Goal: Task Accomplishment & Management: Complete application form

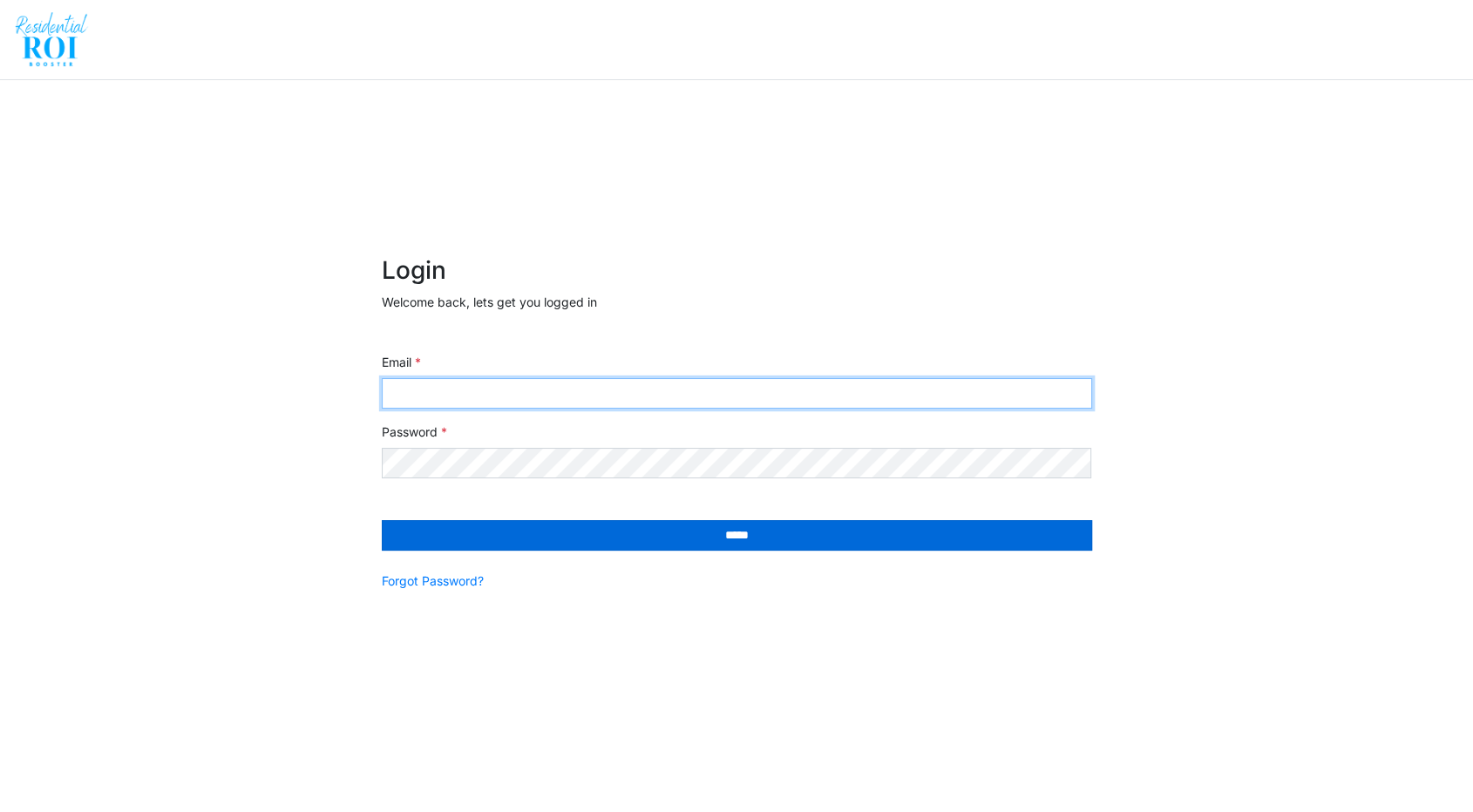
type input "**********"
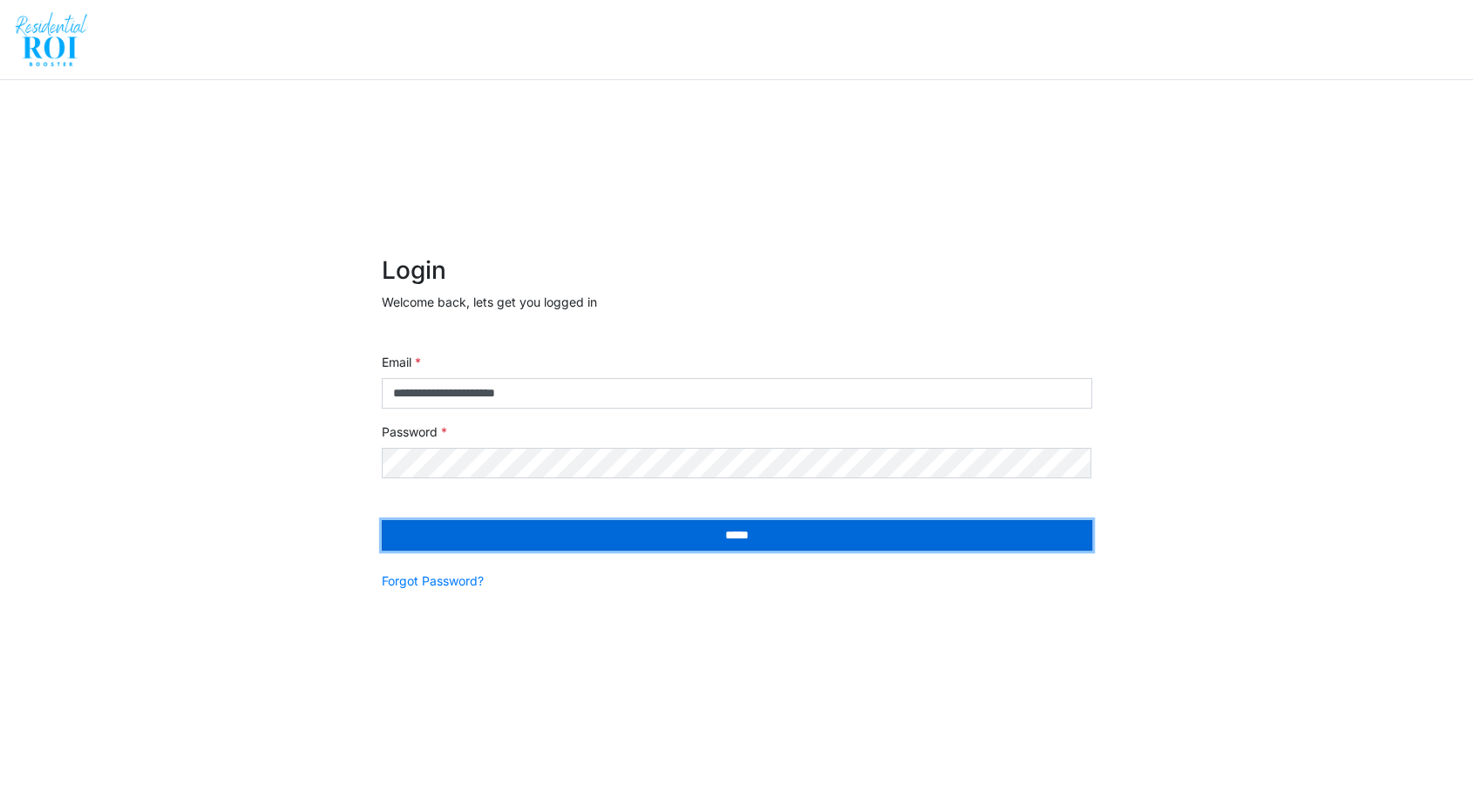
click at [647, 528] on input "*****" at bounding box center [737, 535] width 711 height 30
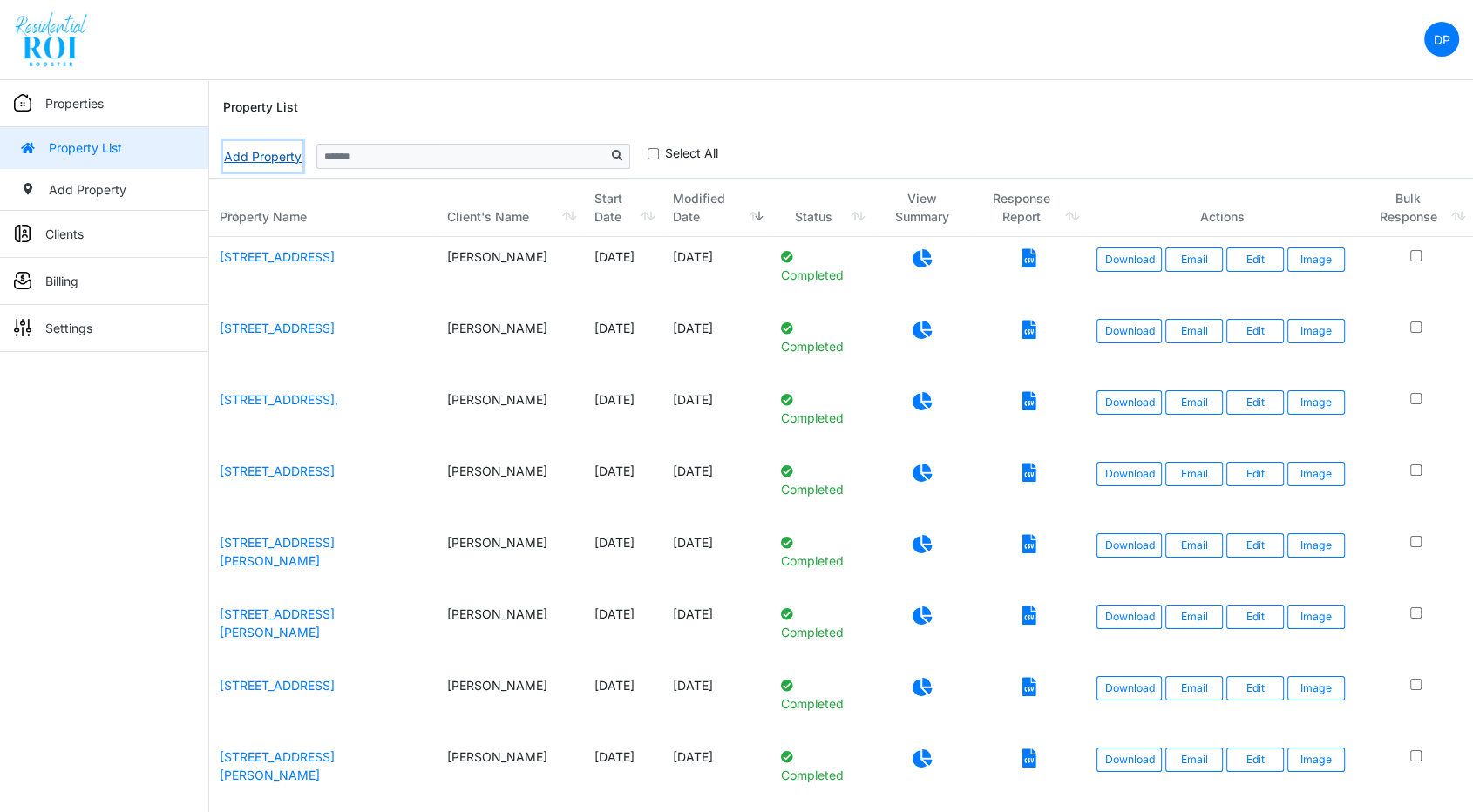
click at [262, 151] on link "Add Property" at bounding box center [263, 156] width 79 height 30
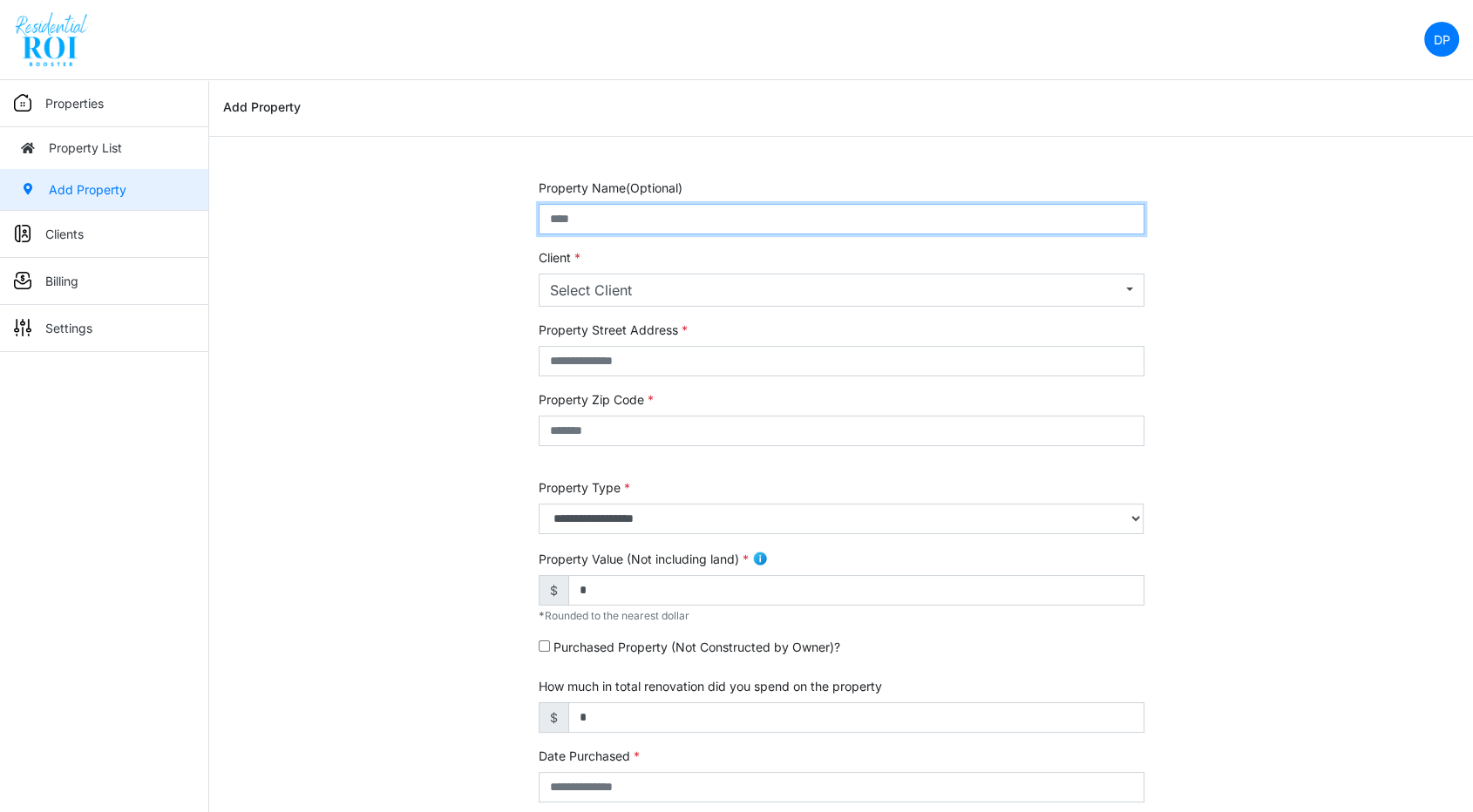
click at [702, 222] on input "text" at bounding box center [841, 219] width 606 height 30
click at [853, 209] on input "text" at bounding box center [841, 219] width 606 height 30
type input "**********"
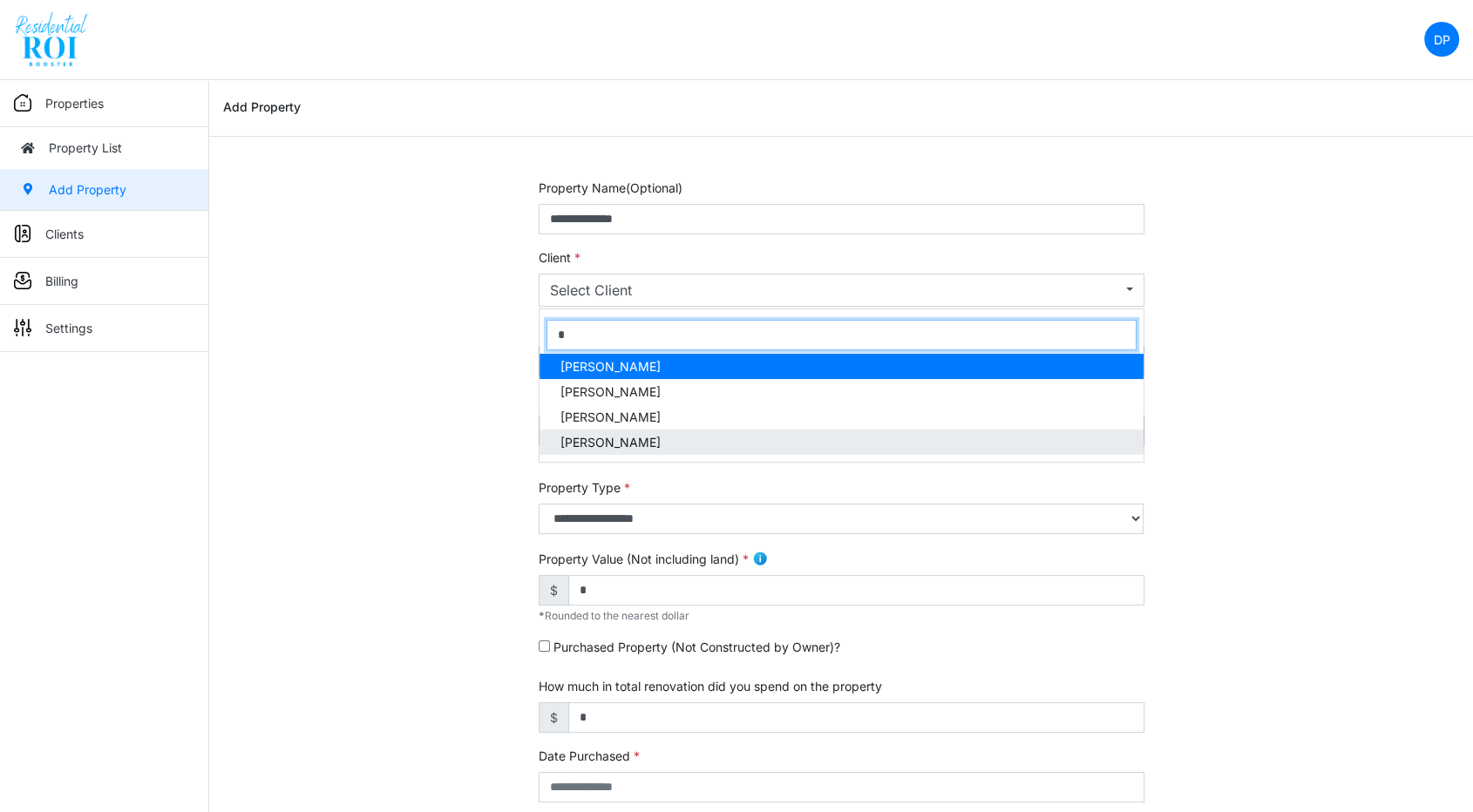
type input "*"
click at [621, 436] on span "Brian Hescock" at bounding box center [611, 441] width 101 height 18
select select "***"
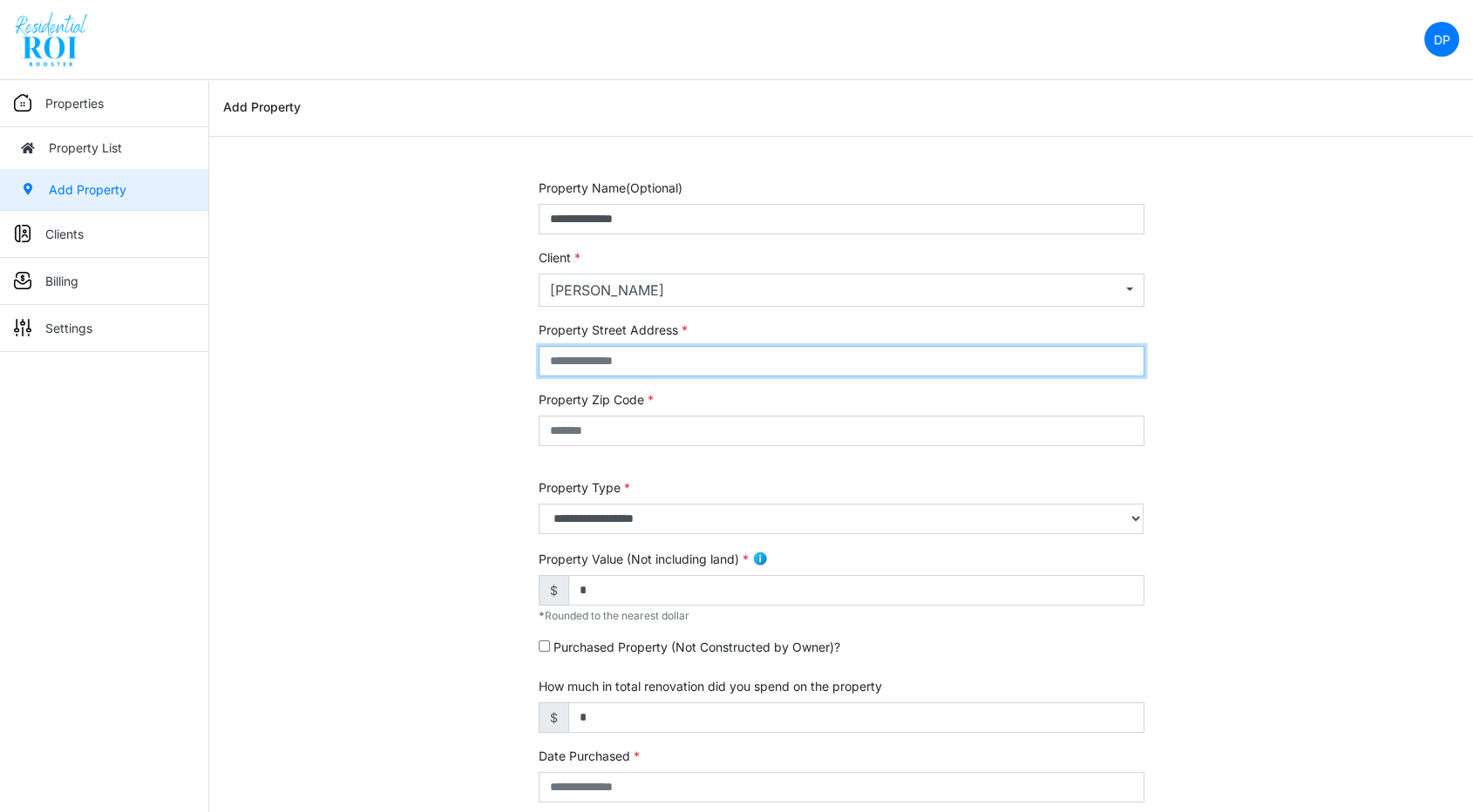
click at [629, 367] on input "text" at bounding box center [841, 361] width 606 height 30
type input "**********"
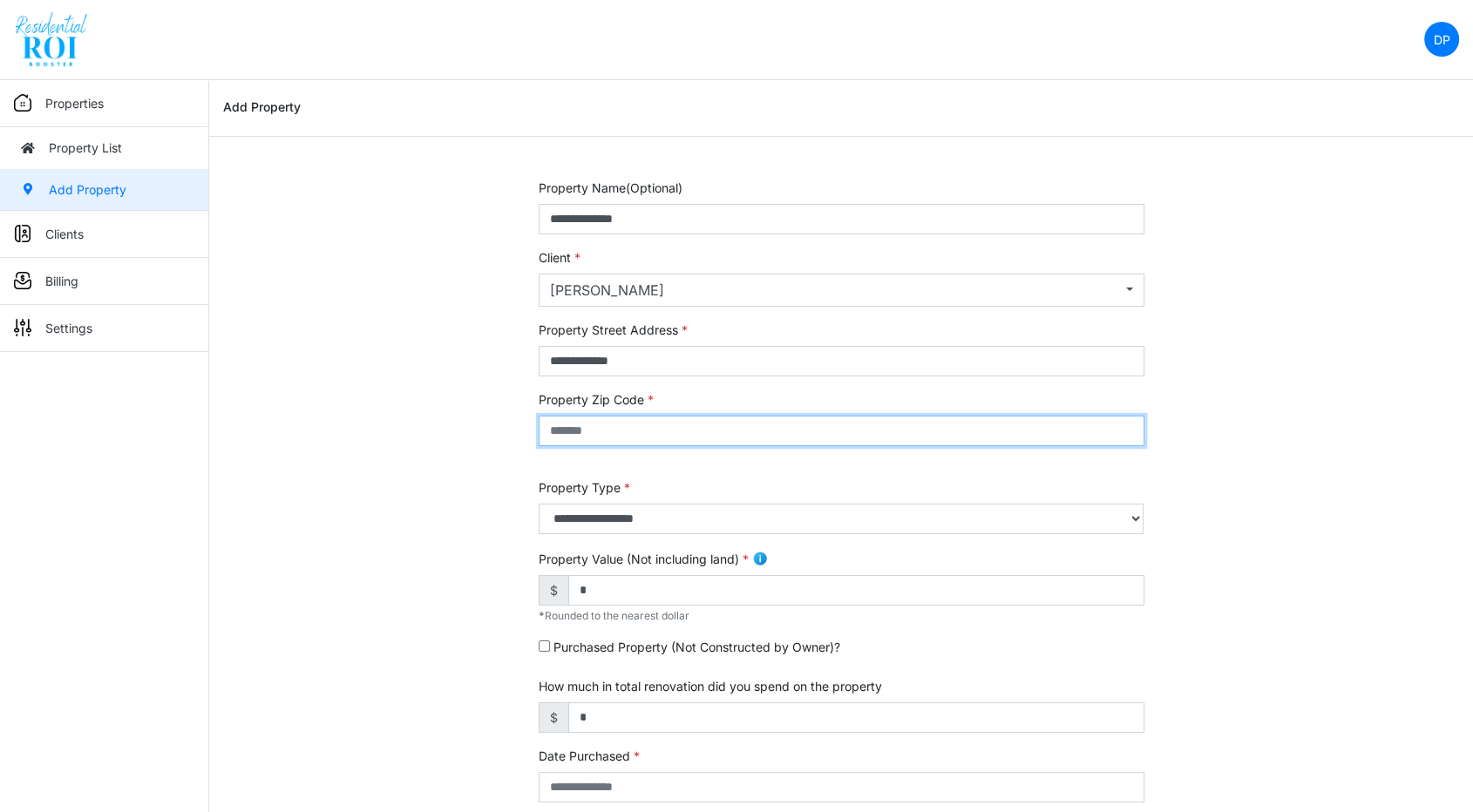
click at [584, 438] on input "text" at bounding box center [841, 431] width 606 height 30
type input "*****"
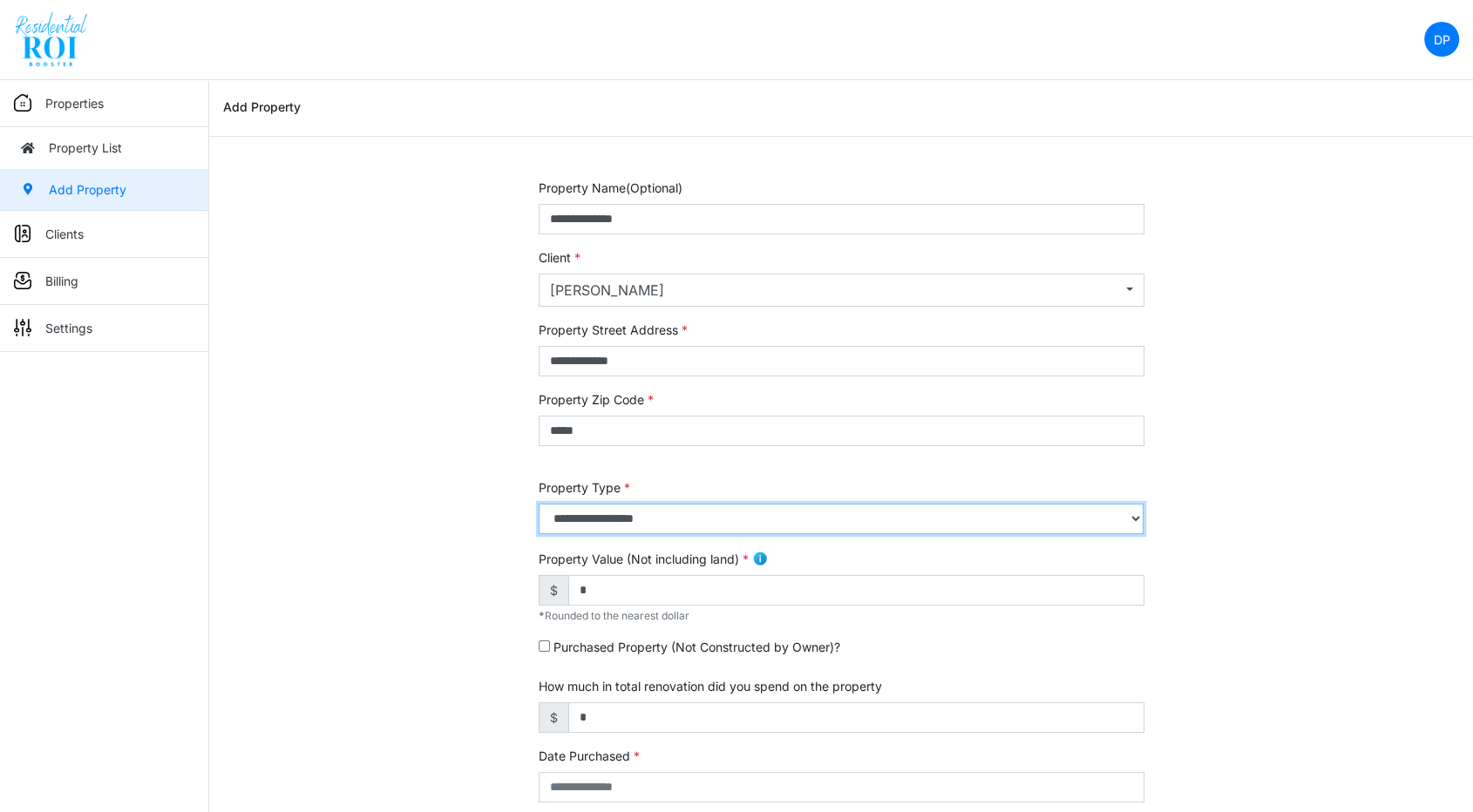
click at [586, 518] on select "**********" at bounding box center [841, 518] width 606 height 30
select select "*"
click at [538, 503] on select "**********" at bounding box center [841, 518] width 606 height 30
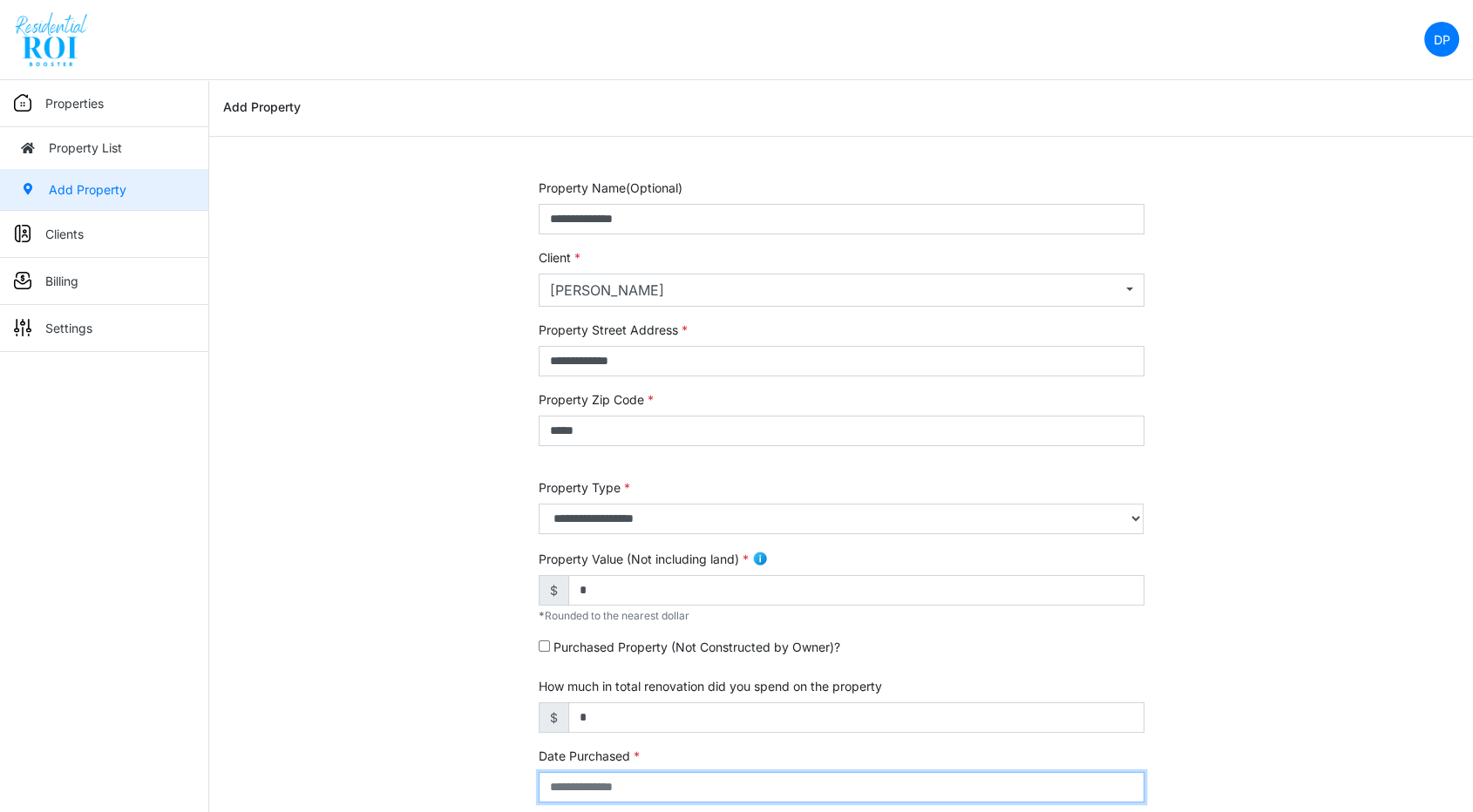
click at [835, 780] on input "text" at bounding box center [841, 788] width 606 height 30
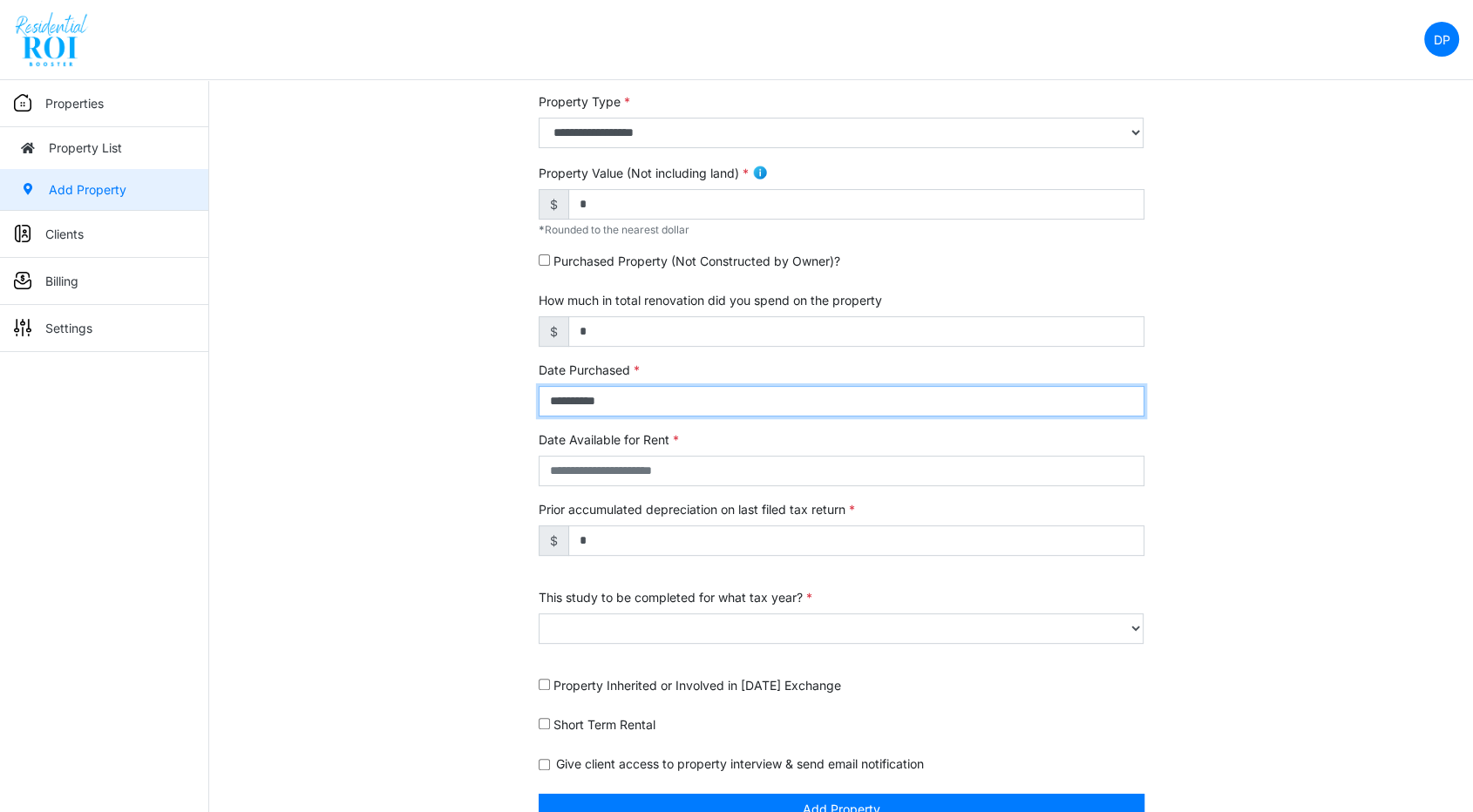
scroll to position [384, 0]
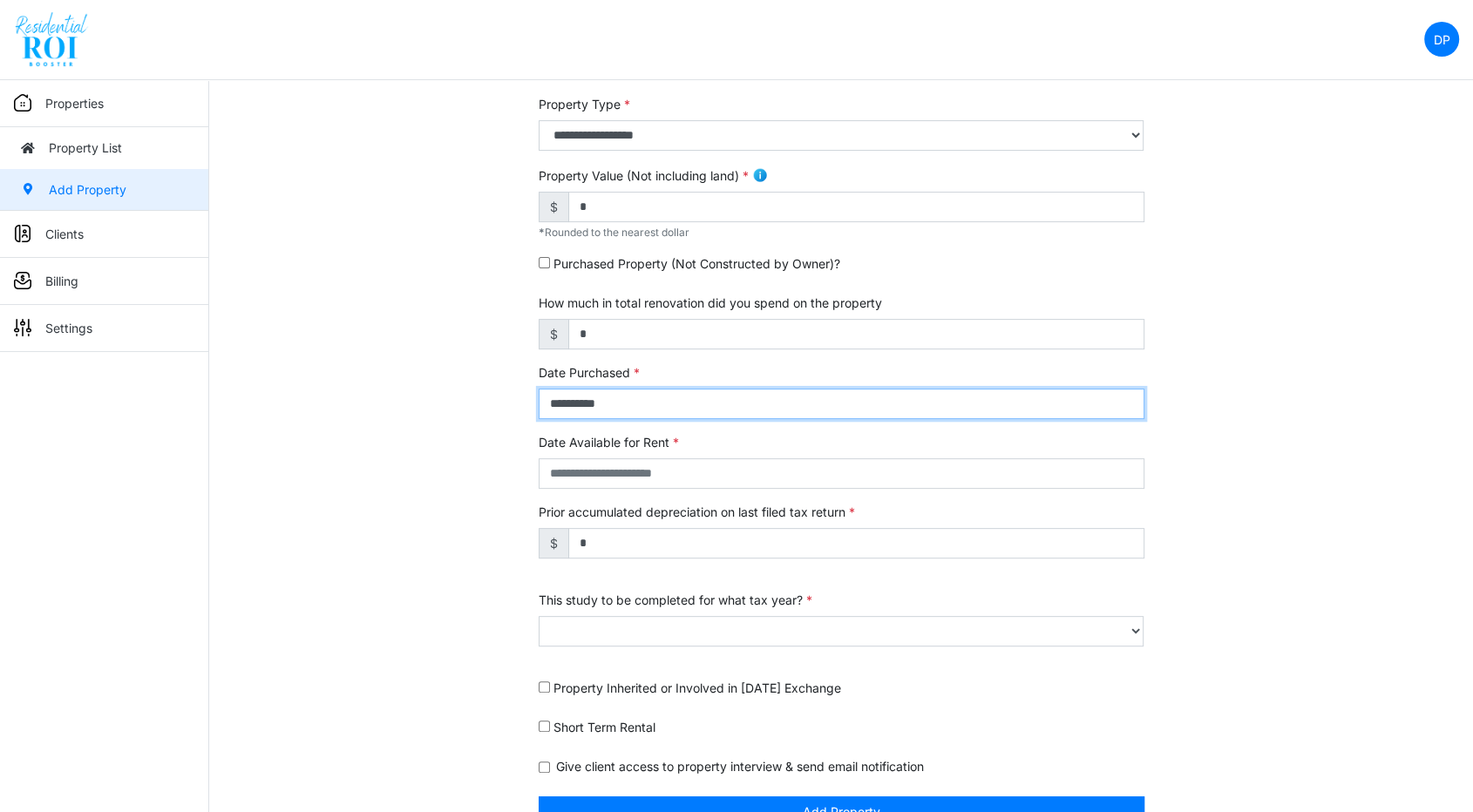
type input "**********"
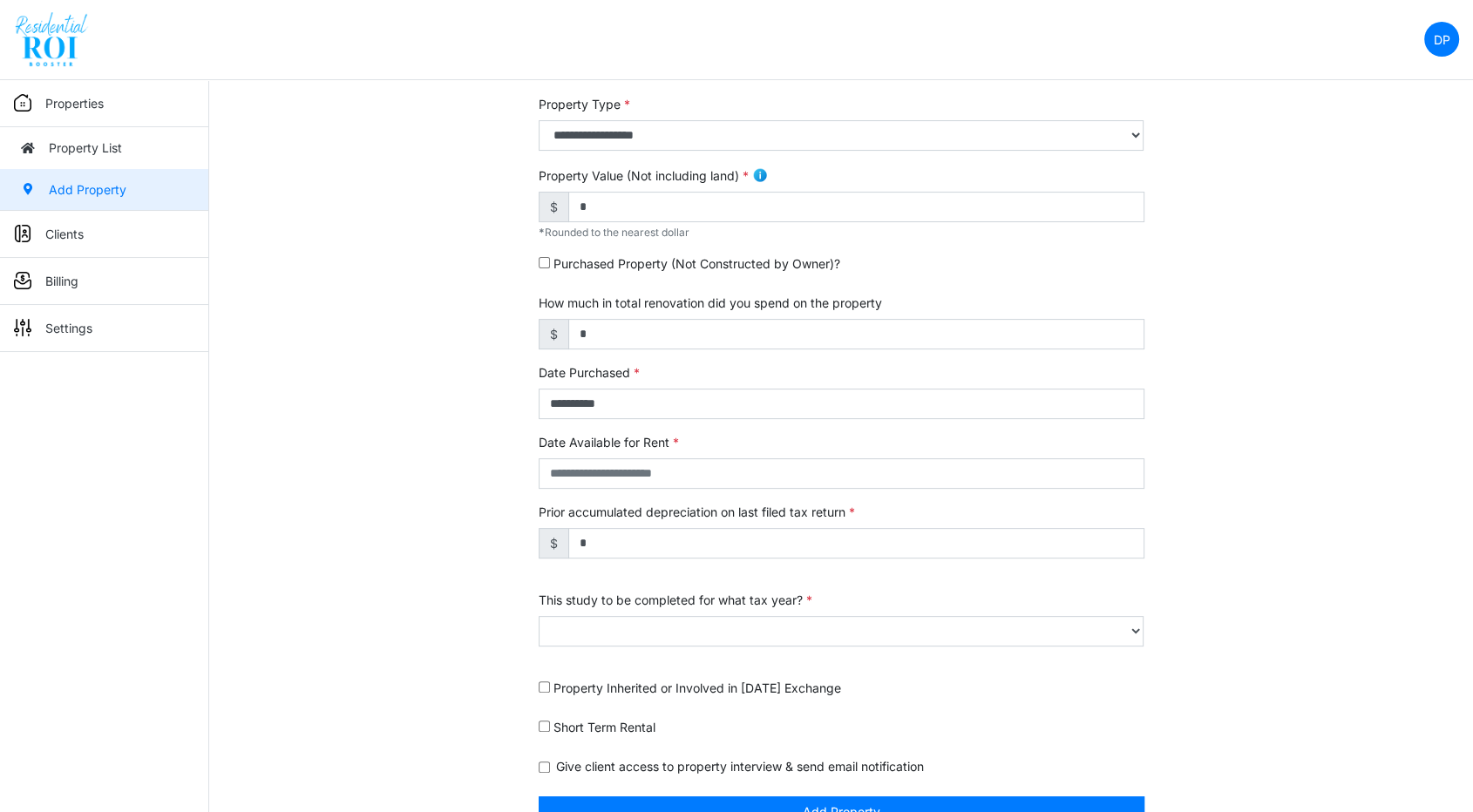
type input "**********"
select select "****"
click at [1255, 528] on div "**********" at bounding box center [841, 321] width 1264 height 1053
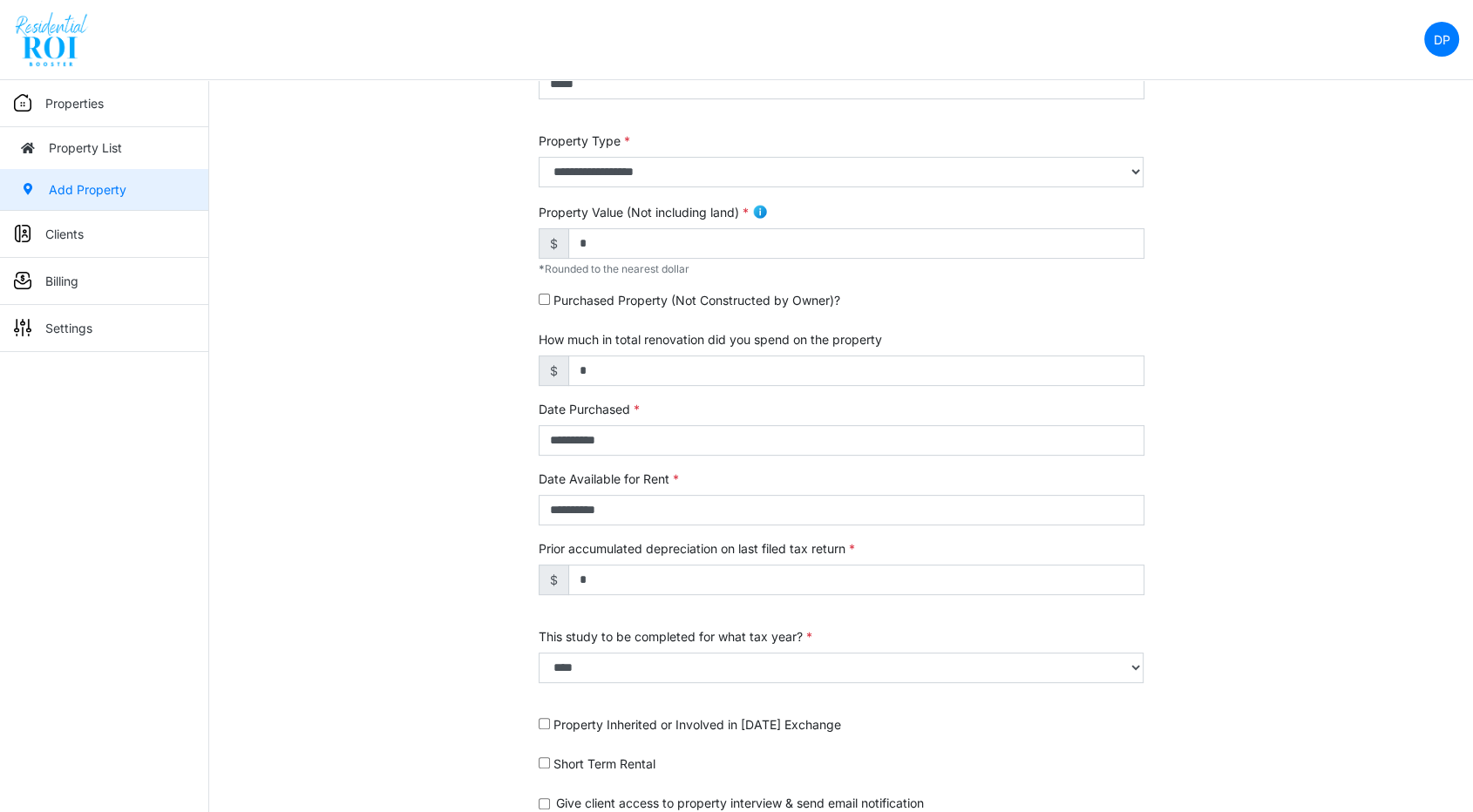
scroll to position [419, 0]
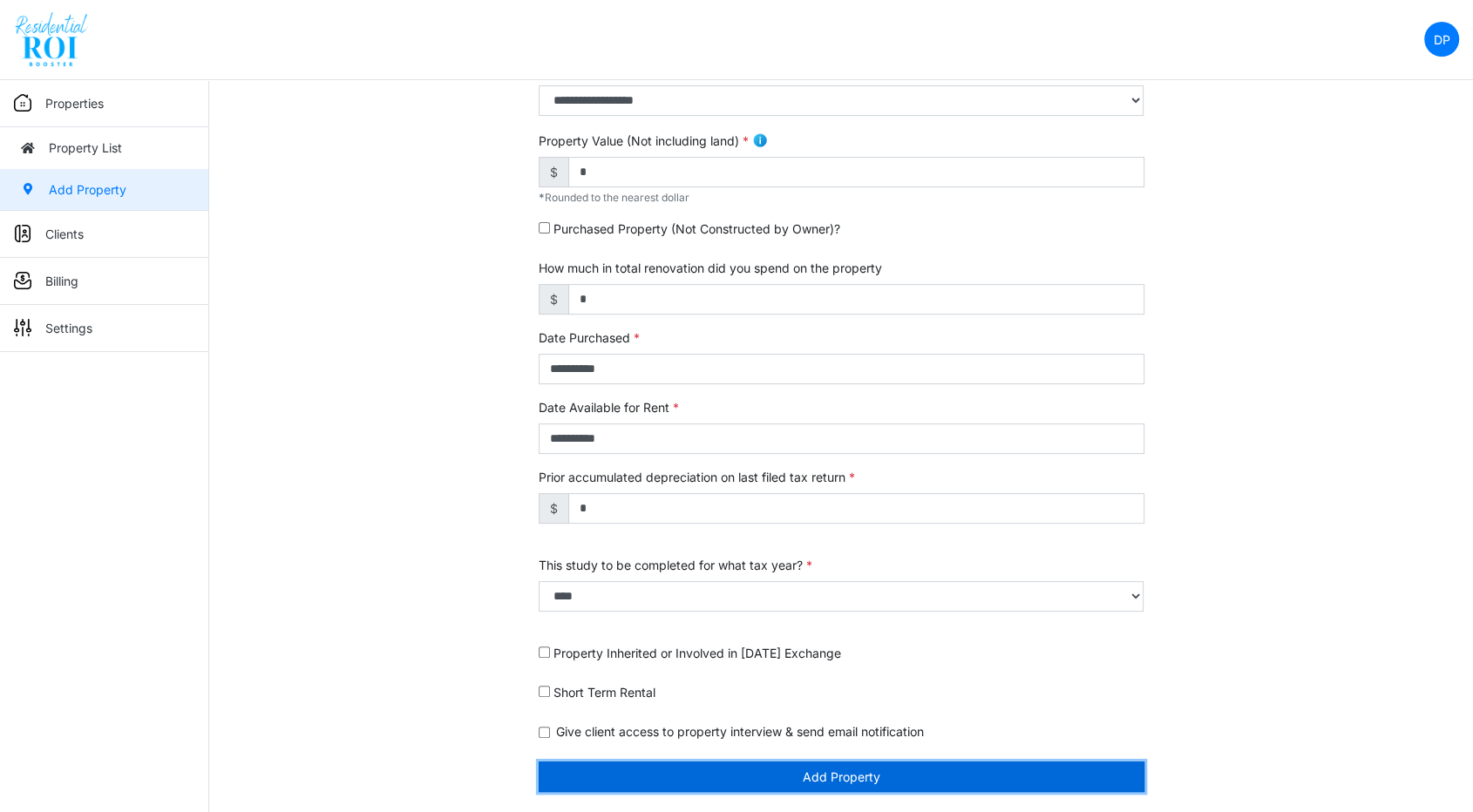
click at [894, 772] on button "Add Property" at bounding box center [841, 776] width 606 height 30
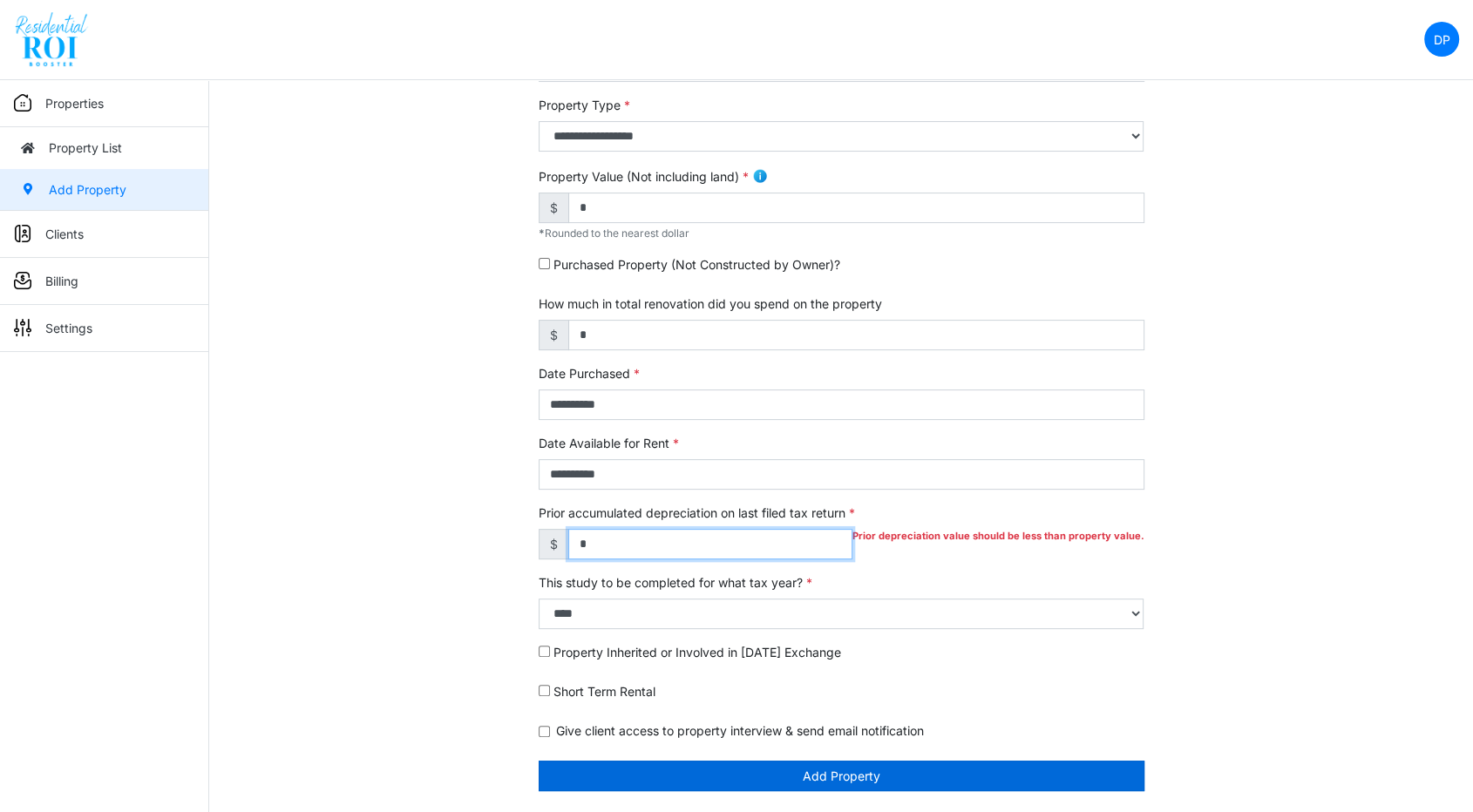
scroll to position [363, 0]
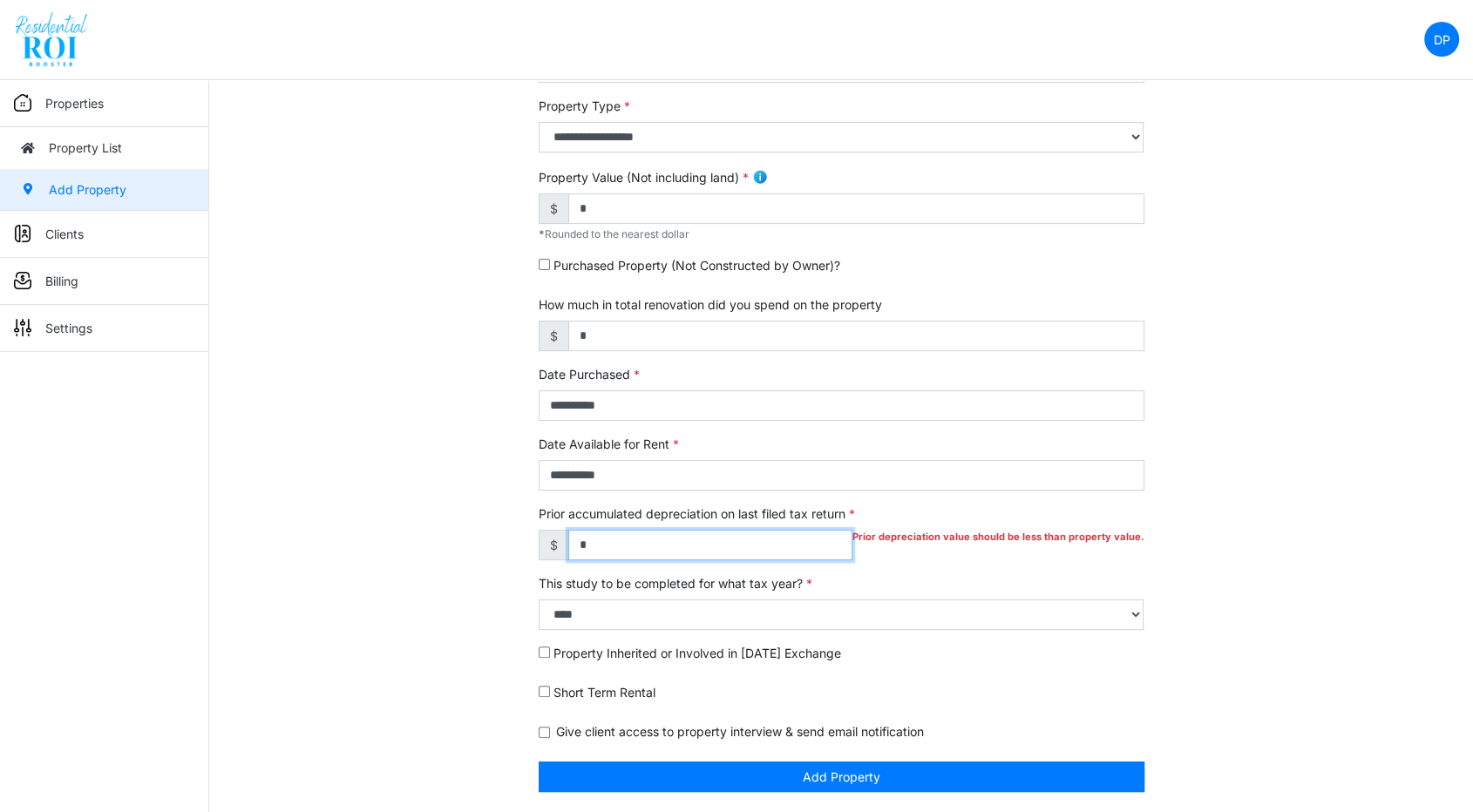
click at [699, 549] on input "*" at bounding box center [711, 545] width 284 height 30
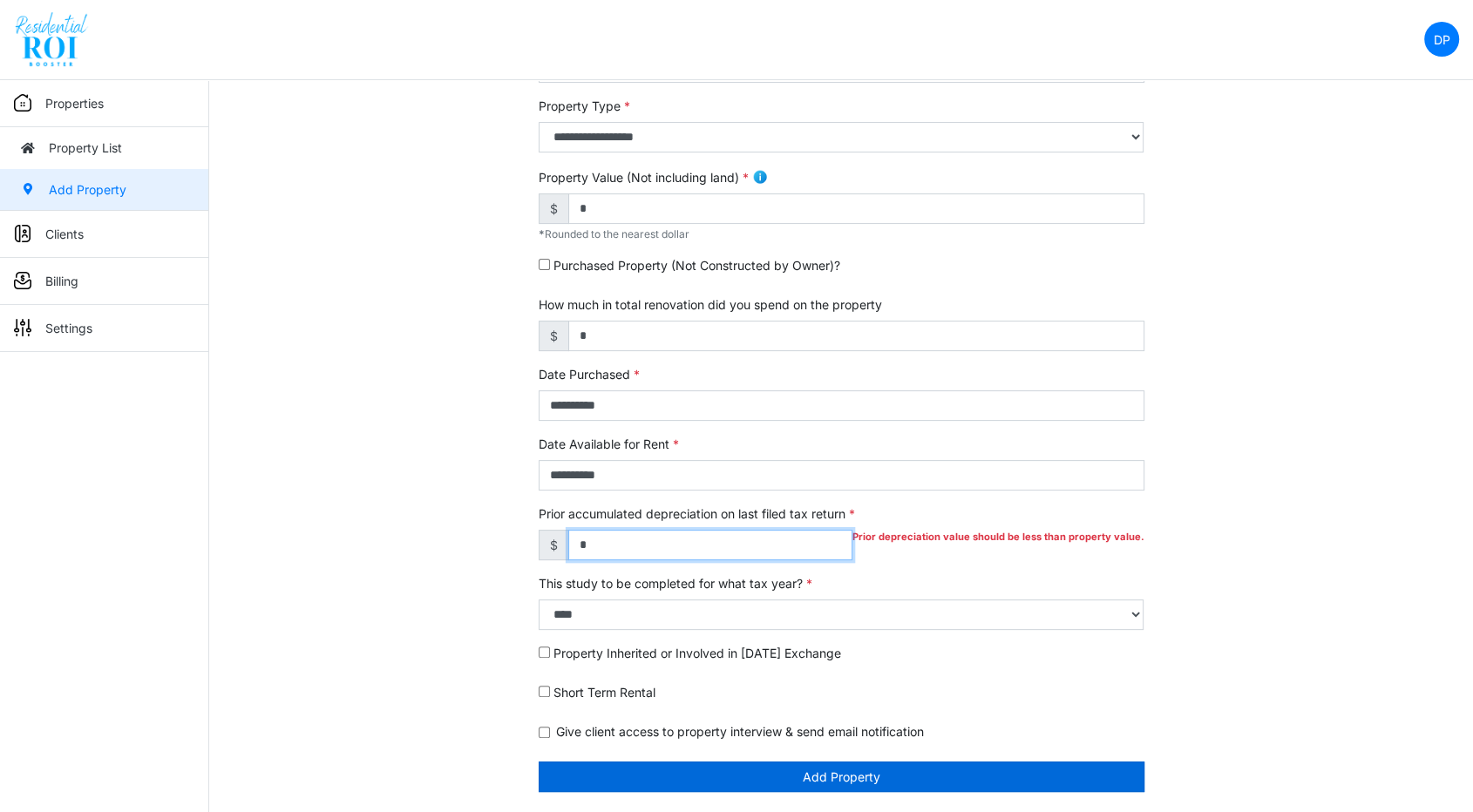
type input "*"
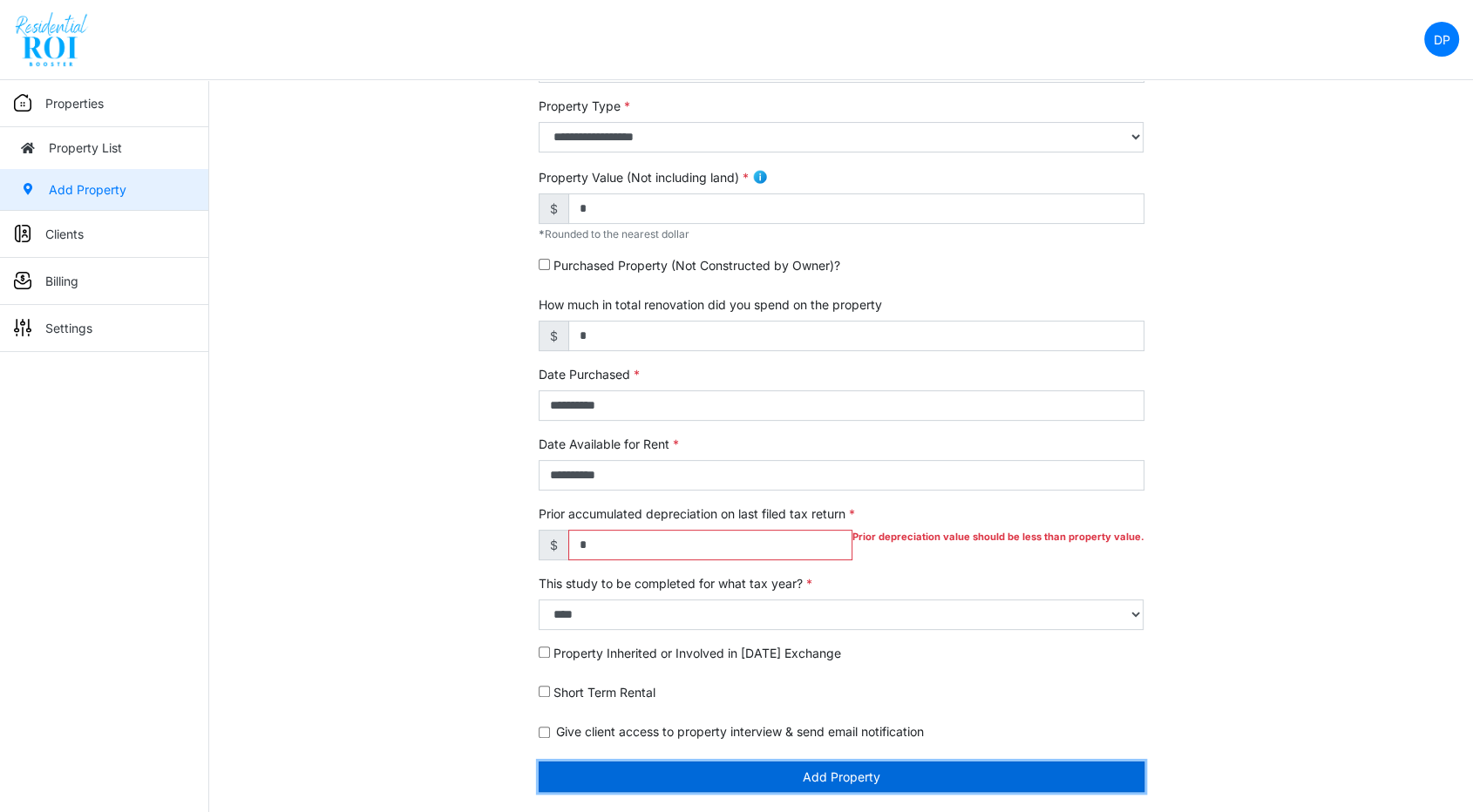
click at [758, 768] on button "Add Property" at bounding box center [841, 776] width 606 height 30
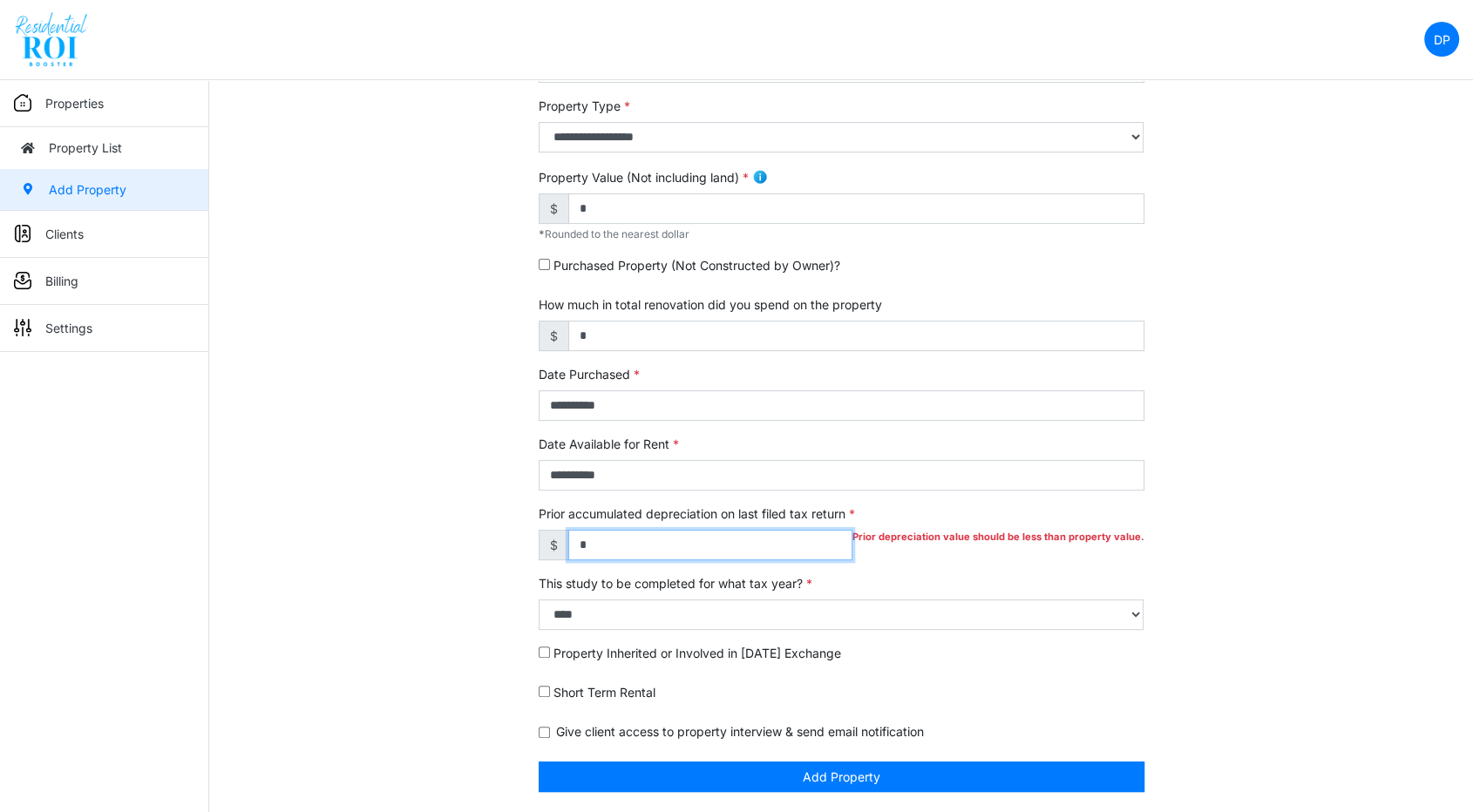
click at [702, 544] on input "*" at bounding box center [711, 545] width 284 height 30
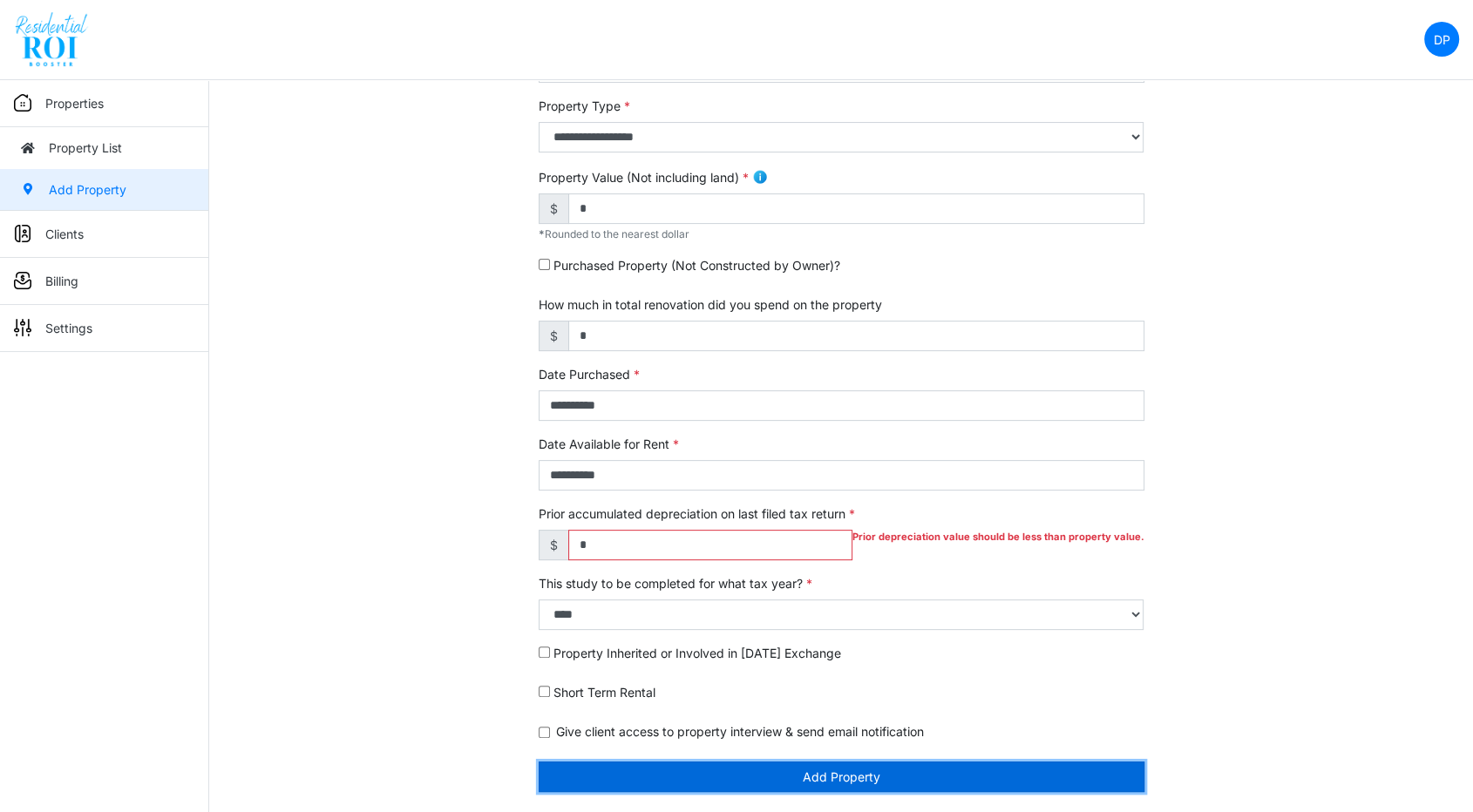
click at [731, 772] on button "Add Property" at bounding box center [841, 776] width 606 height 30
click at [731, 777] on button "Add Property" at bounding box center [841, 776] width 606 height 30
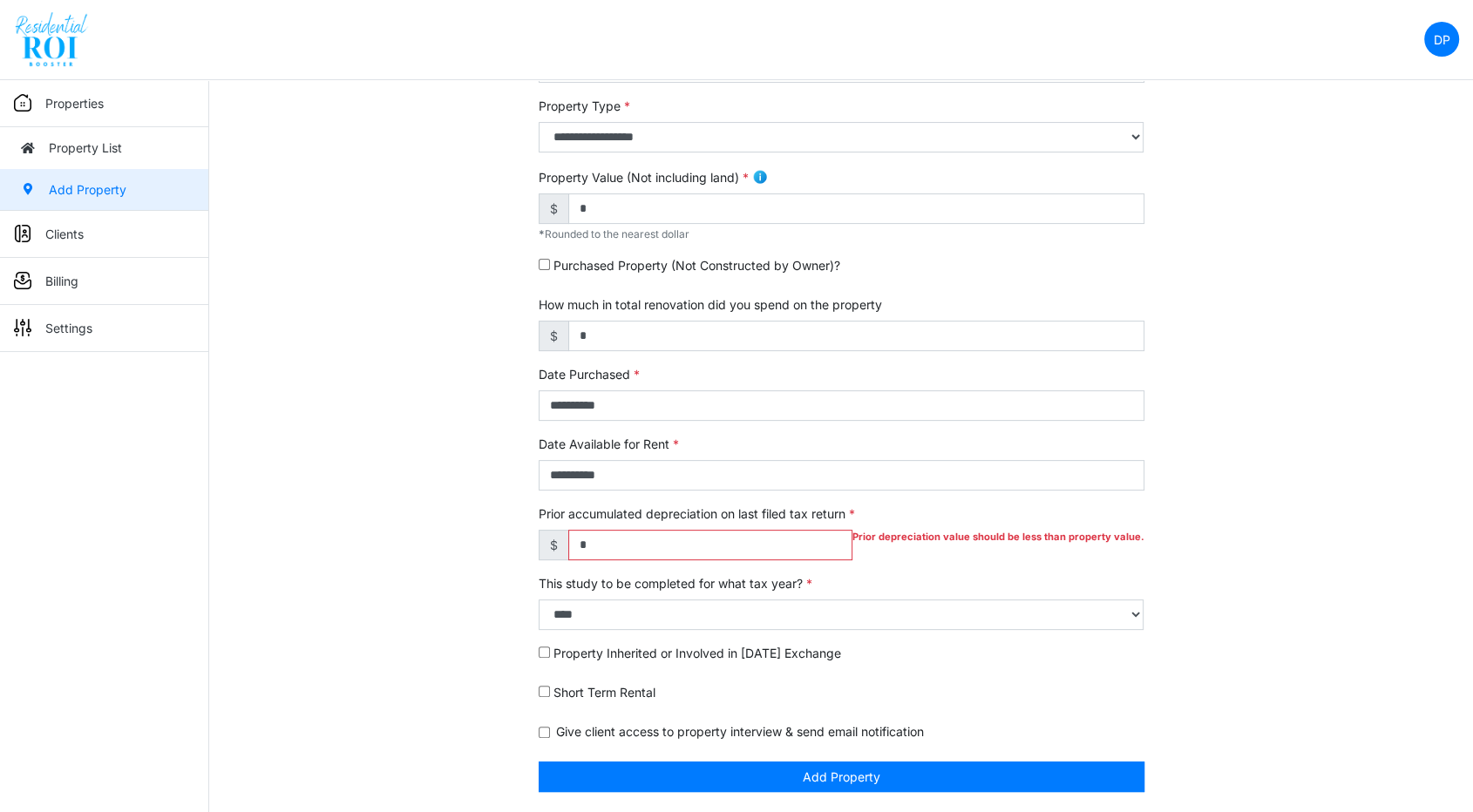
click at [428, 467] on div "**********" at bounding box center [841, 314] width 1264 height 997
click at [810, 539] on input "*" at bounding box center [711, 545] width 284 height 30
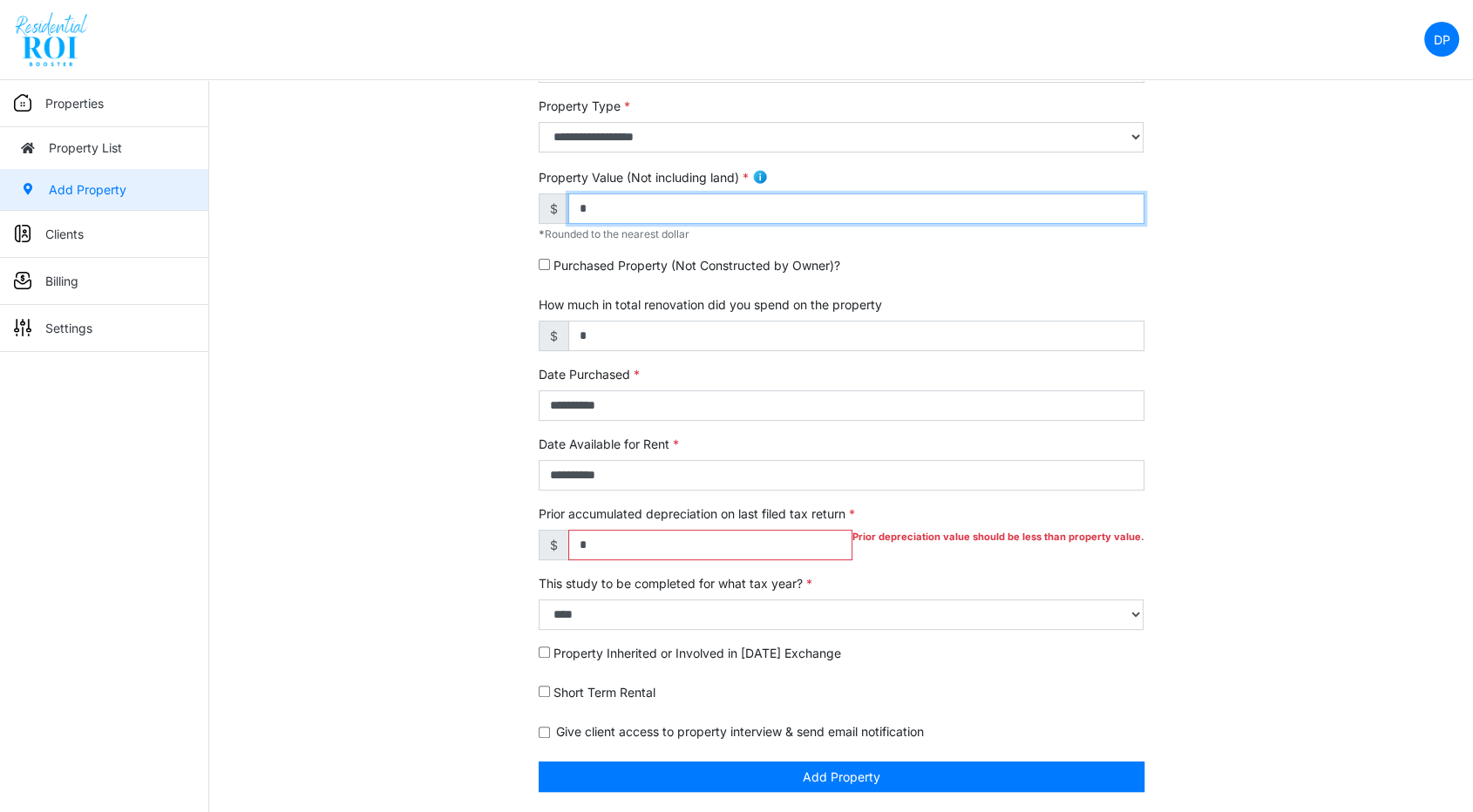
click at [600, 199] on input "*" at bounding box center [857, 209] width 576 height 30
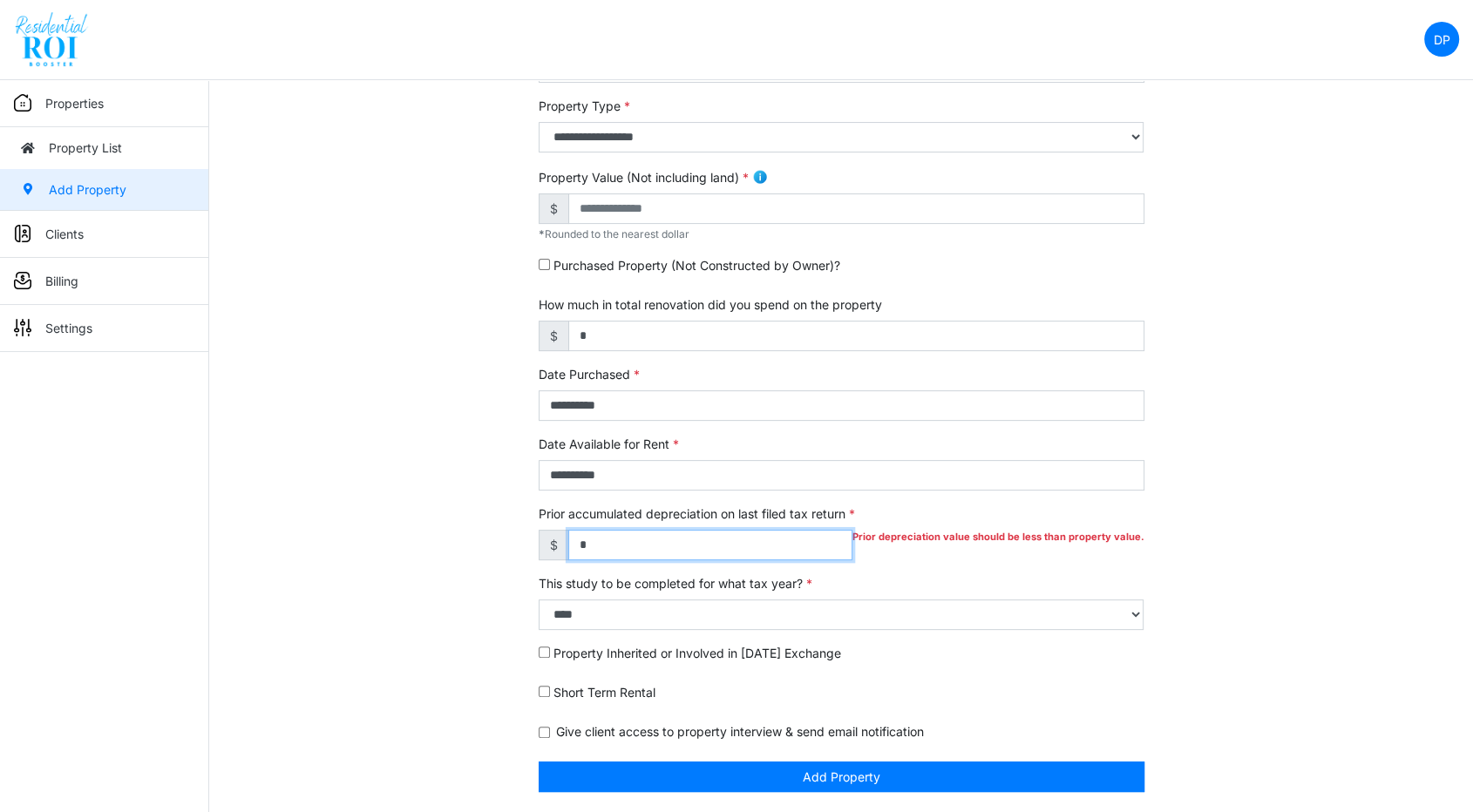
click at [607, 551] on input "*" at bounding box center [711, 545] width 284 height 30
type input "*"
click at [679, 543] on input "*" at bounding box center [711, 545] width 284 height 30
type input "******"
drag, startPoint x: 644, startPoint y: 549, endPoint x: 528, endPoint y: 532, distance: 117.2
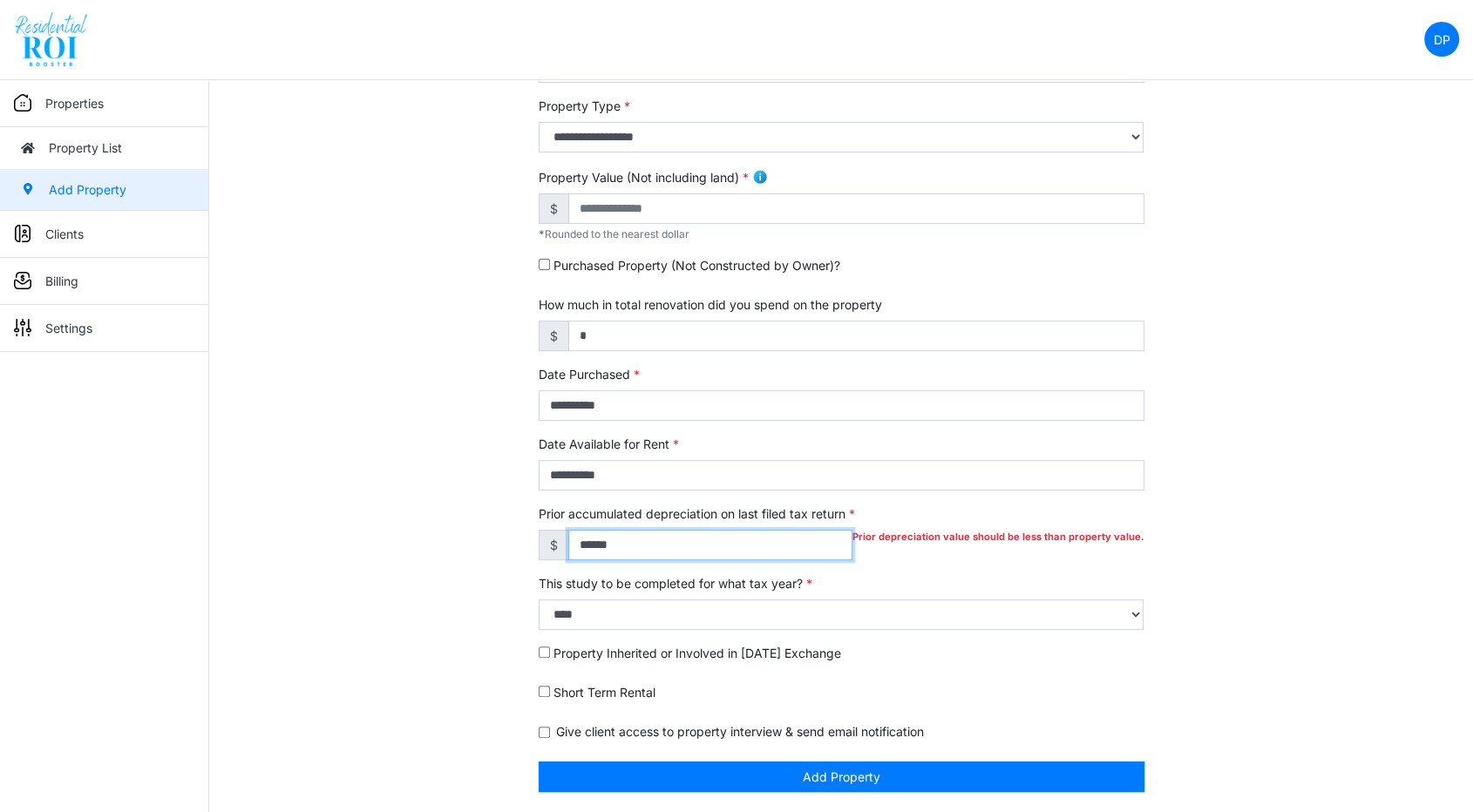
click at [528, 532] on div "**********" at bounding box center [841, 314] width 632 height 997
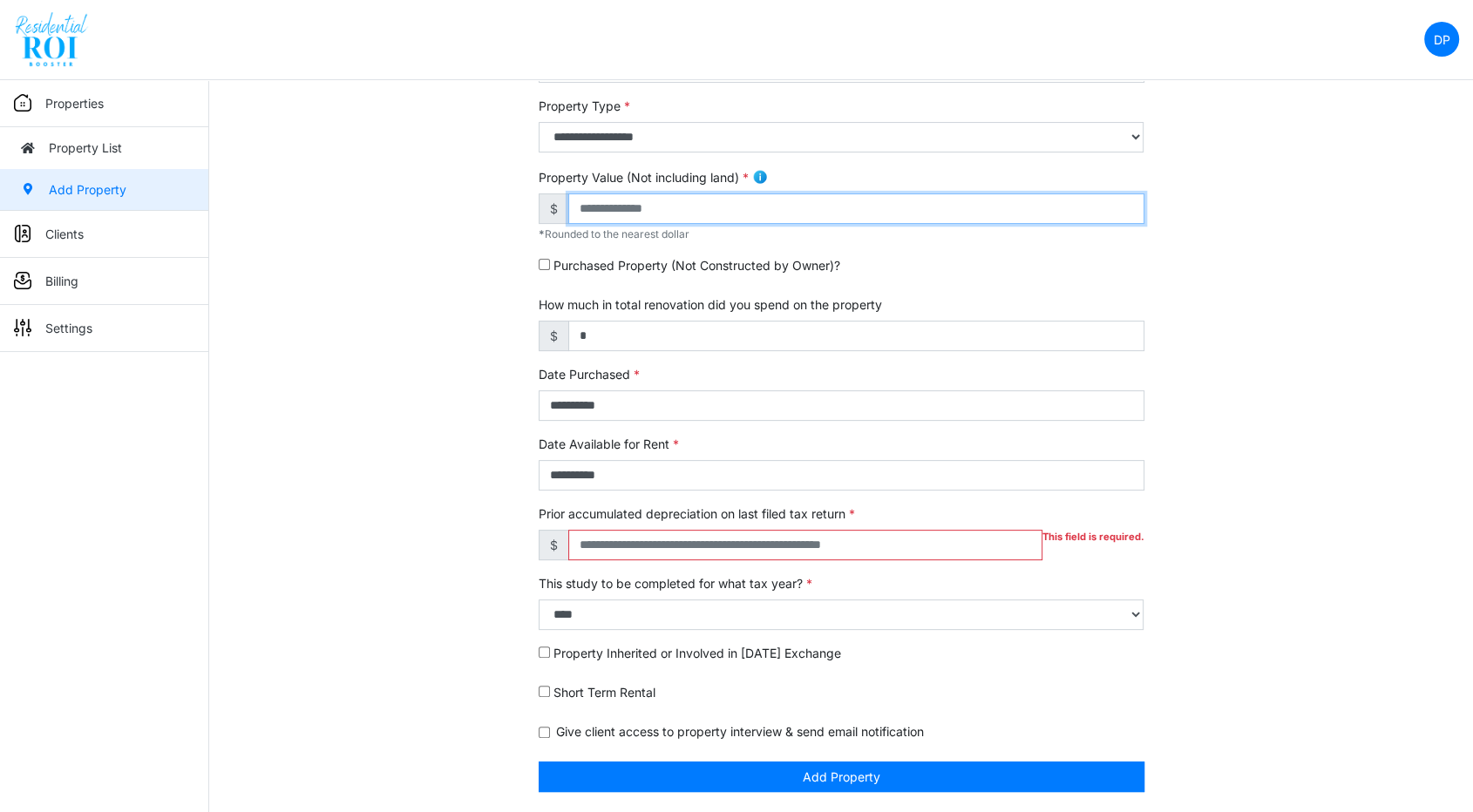
click at [635, 205] on input "text" at bounding box center [857, 209] width 576 height 30
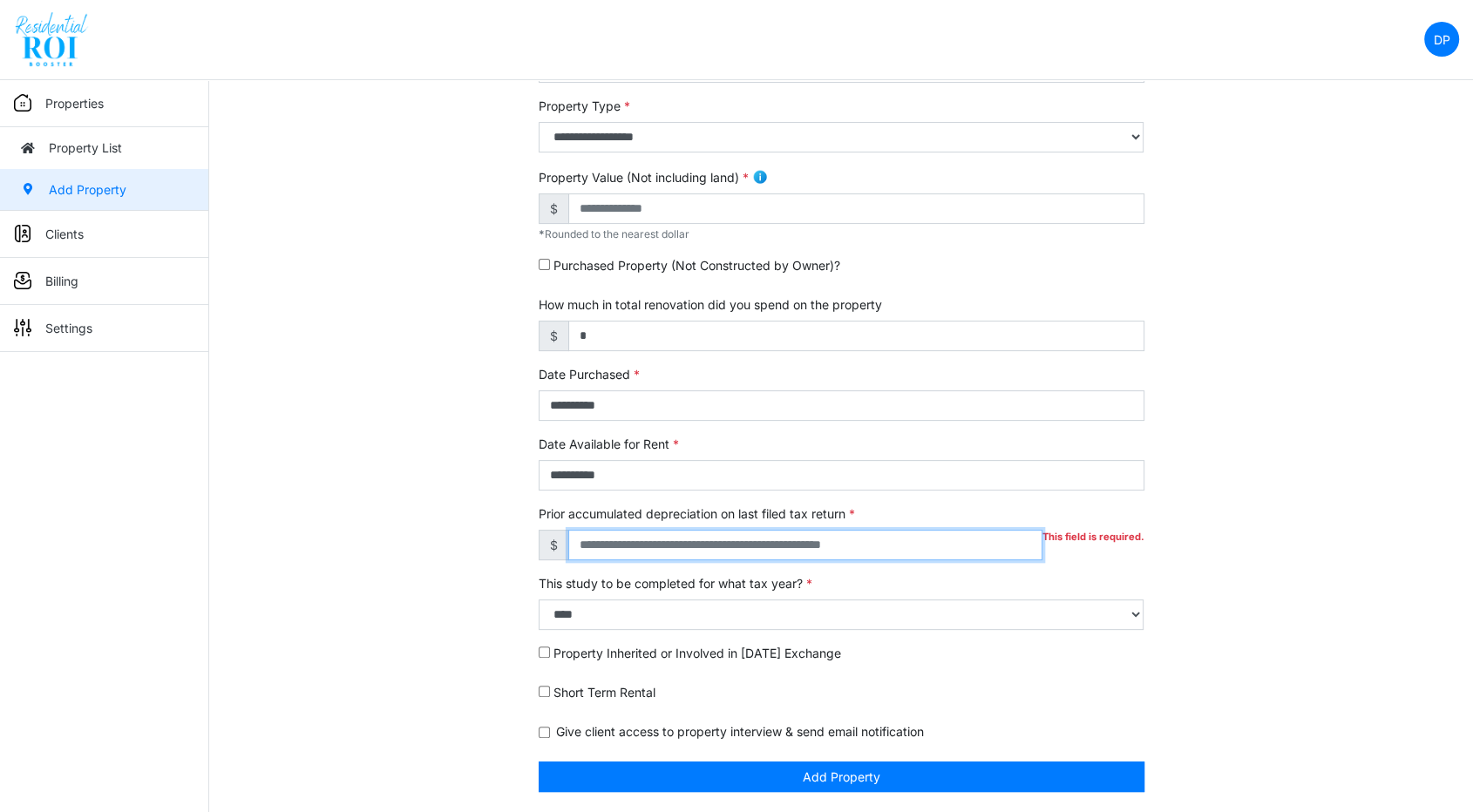
click at [601, 550] on input "This field is required." at bounding box center [806, 545] width 474 height 30
type input "*"
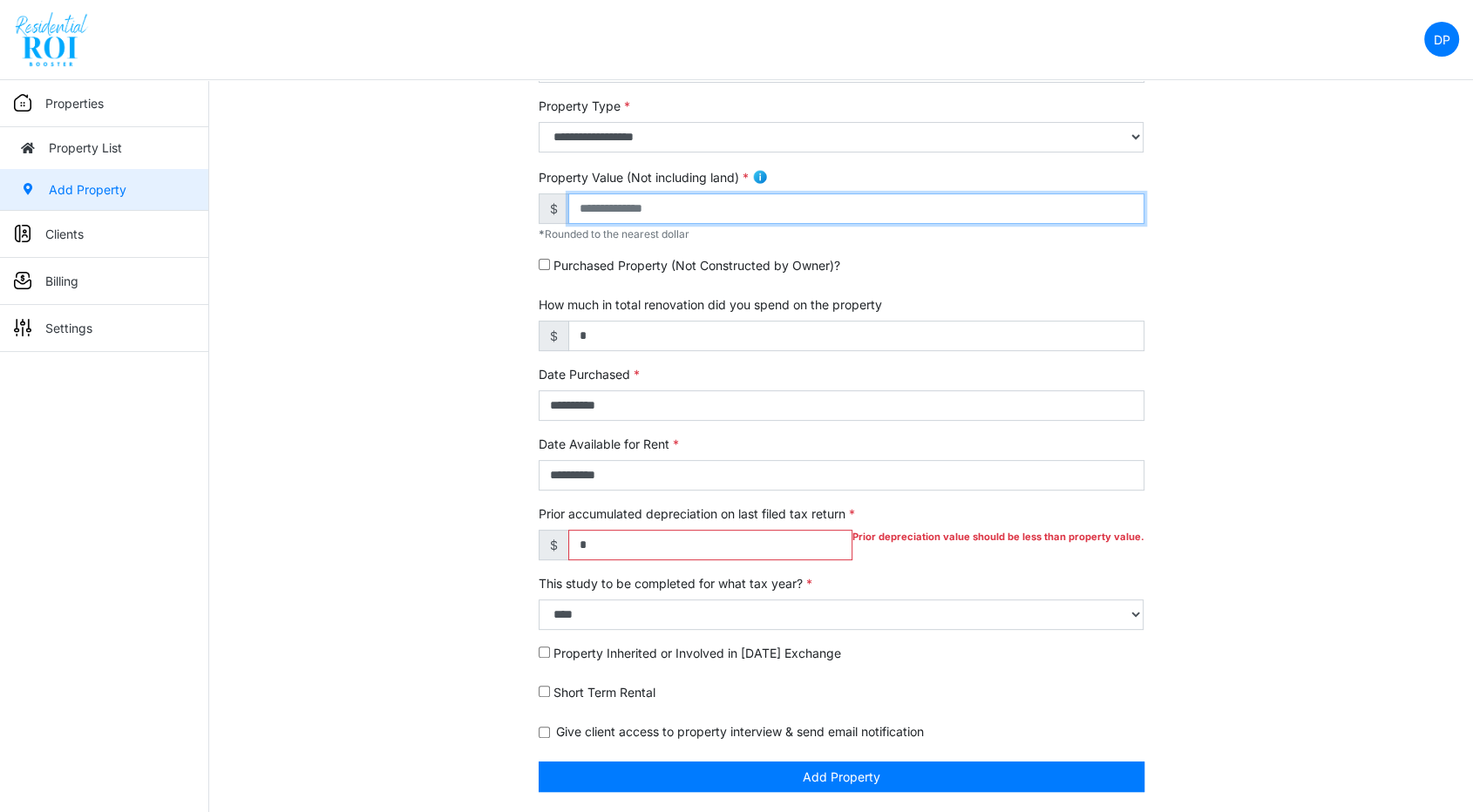
click at [679, 216] on input "text" at bounding box center [857, 209] width 576 height 30
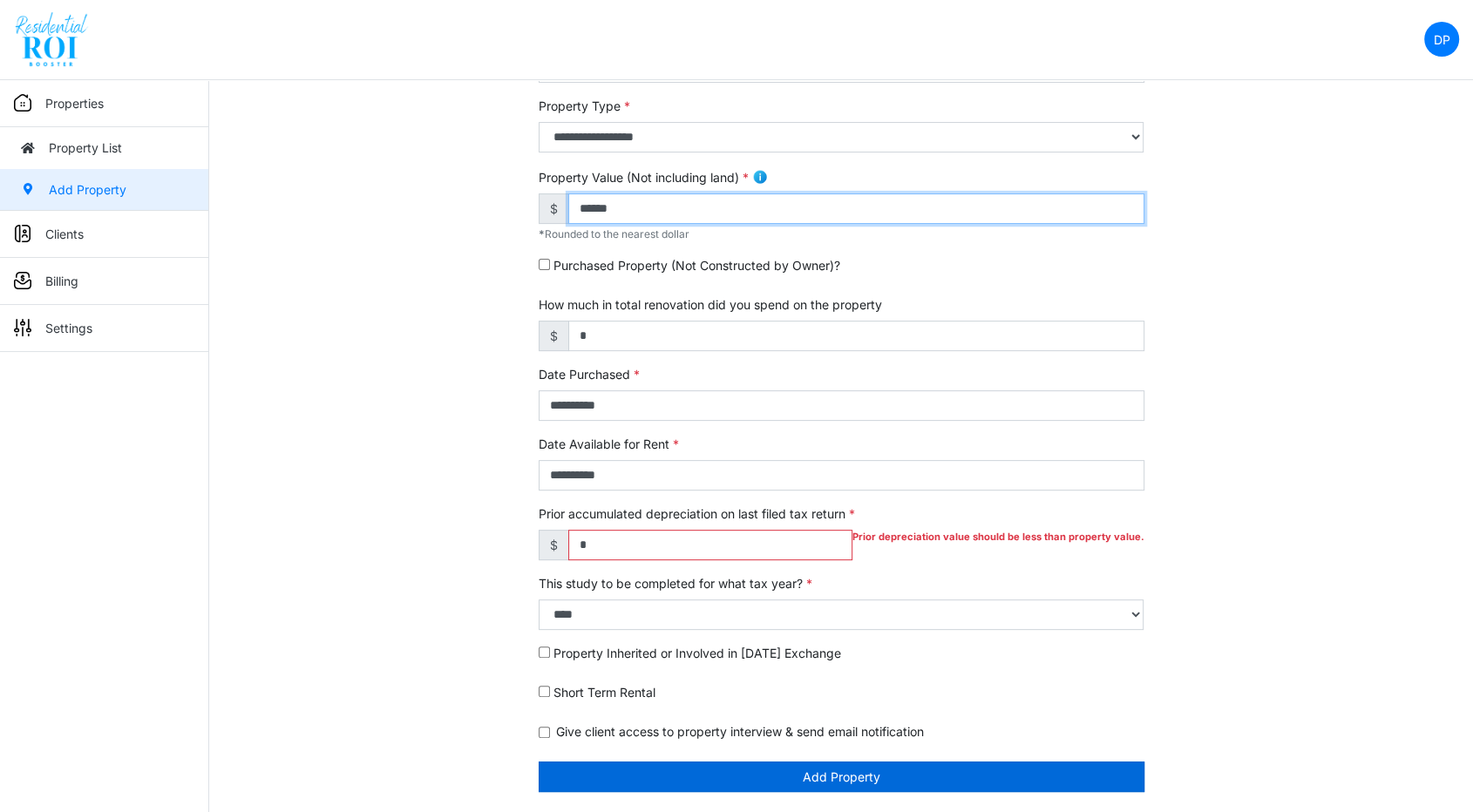
type input "******"
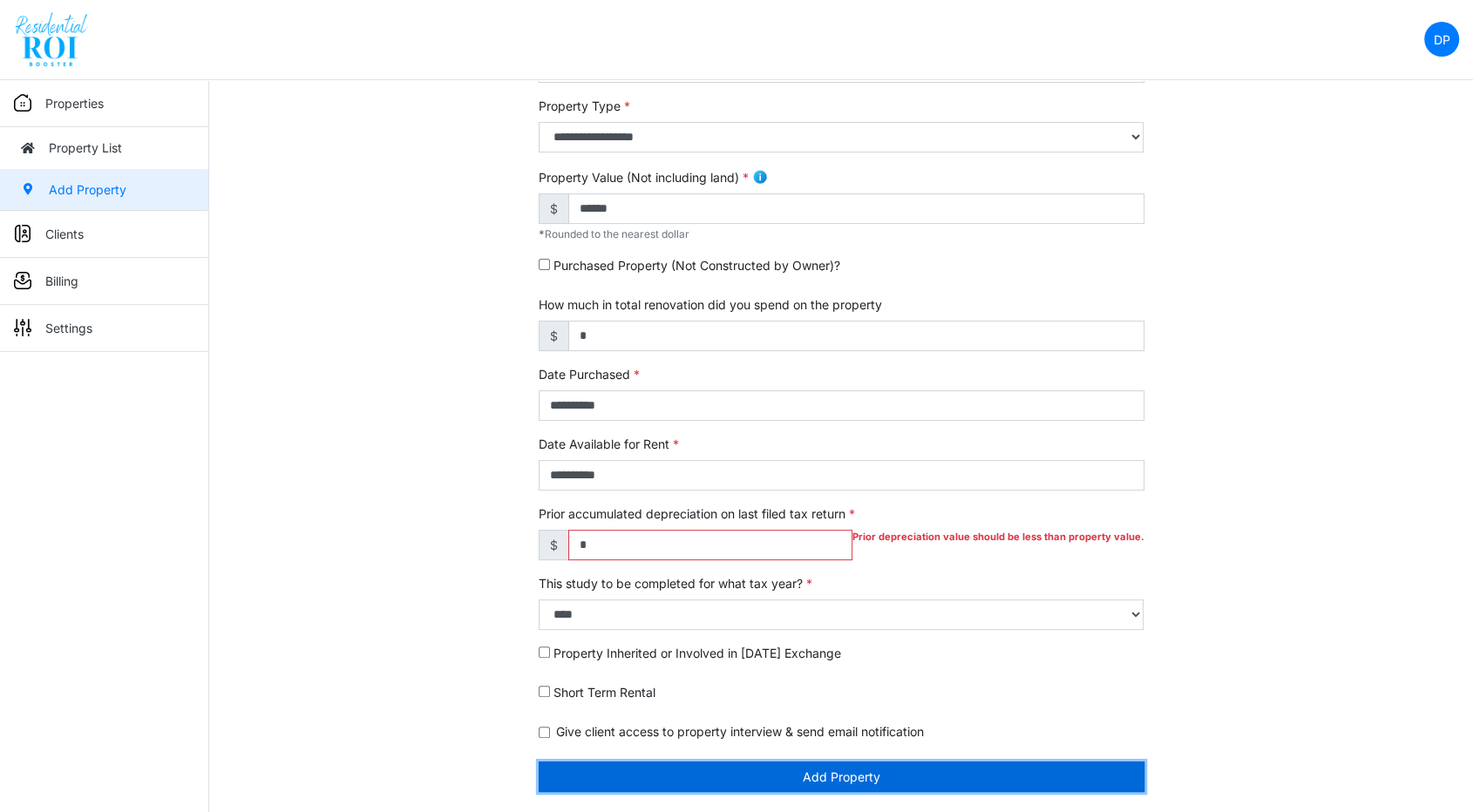
click at [648, 779] on button "Add Property" at bounding box center [841, 776] width 606 height 30
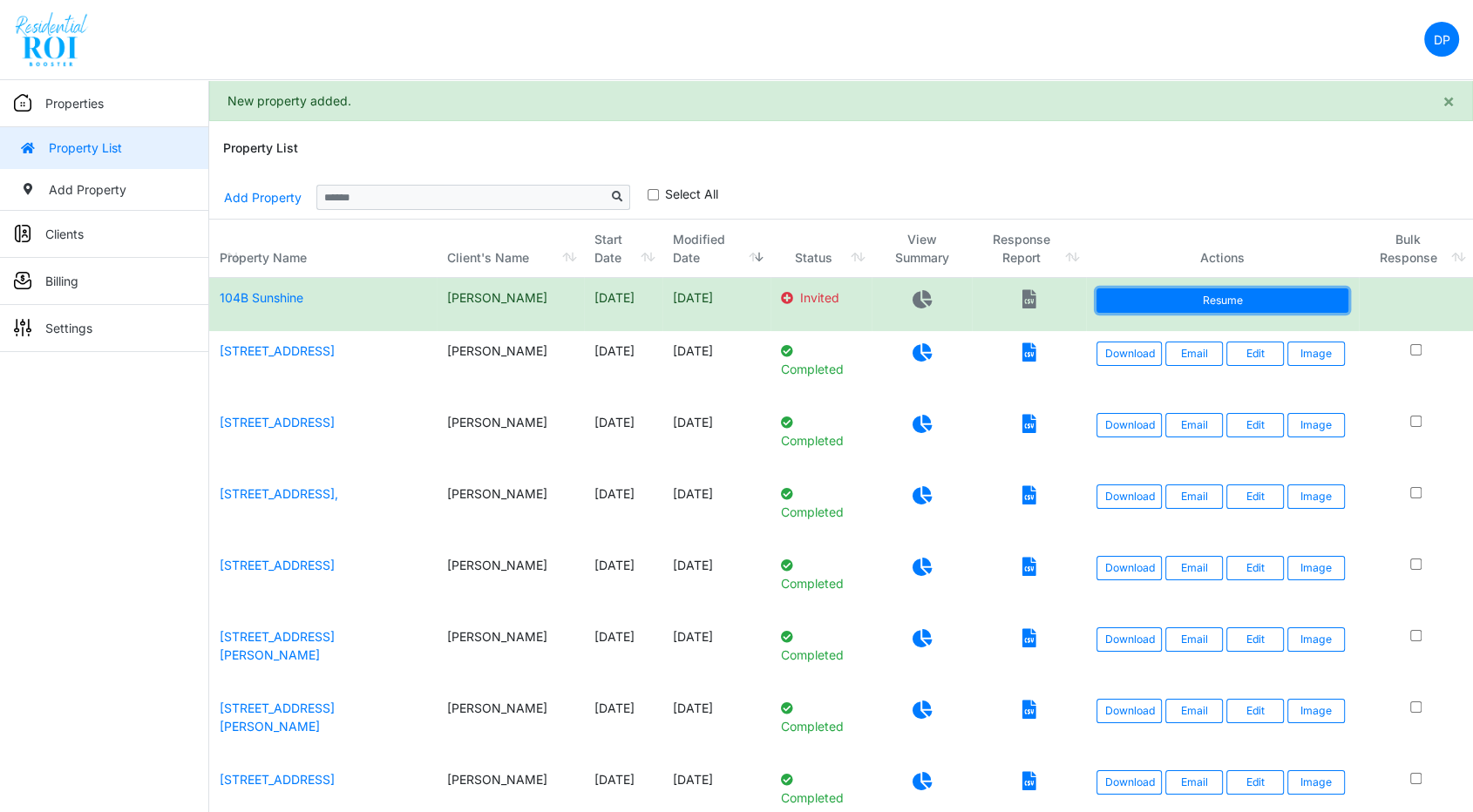
click at [1129, 304] on link "Resume" at bounding box center [1222, 301] width 251 height 24
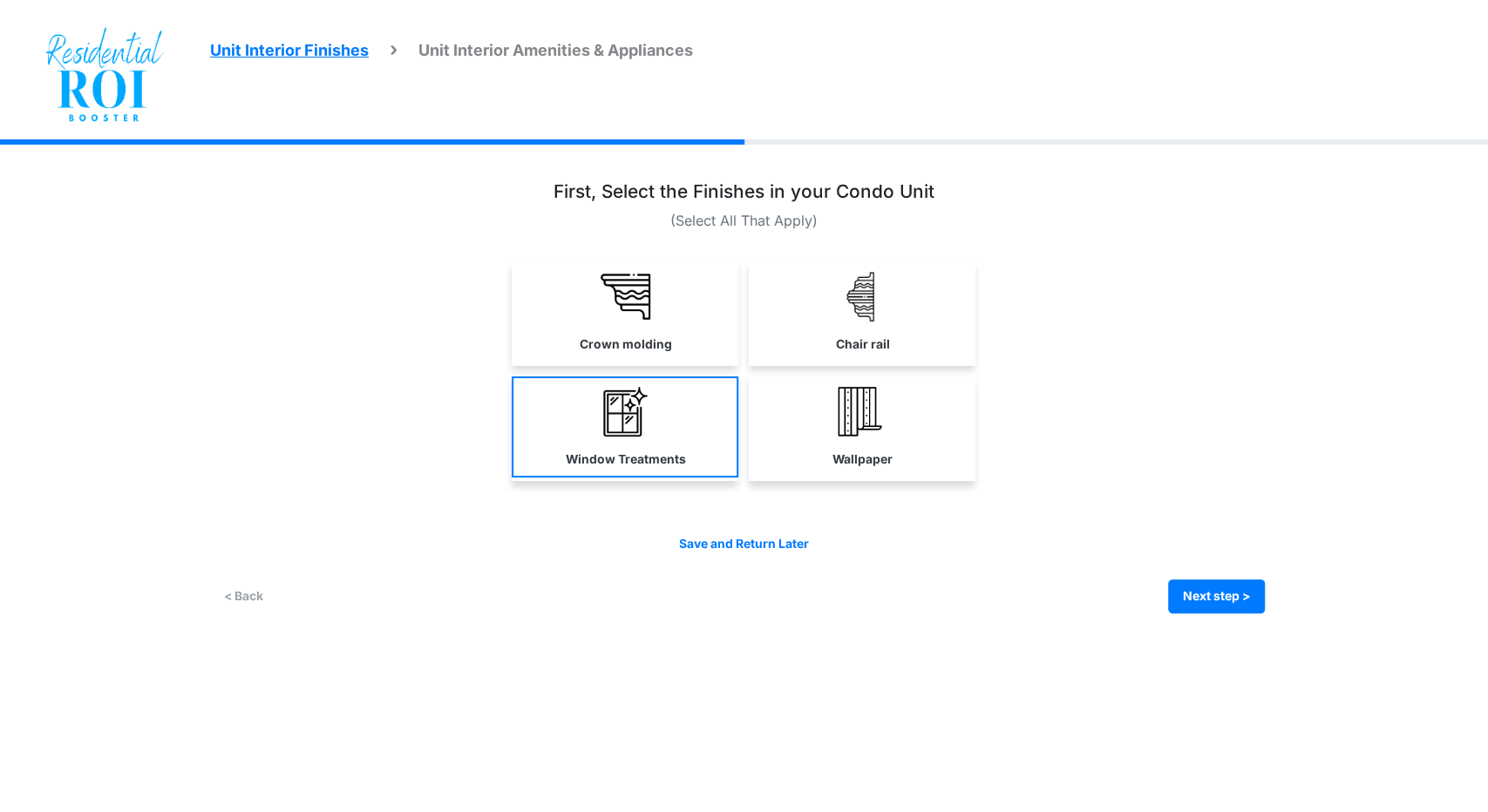
click at [663, 417] on link "Window Treatments" at bounding box center [625, 426] width 227 height 101
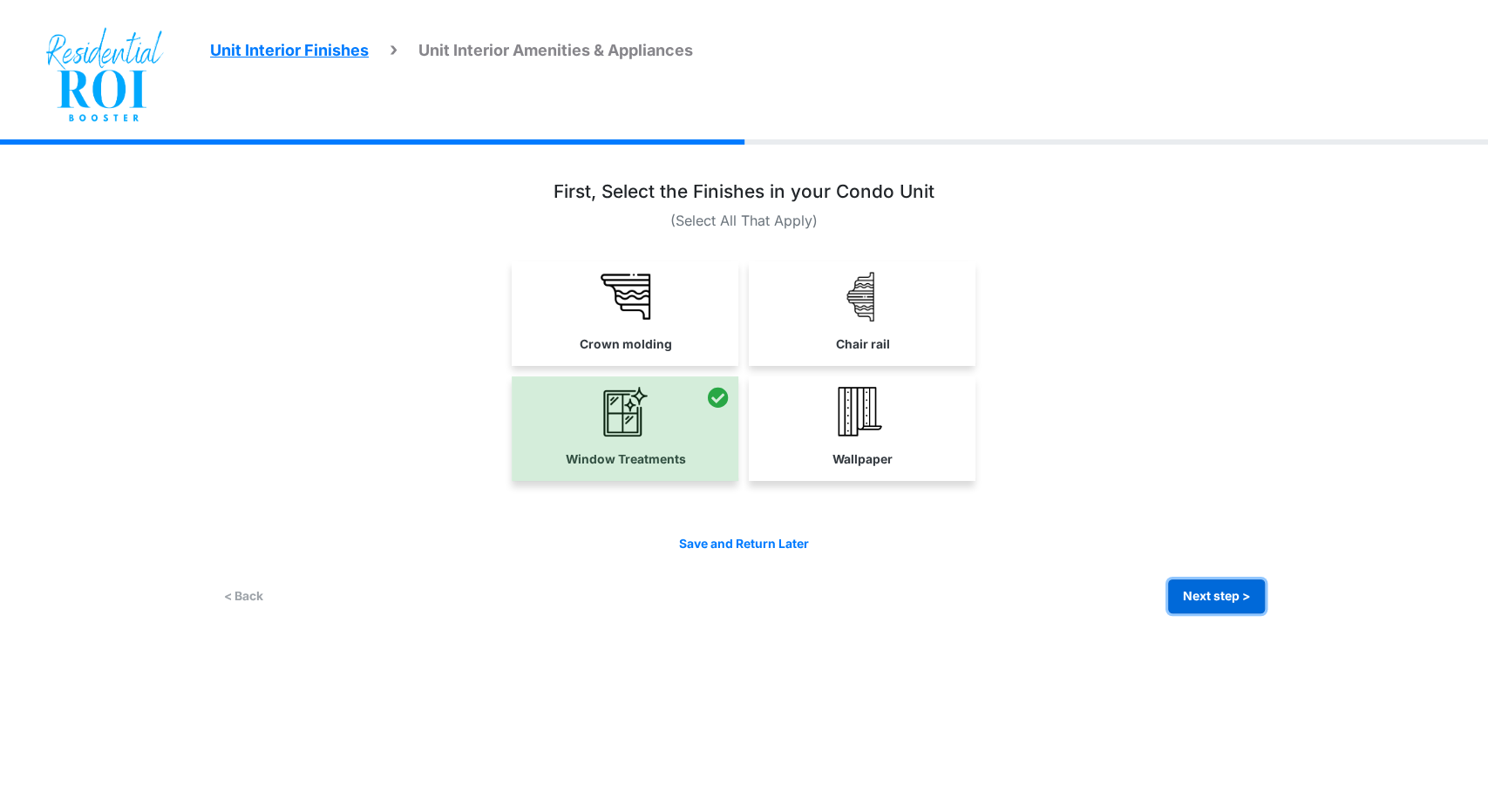
click at [1205, 585] on button "Next step >" at bounding box center [1216, 597] width 97 height 34
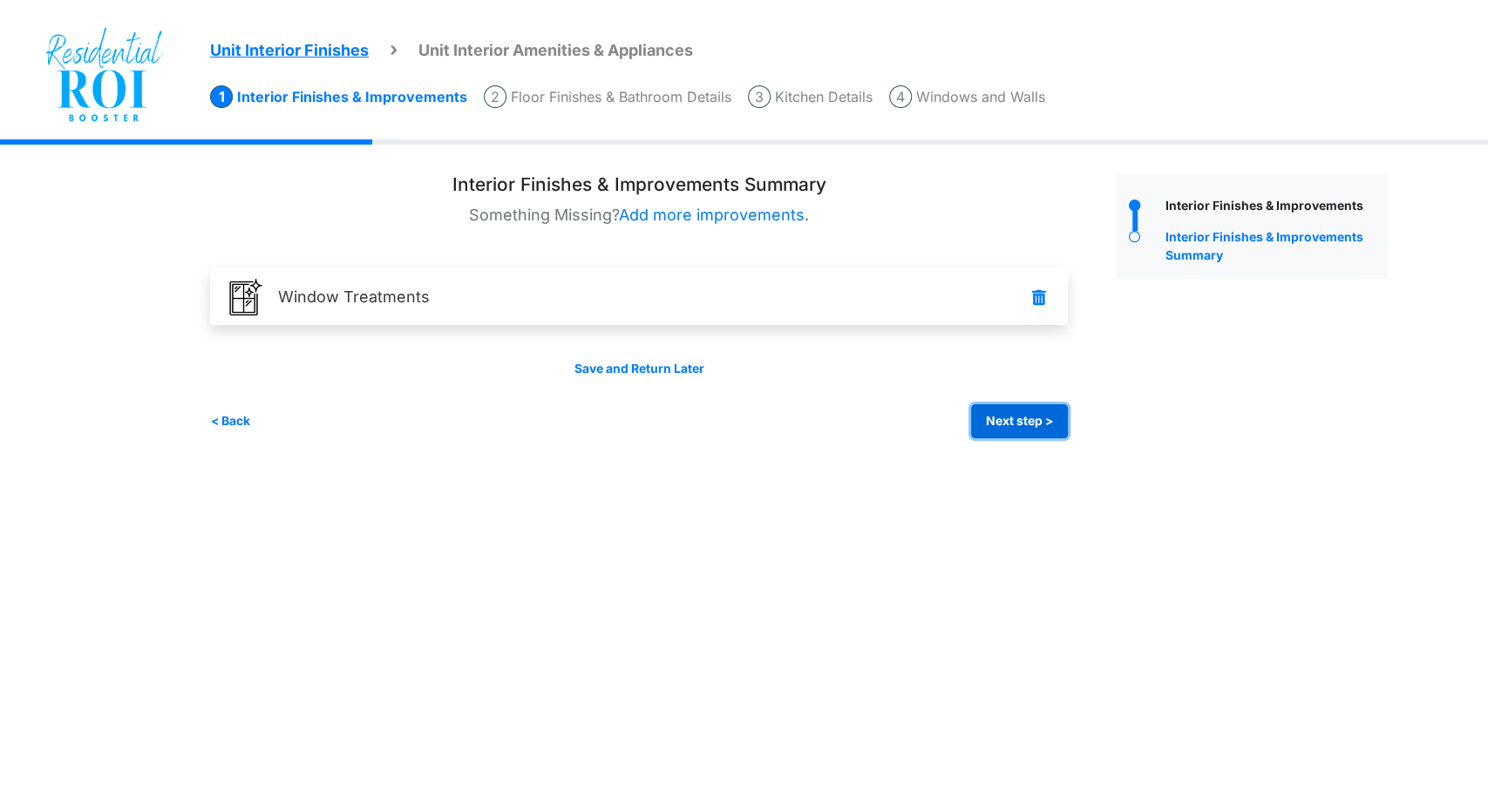
click at [996, 417] on button "Next step >" at bounding box center [1019, 422] width 97 height 34
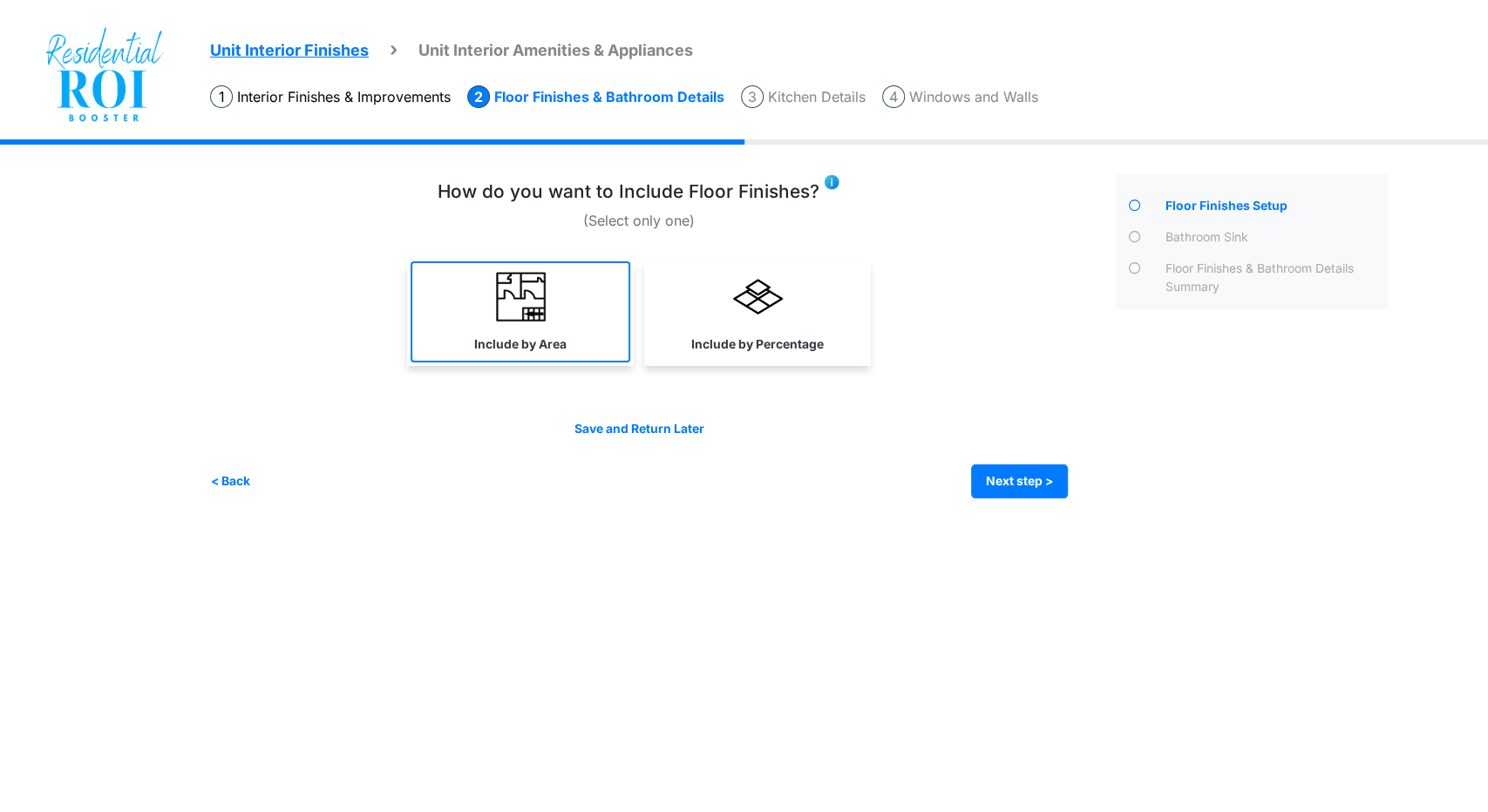
click at [567, 281] on link "Include by Area" at bounding box center [520, 311] width 219 height 101
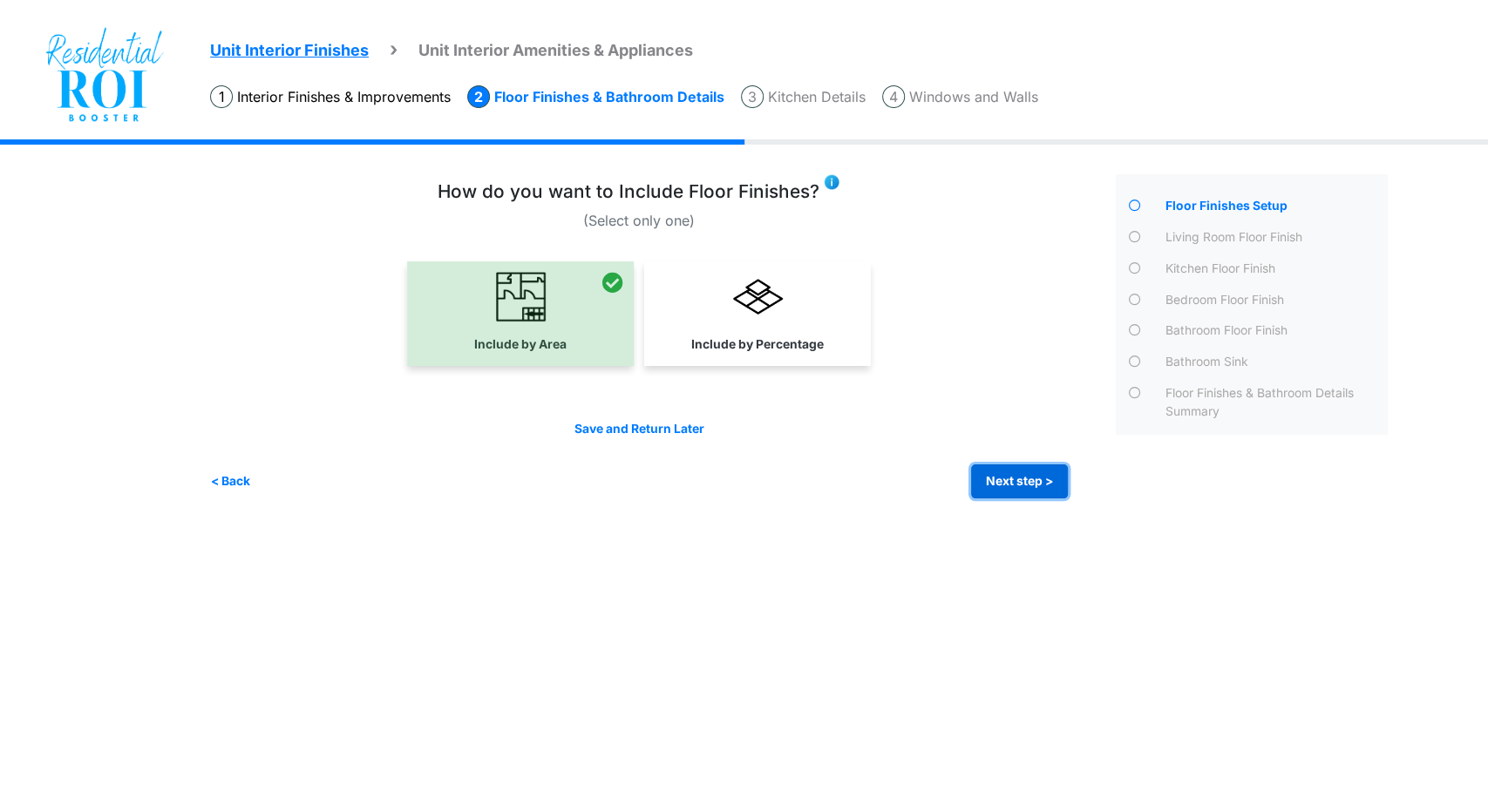
click at [998, 468] on button "Next step >" at bounding box center [1019, 482] width 97 height 34
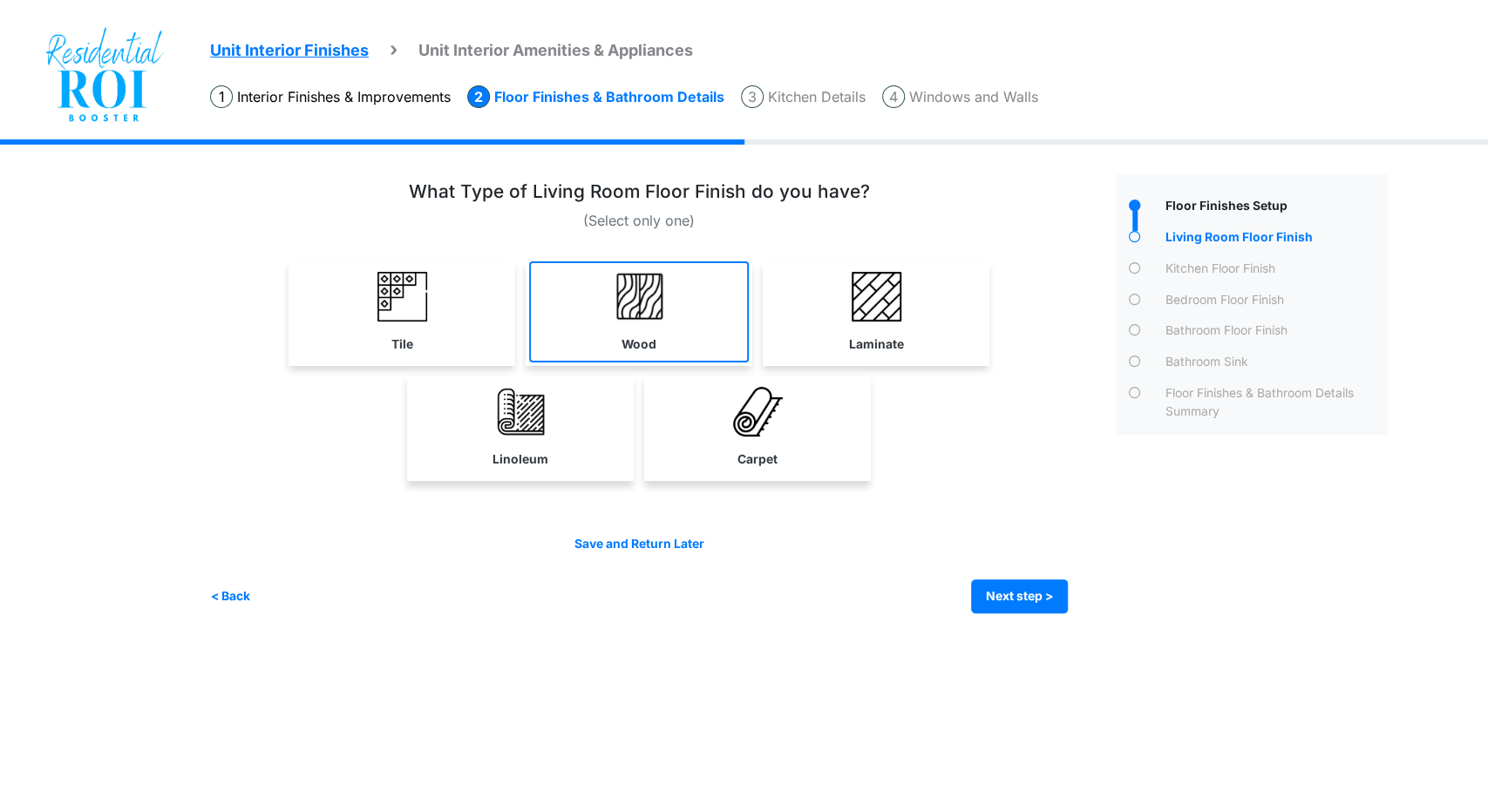
click at [632, 318] on img at bounding box center [639, 296] width 50 height 50
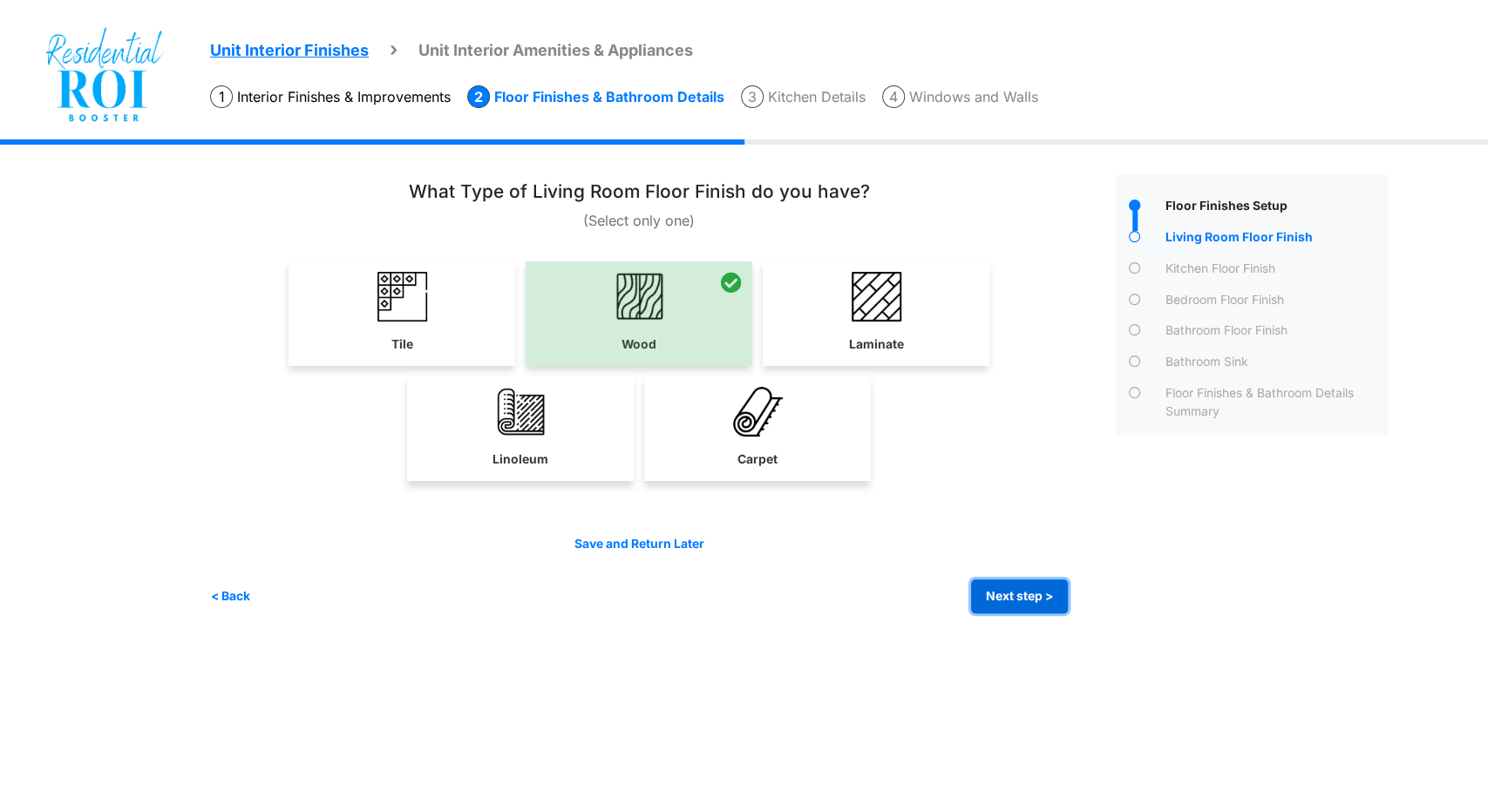
click at [985, 593] on button "Next step >" at bounding box center [1019, 597] width 97 height 34
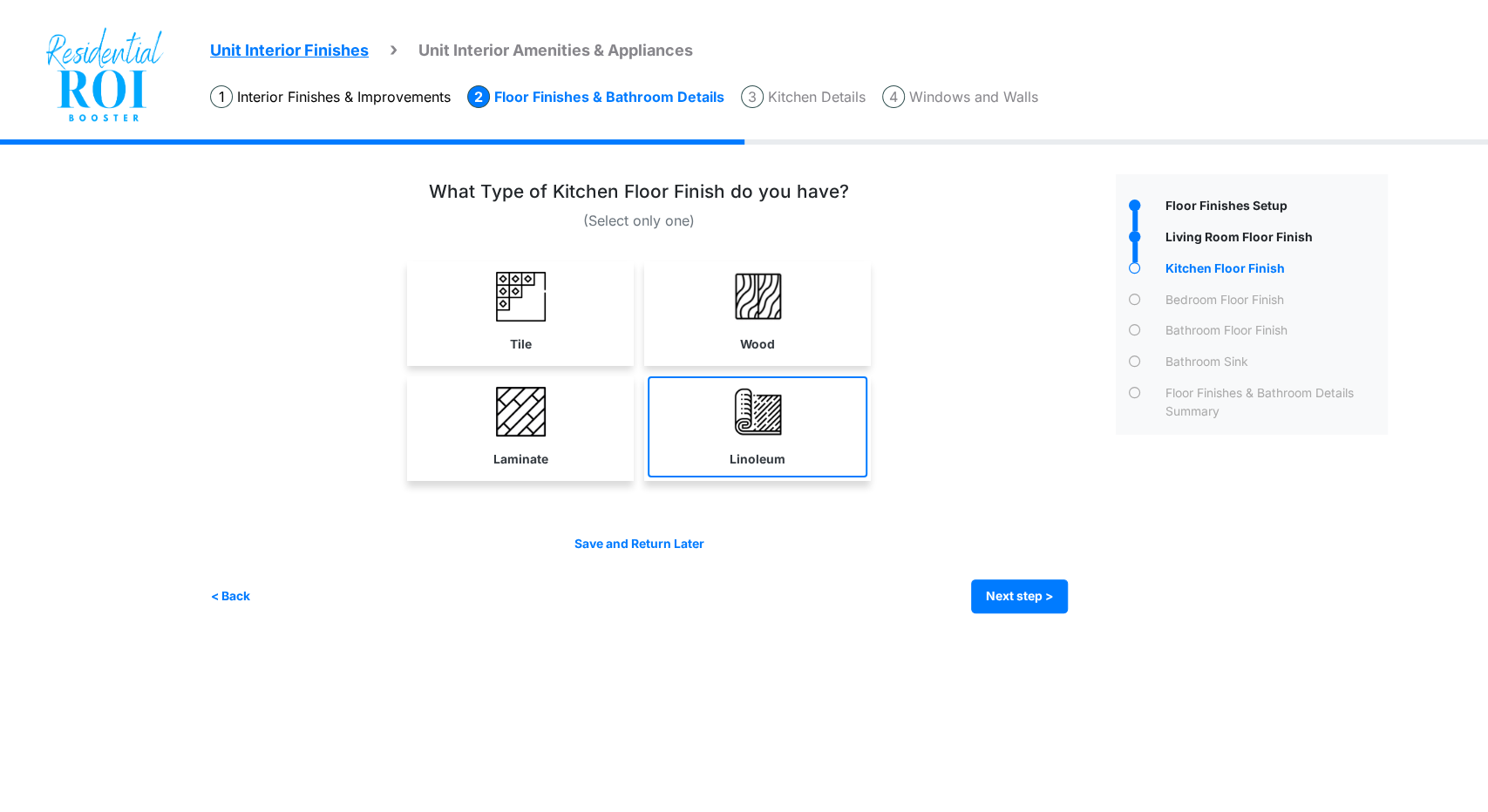
click at [755, 438] on link "Linoleum" at bounding box center [757, 426] width 219 height 101
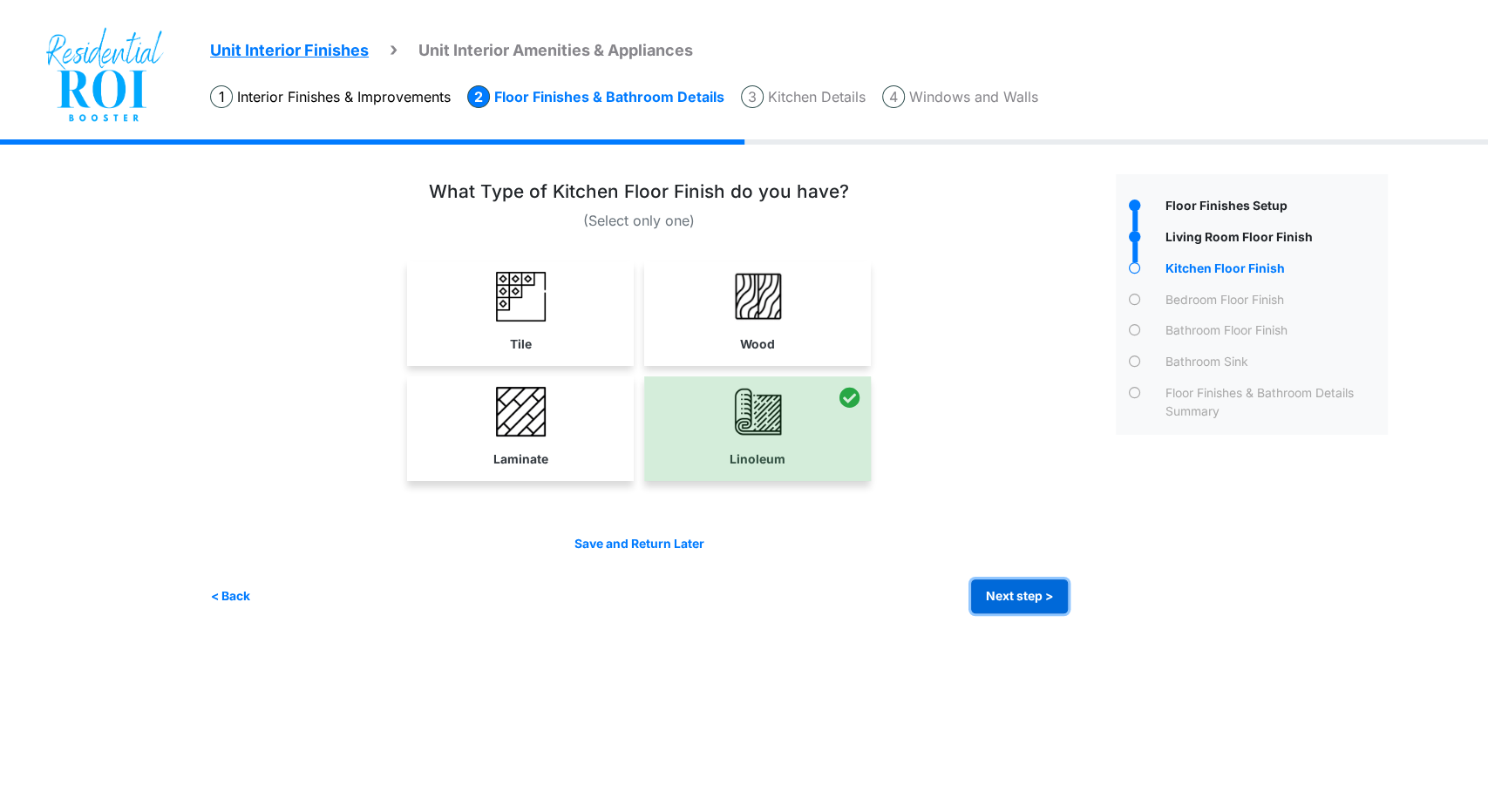
click at [1007, 591] on button "Next step >" at bounding box center [1019, 597] width 97 height 34
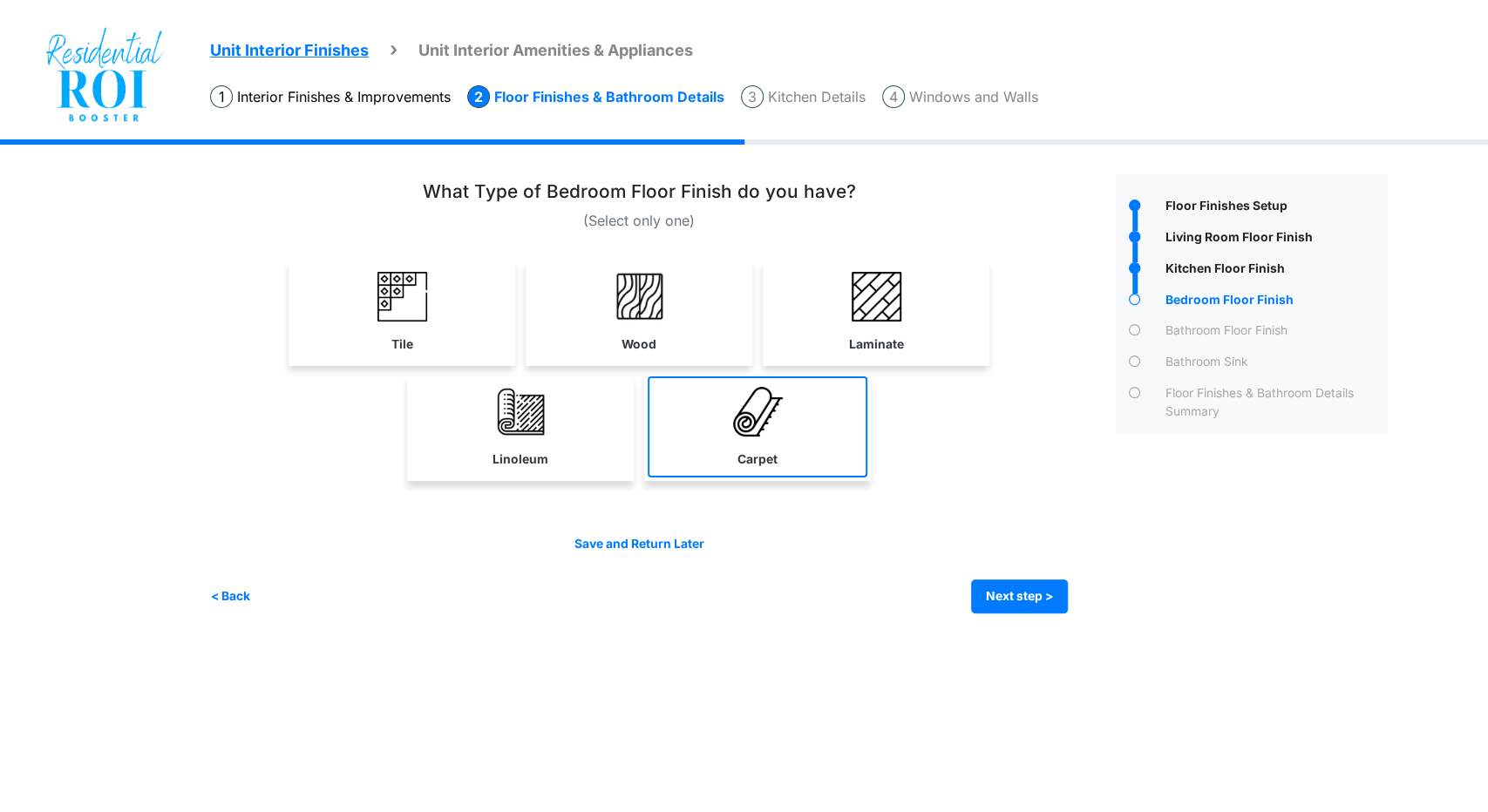
click at [750, 436] on link "Carpet" at bounding box center [757, 426] width 219 height 101
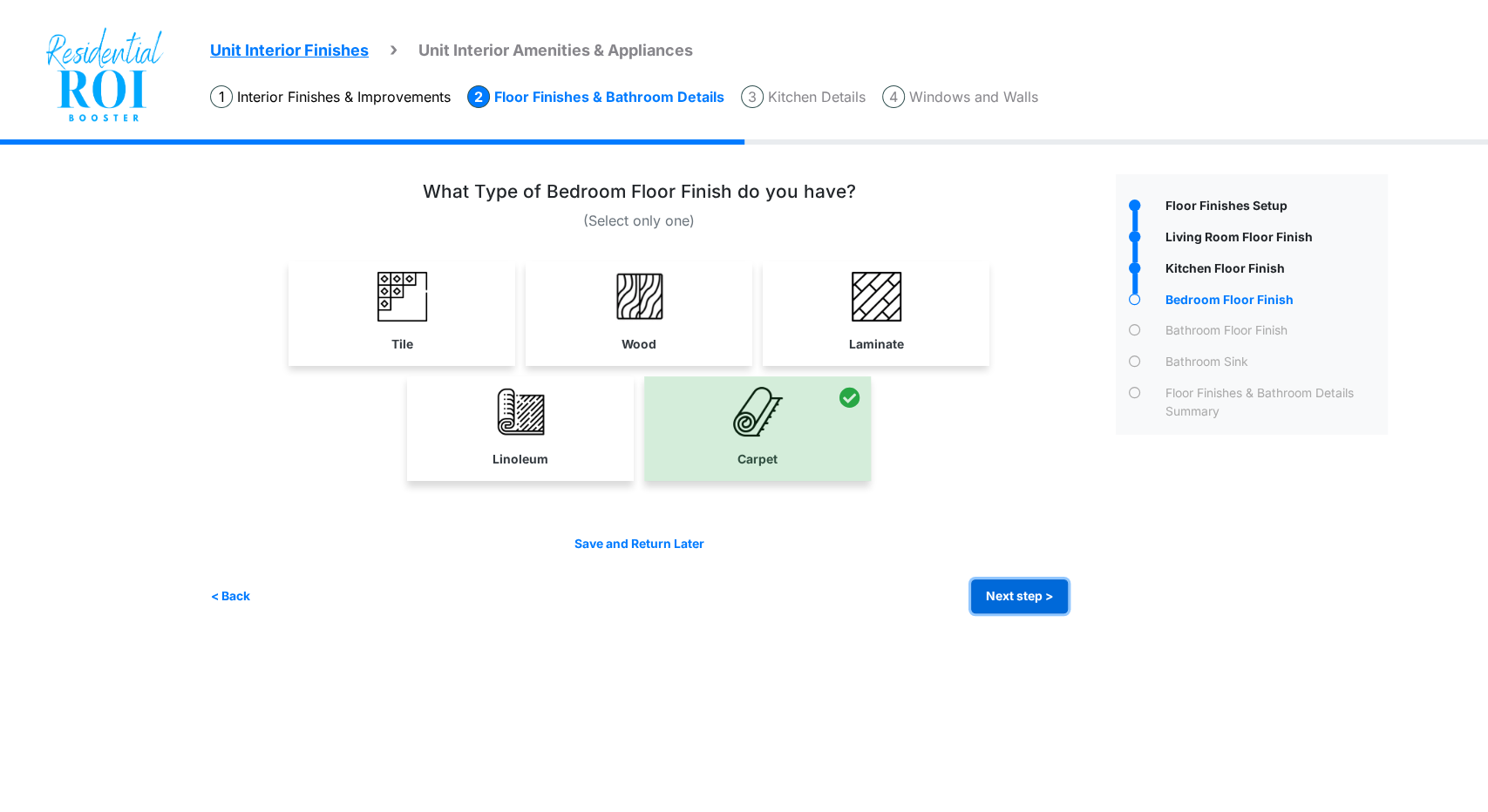
click at [993, 592] on button "Next step >" at bounding box center [1019, 597] width 97 height 34
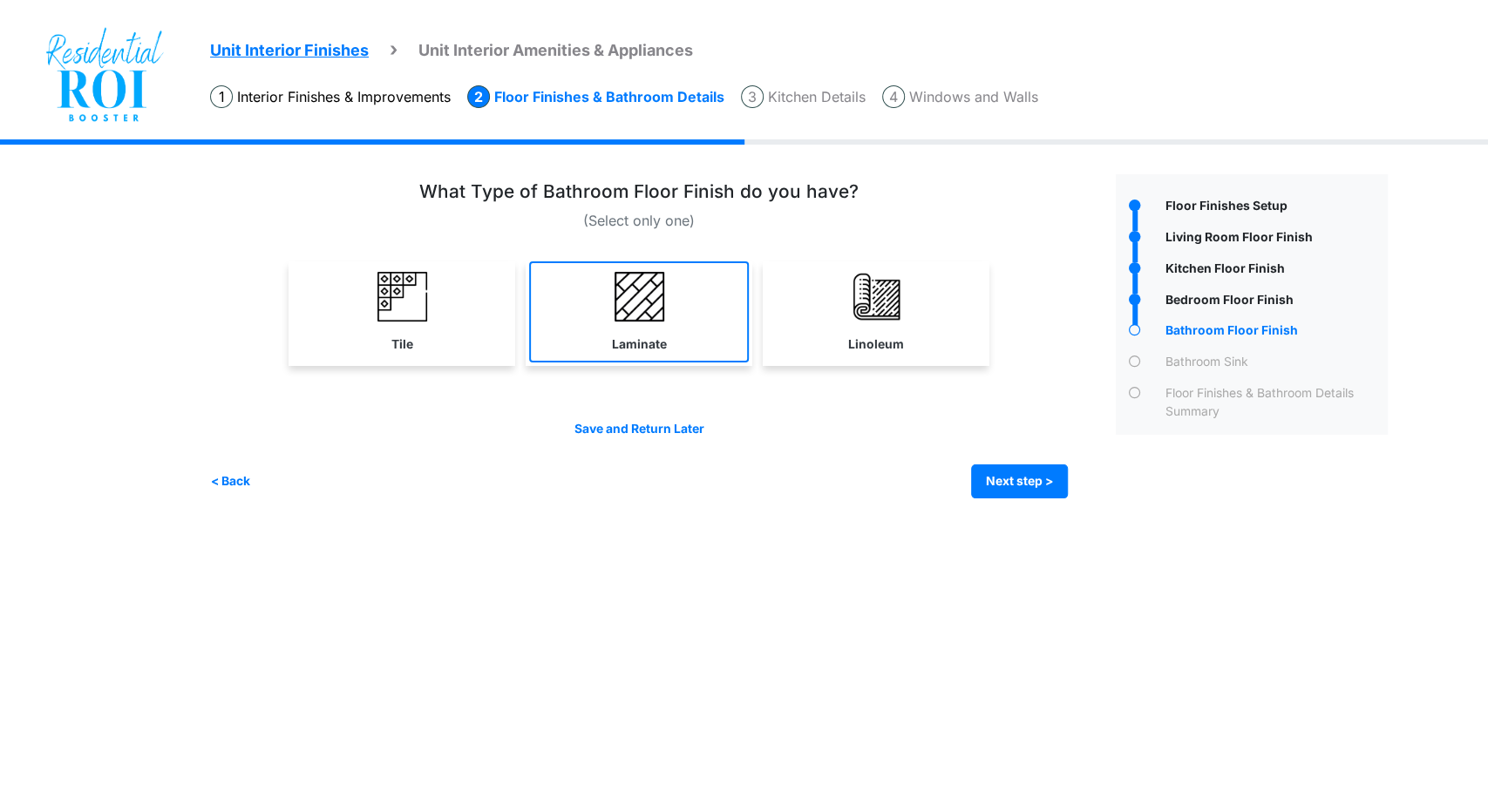
click at [642, 317] on img at bounding box center [639, 296] width 50 height 50
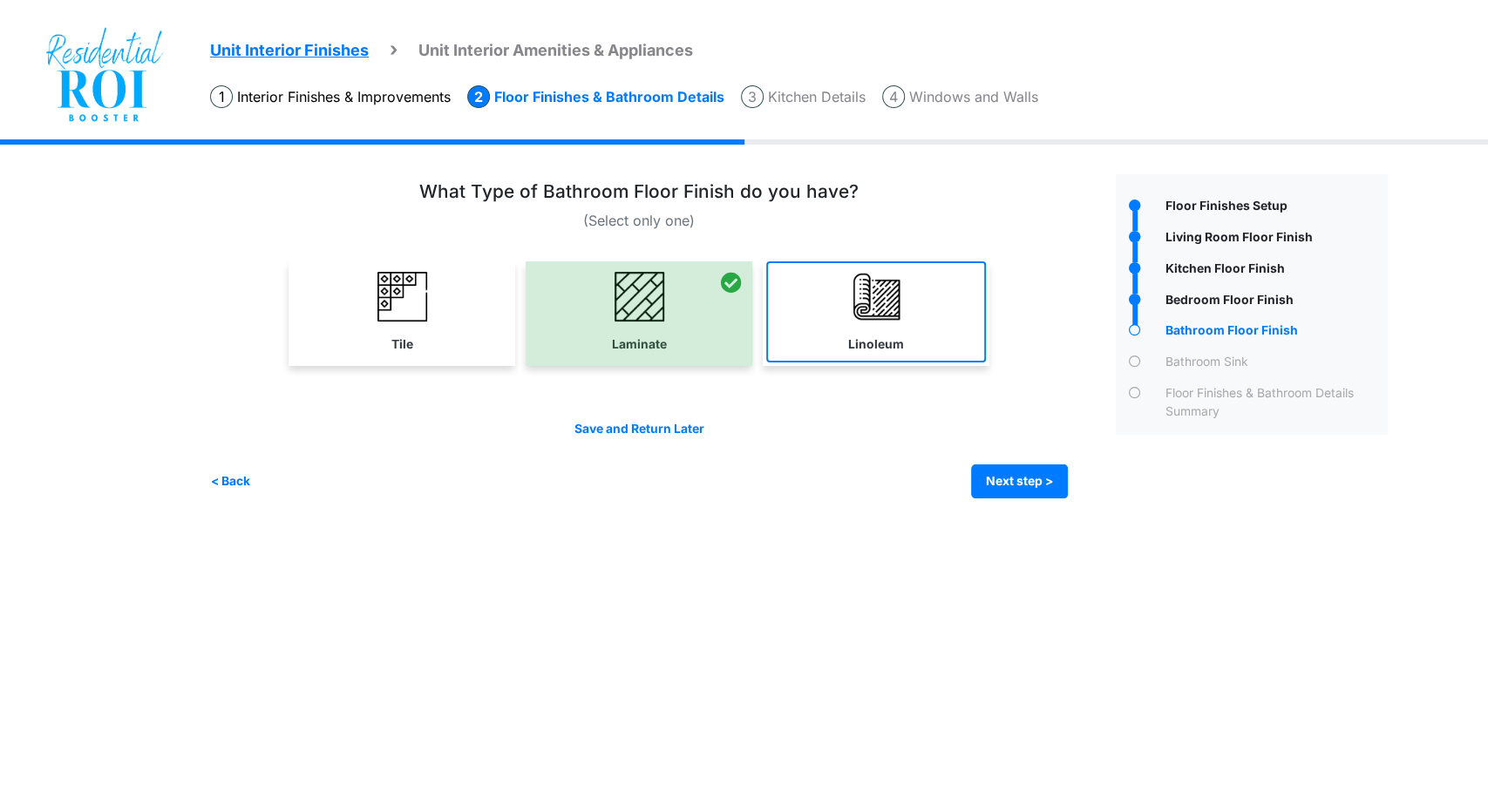
click at [844, 350] on link "Linoleum" at bounding box center [875, 311] width 219 height 101
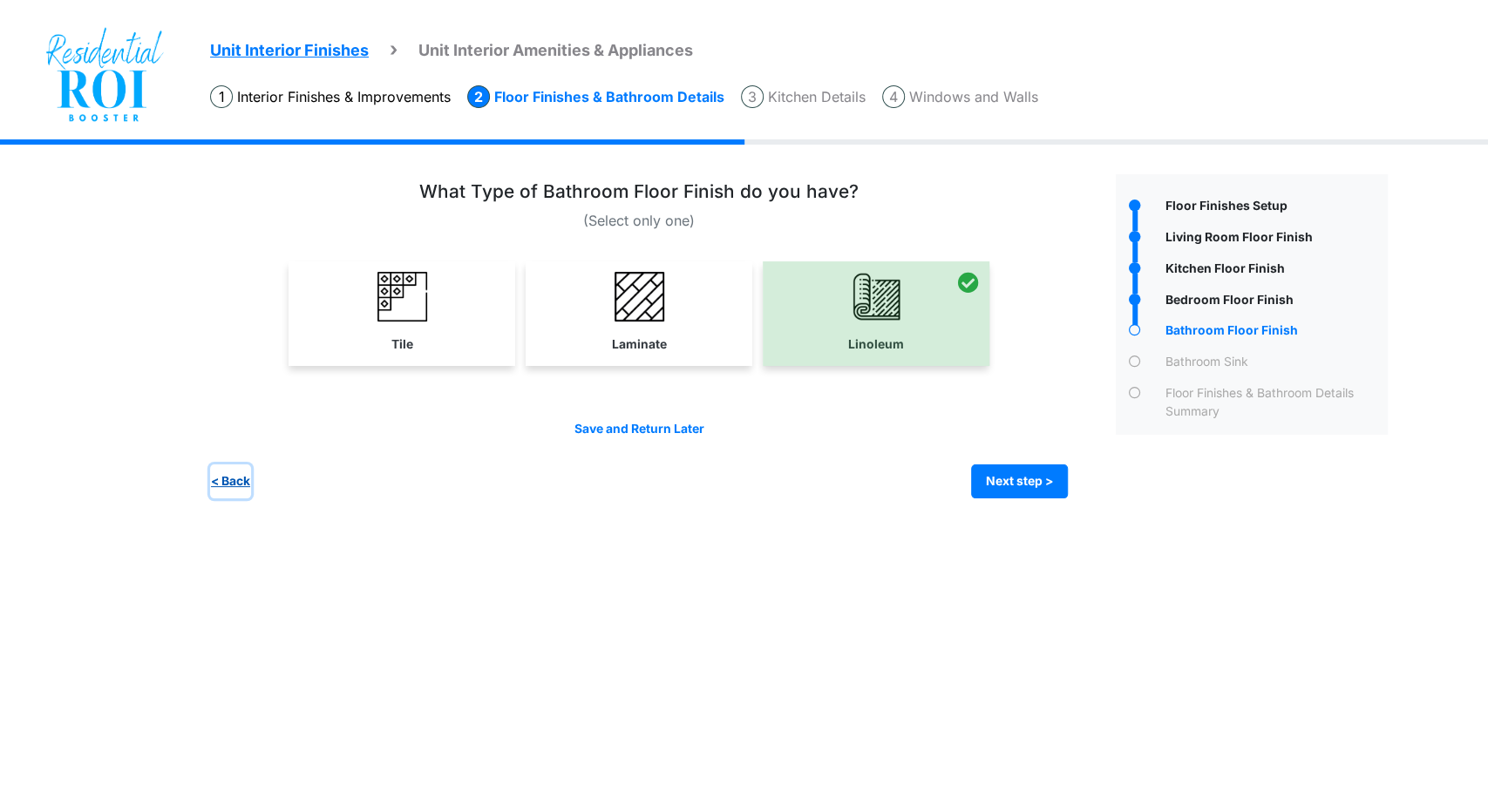
click at [236, 476] on button "< Back" at bounding box center [231, 482] width 41 height 34
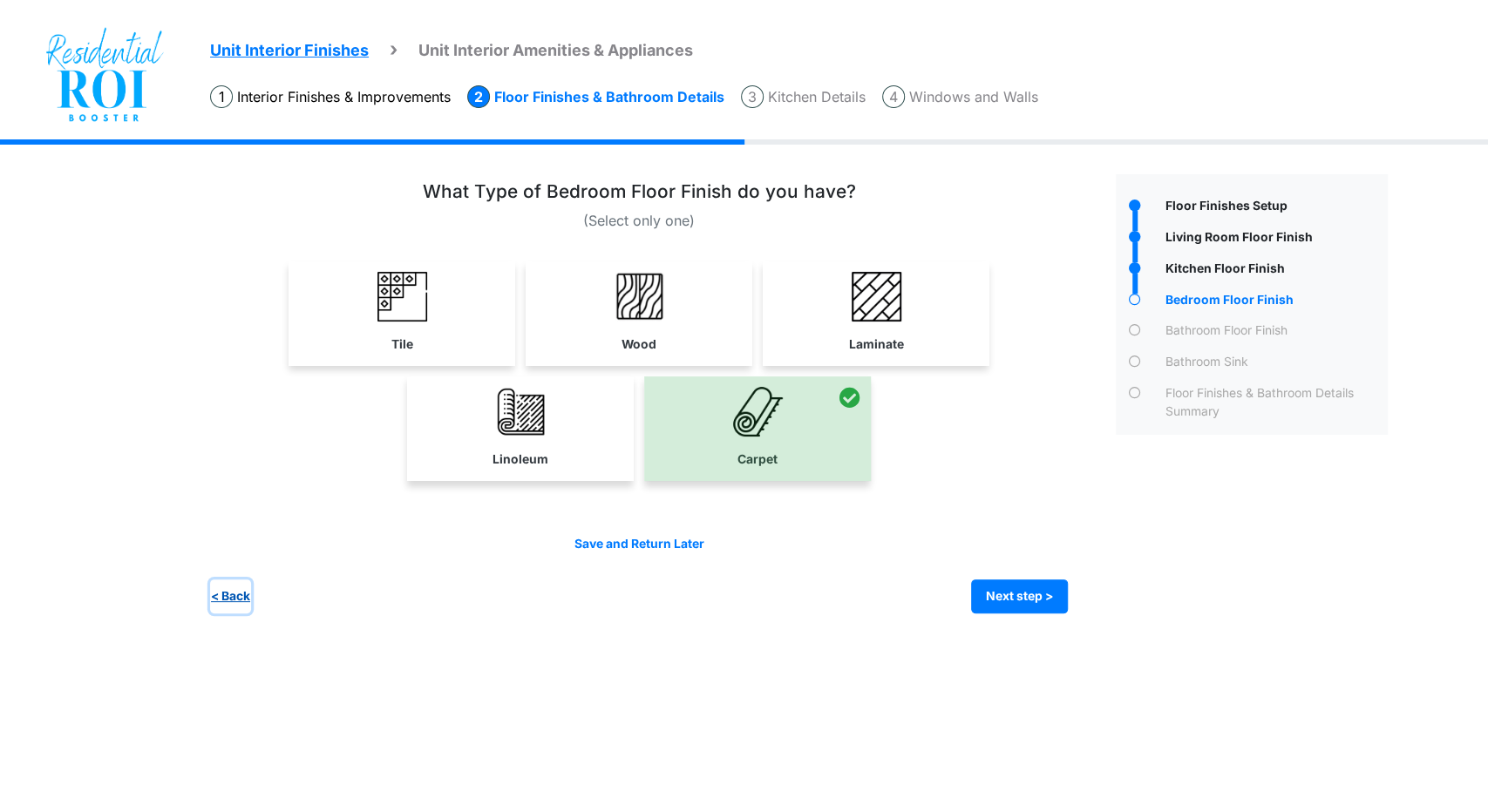
click at [228, 590] on button "< Back" at bounding box center [231, 597] width 41 height 34
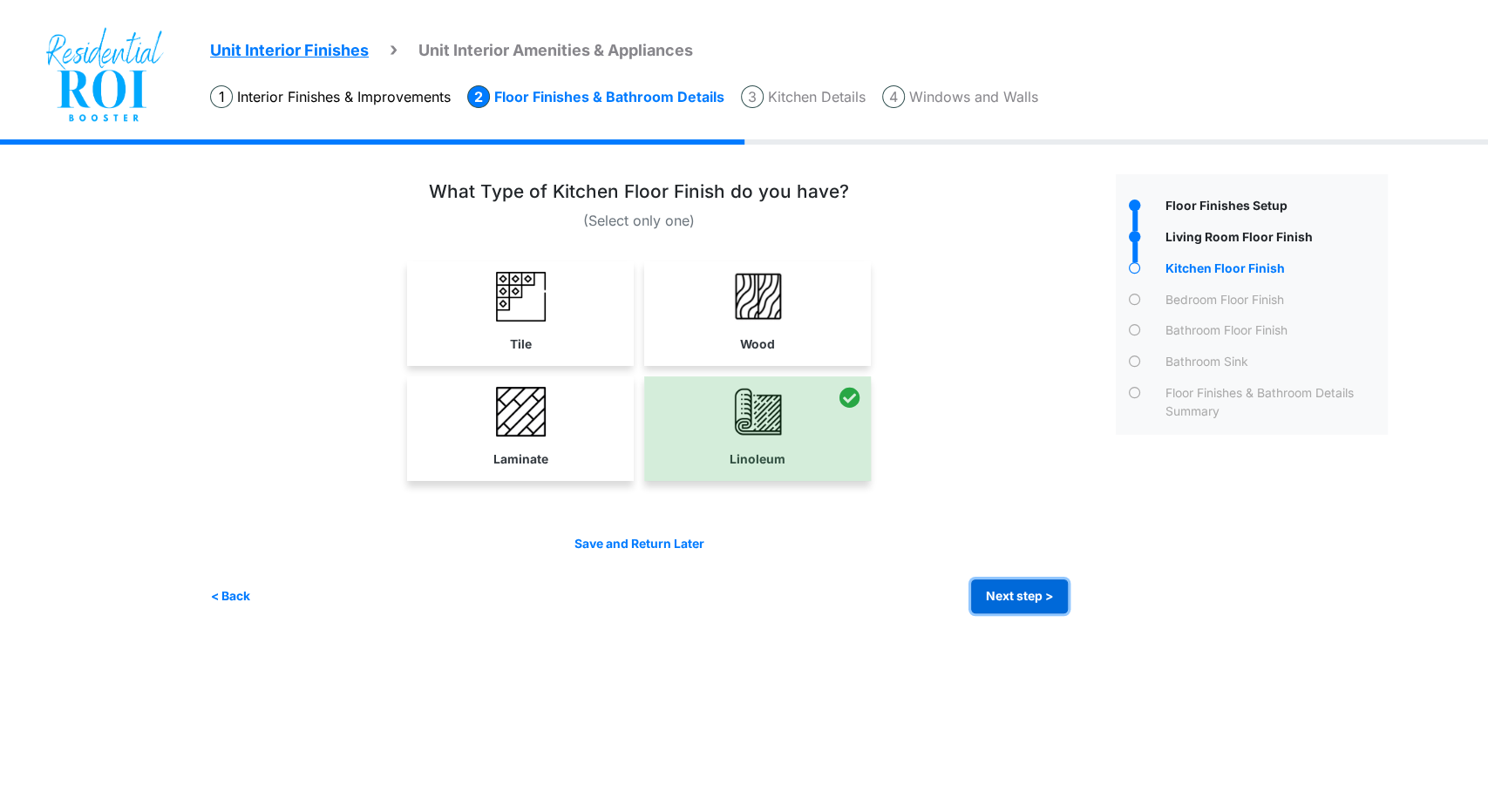
click at [1000, 587] on button "Next step >" at bounding box center [1019, 597] width 97 height 34
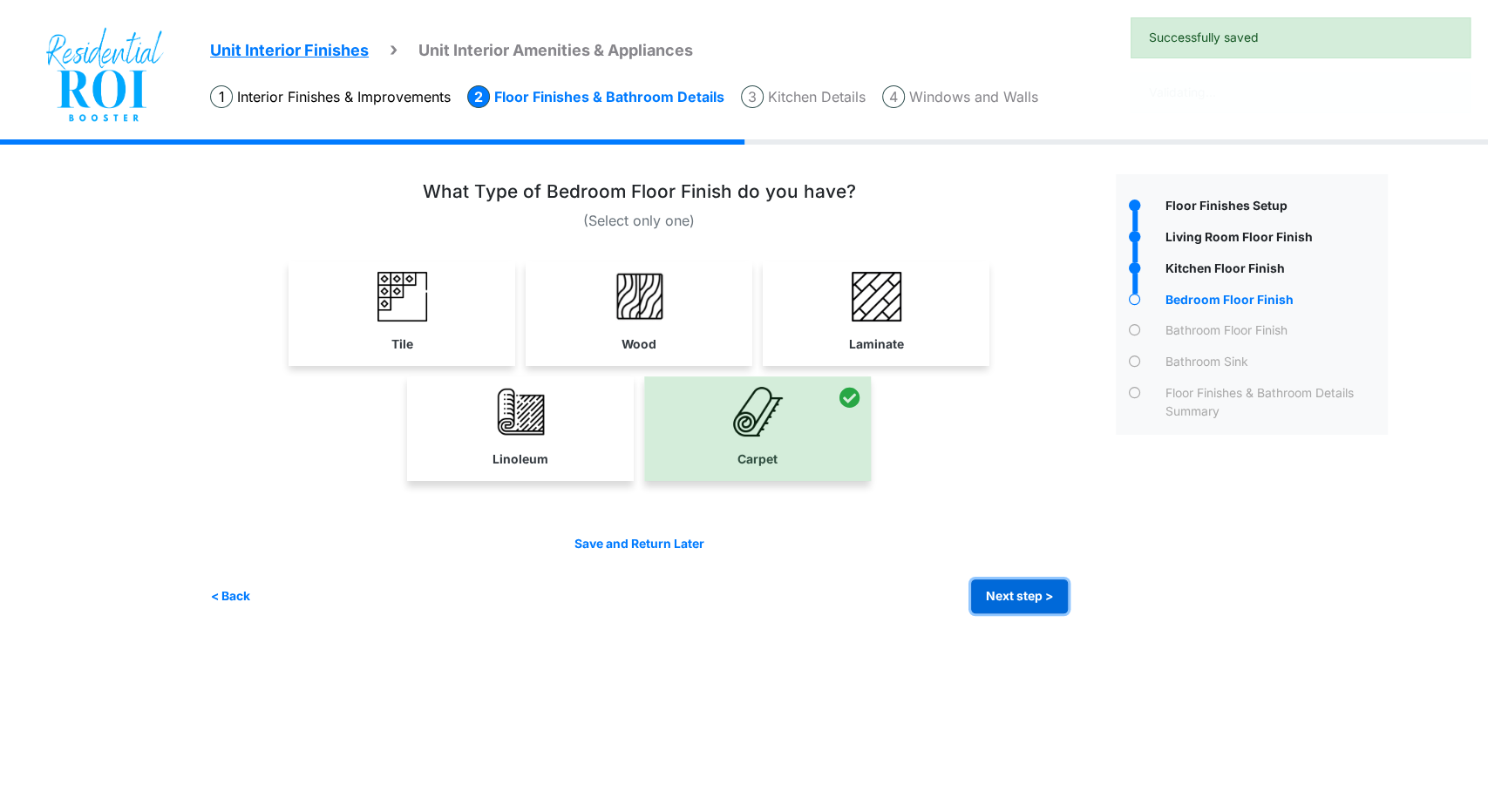
click at [1000, 587] on button "Next step >" at bounding box center [1019, 597] width 97 height 34
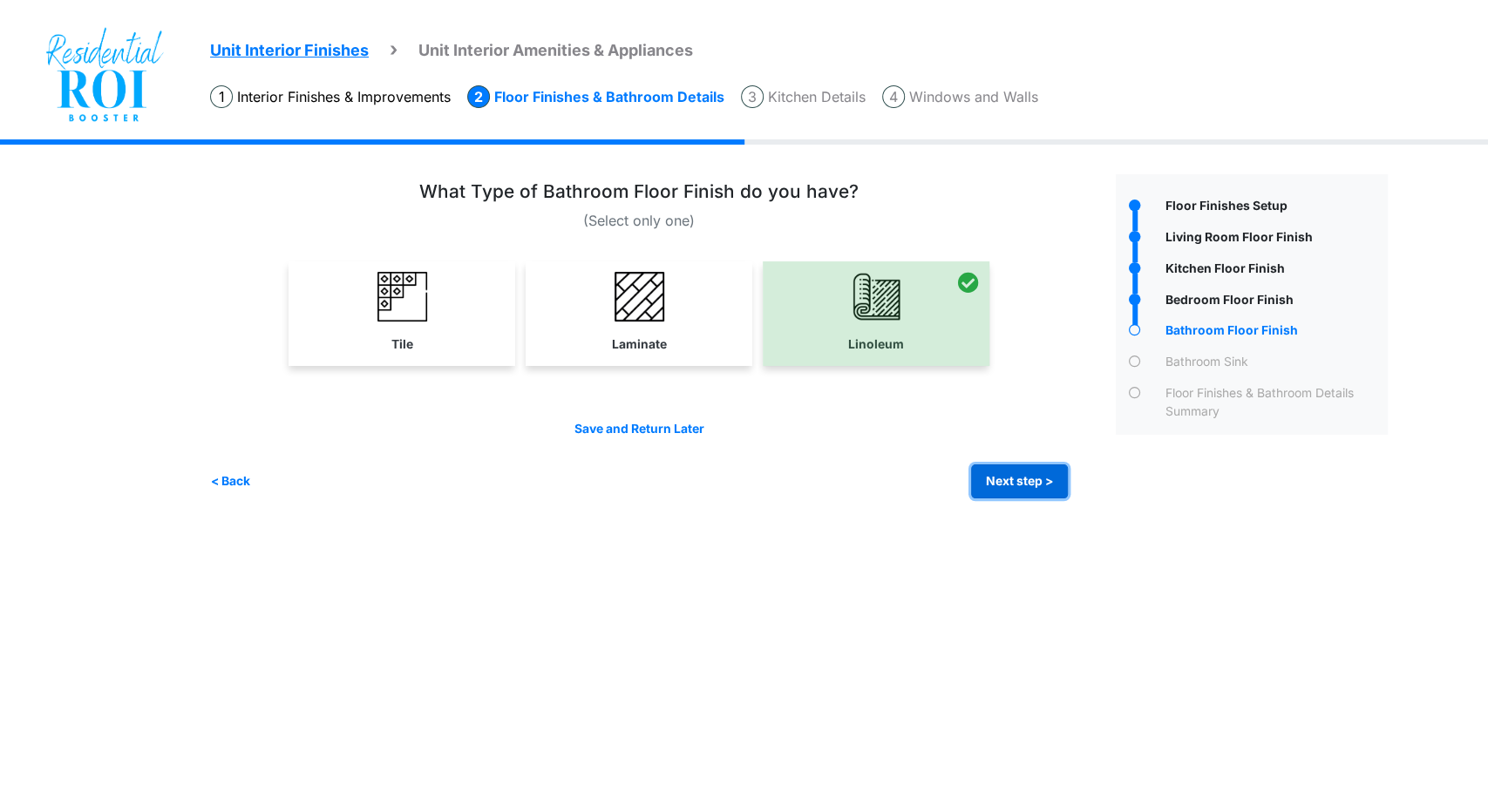
click at [1024, 474] on button "Next step >" at bounding box center [1019, 482] width 97 height 34
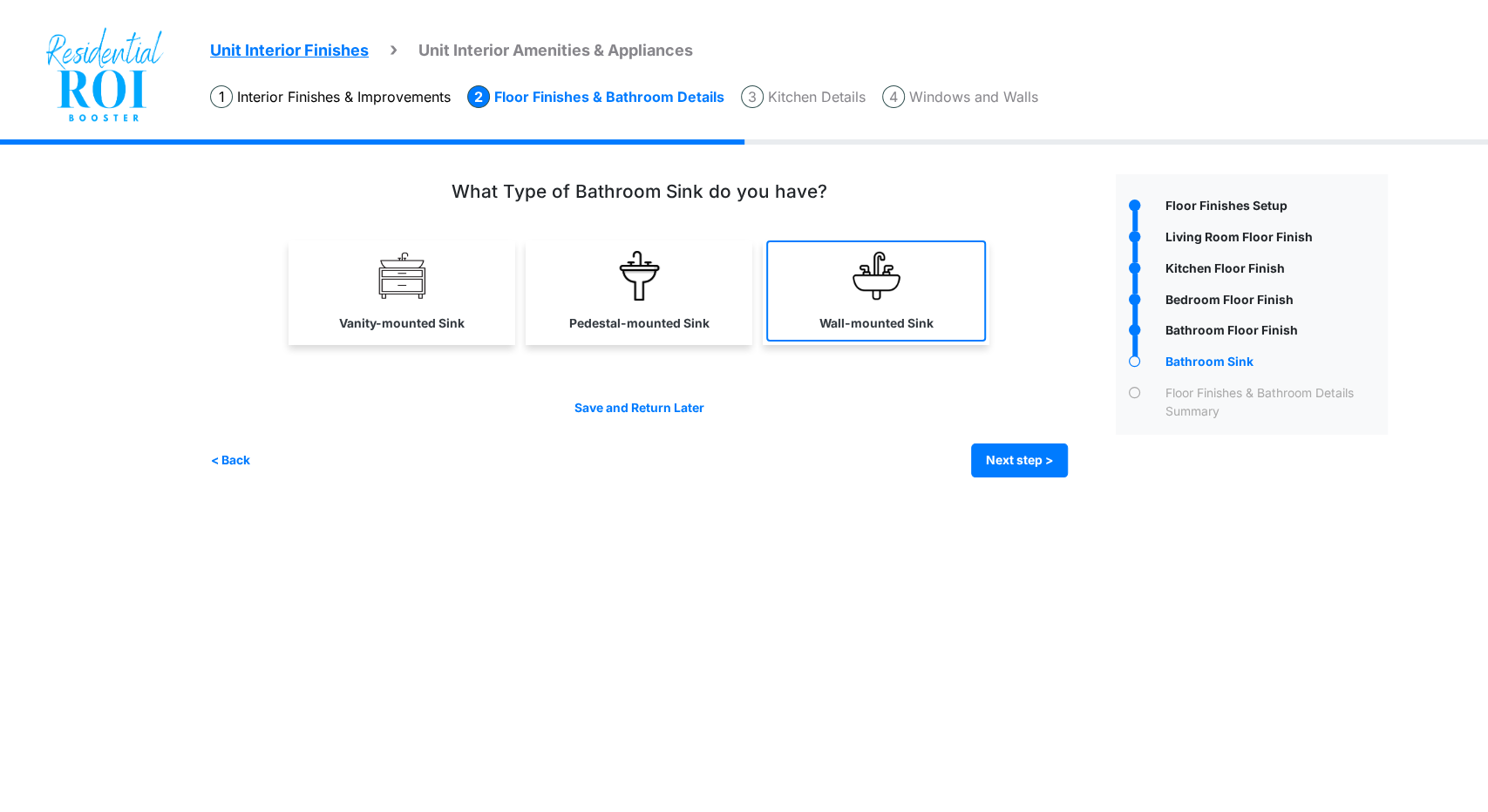
click at [844, 291] on link "Wall-mounted Sink" at bounding box center [875, 291] width 219 height 101
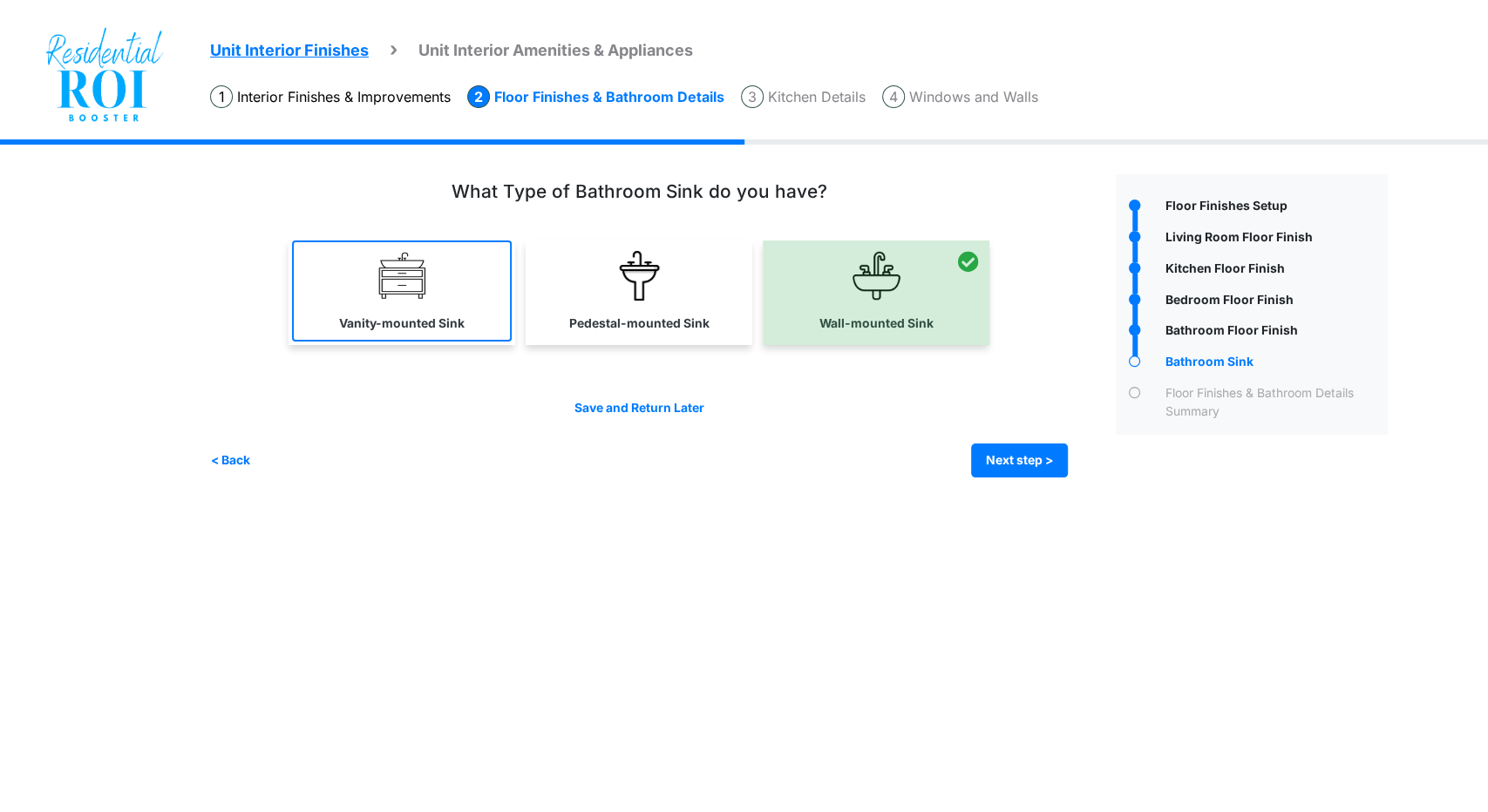
click at [458, 301] on link "Vanity-mounted Sink" at bounding box center [401, 291] width 219 height 101
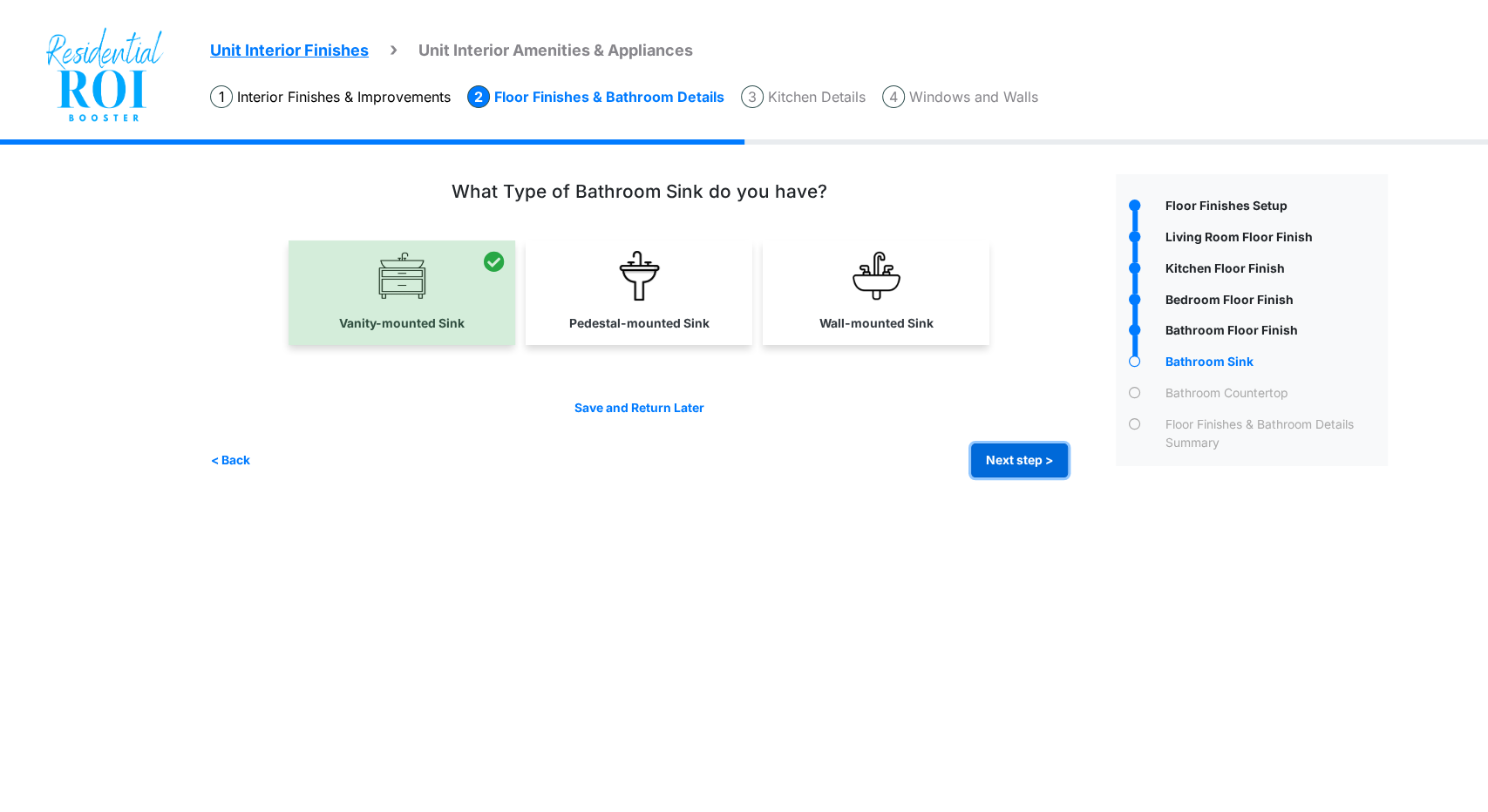
click at [990, 454] on button "Next step >" at bounding box center [1019, 460] width 97 height 34
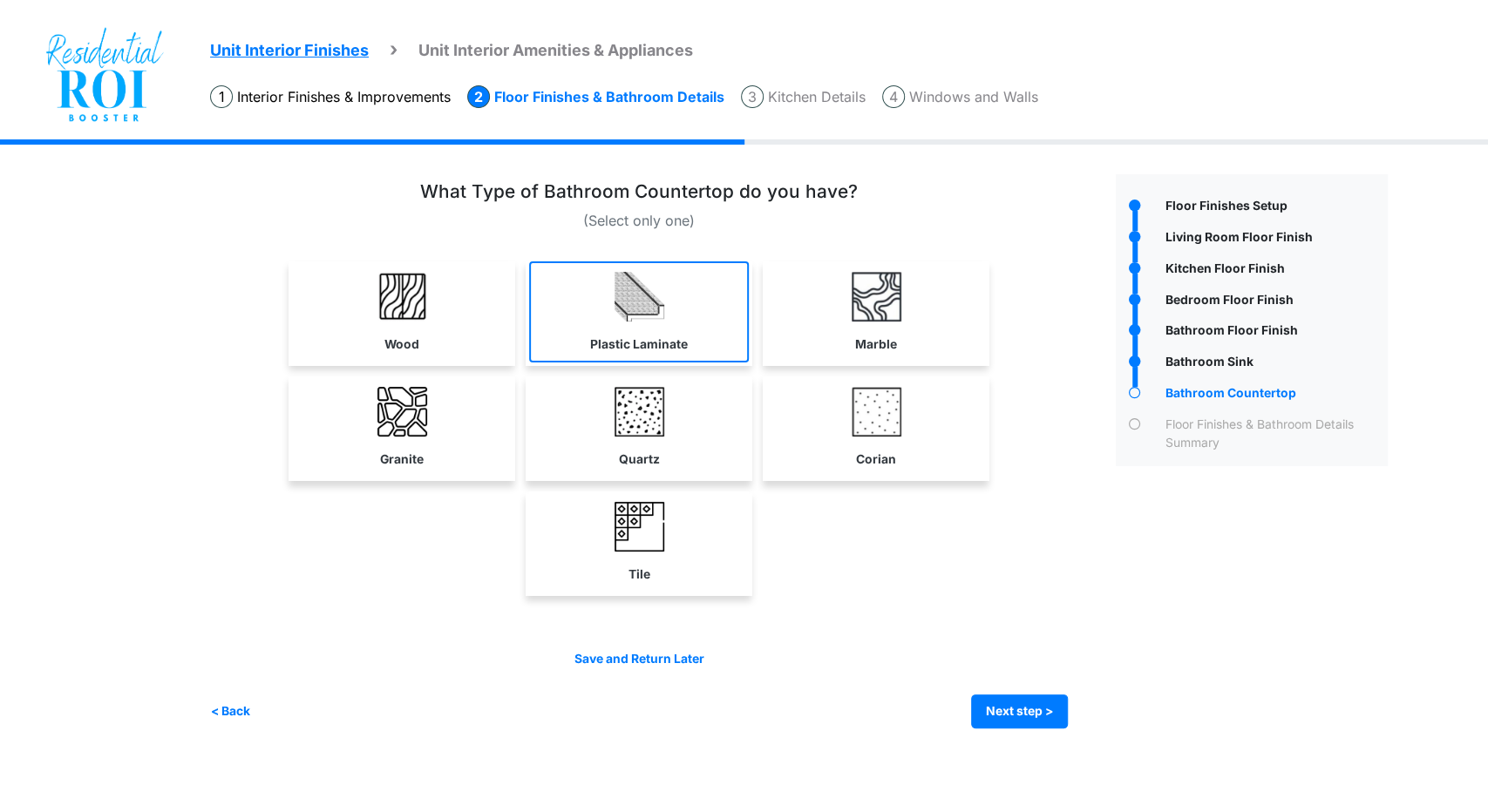
click at [620, 305] on img at bounding box center [639, 296] width 50 height 50
select select "*"
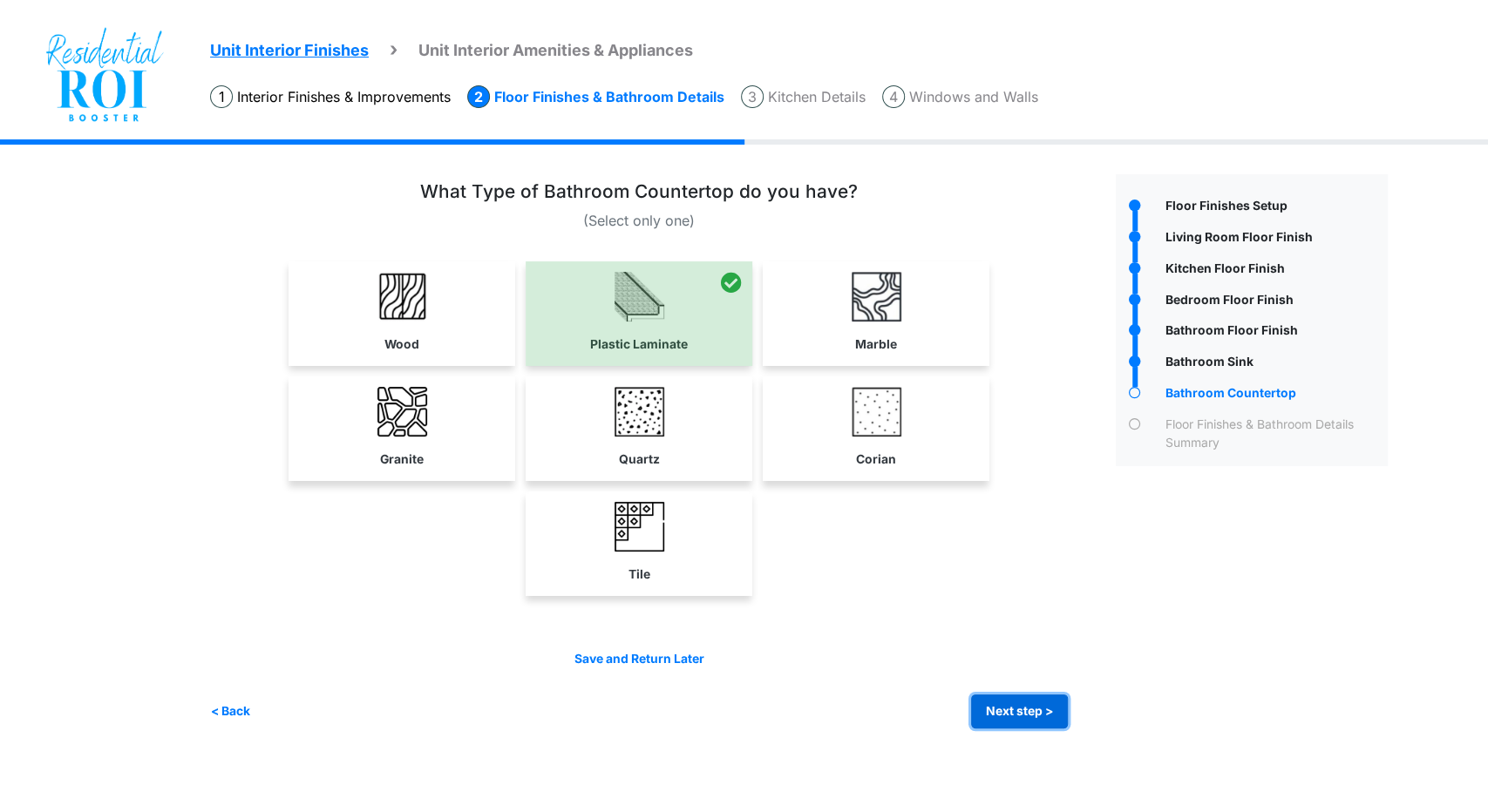
click at [989, 703] on button "Next step >" at bounding box center [1019, 711] width 97 height 34
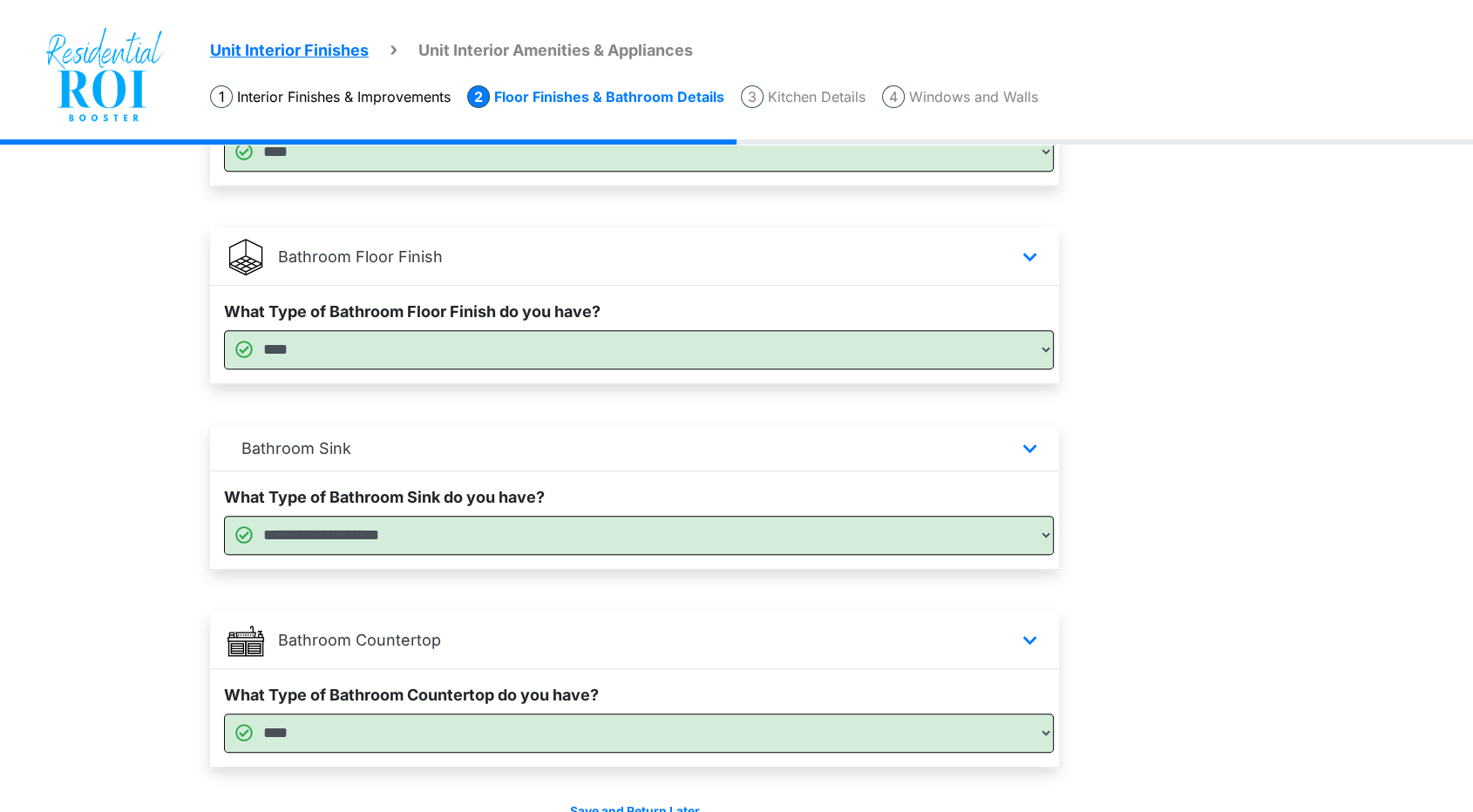
scroll to position [925, 0]
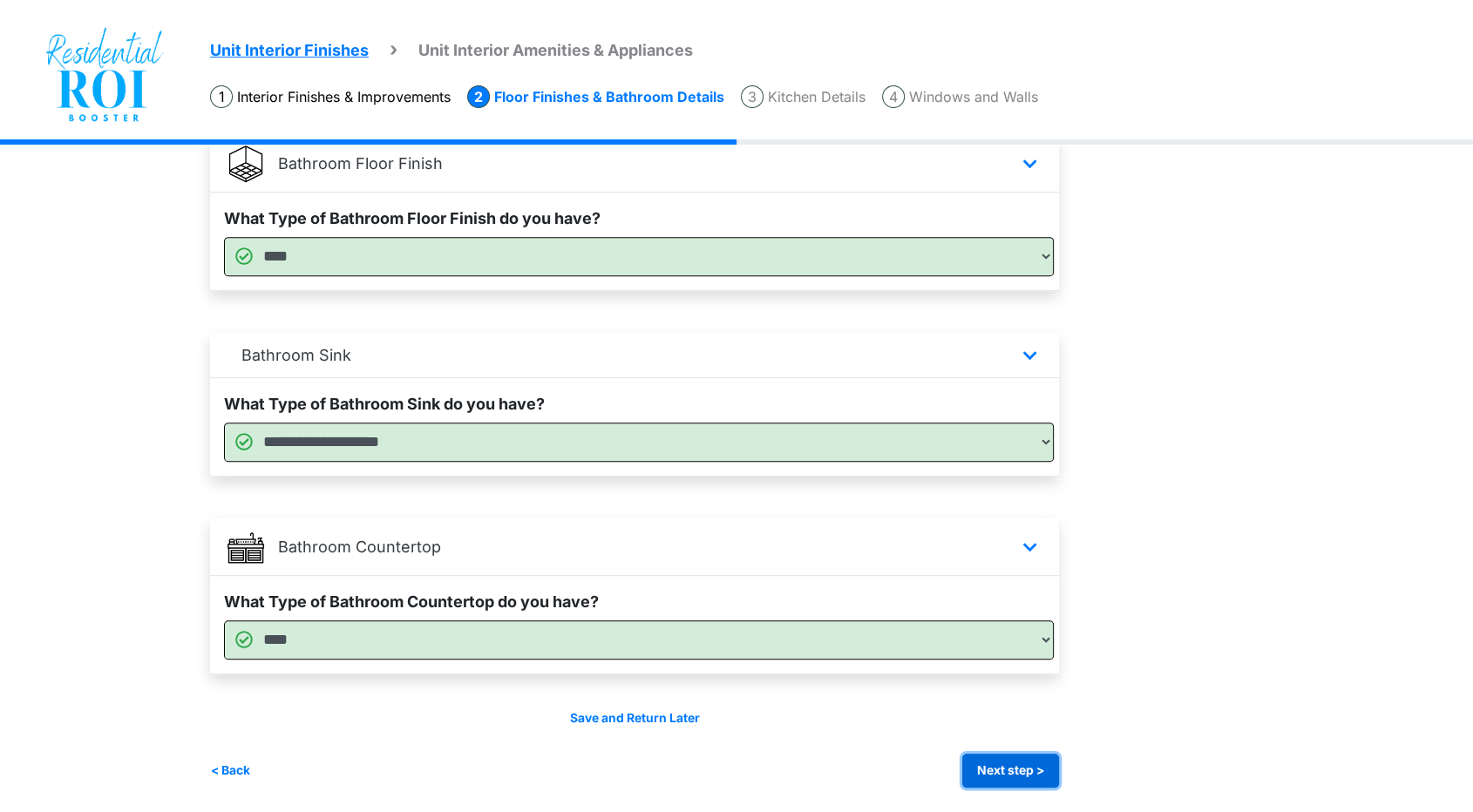
click at [1016, 758] on button "Next step >" at bounding box center [1010, 771] width 97 height 34
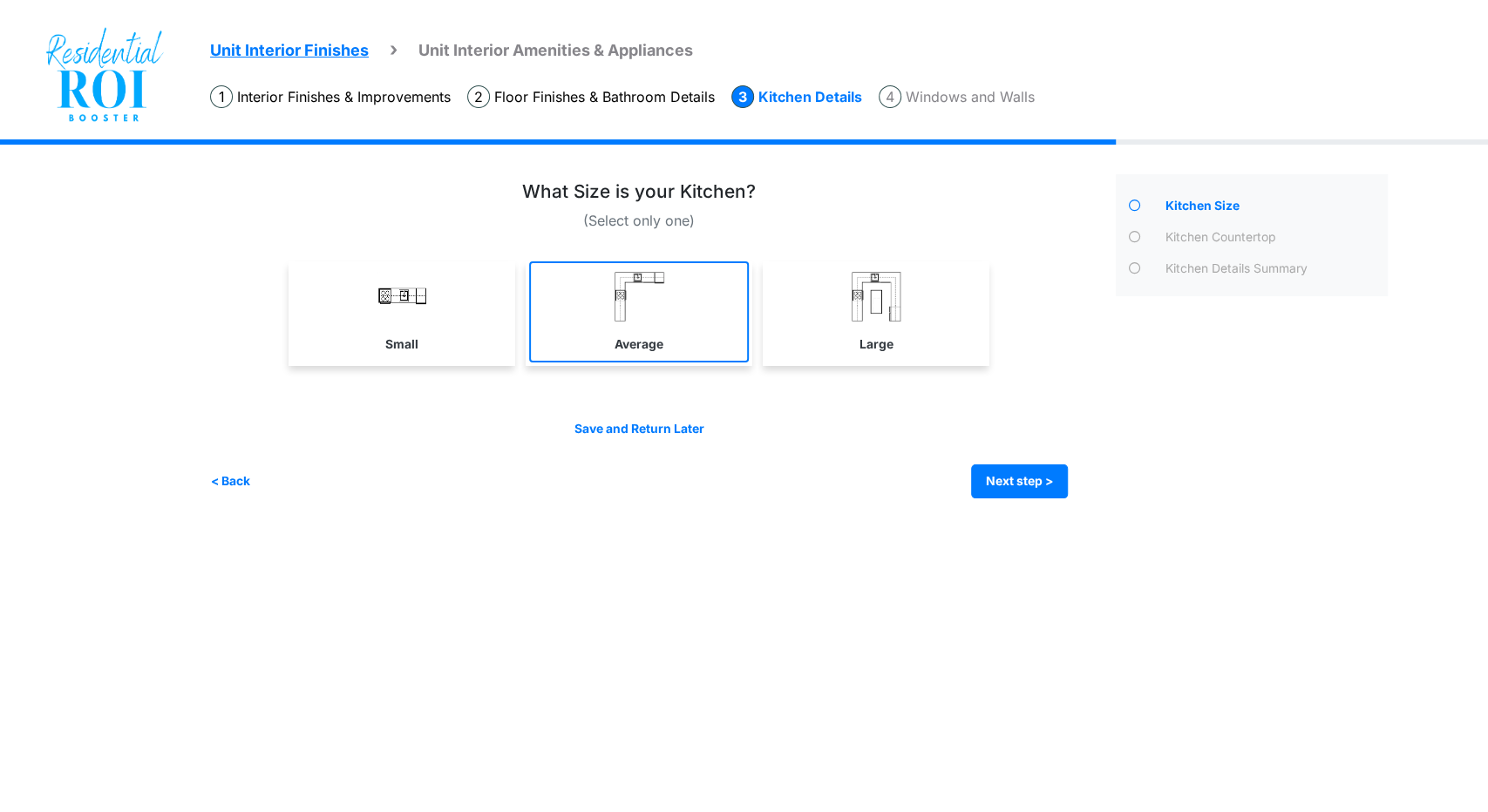
click at [613, 332] on link "Average" at bounding box center [638, 311] width 219 height 101
select select "*"
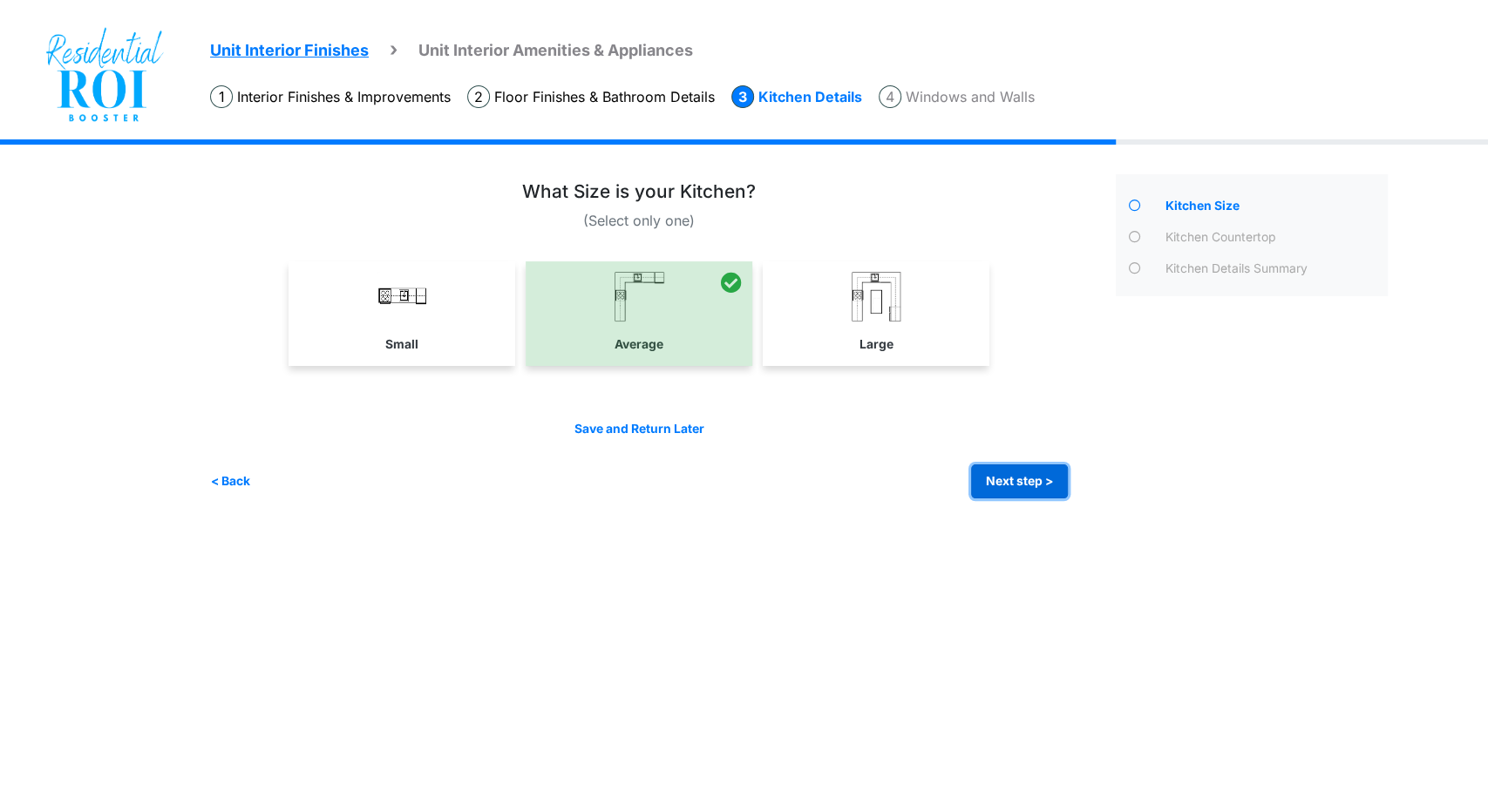
click at [1000, 479] on button "Next step >" at bounding box center [1019, 482] width 97 height 34
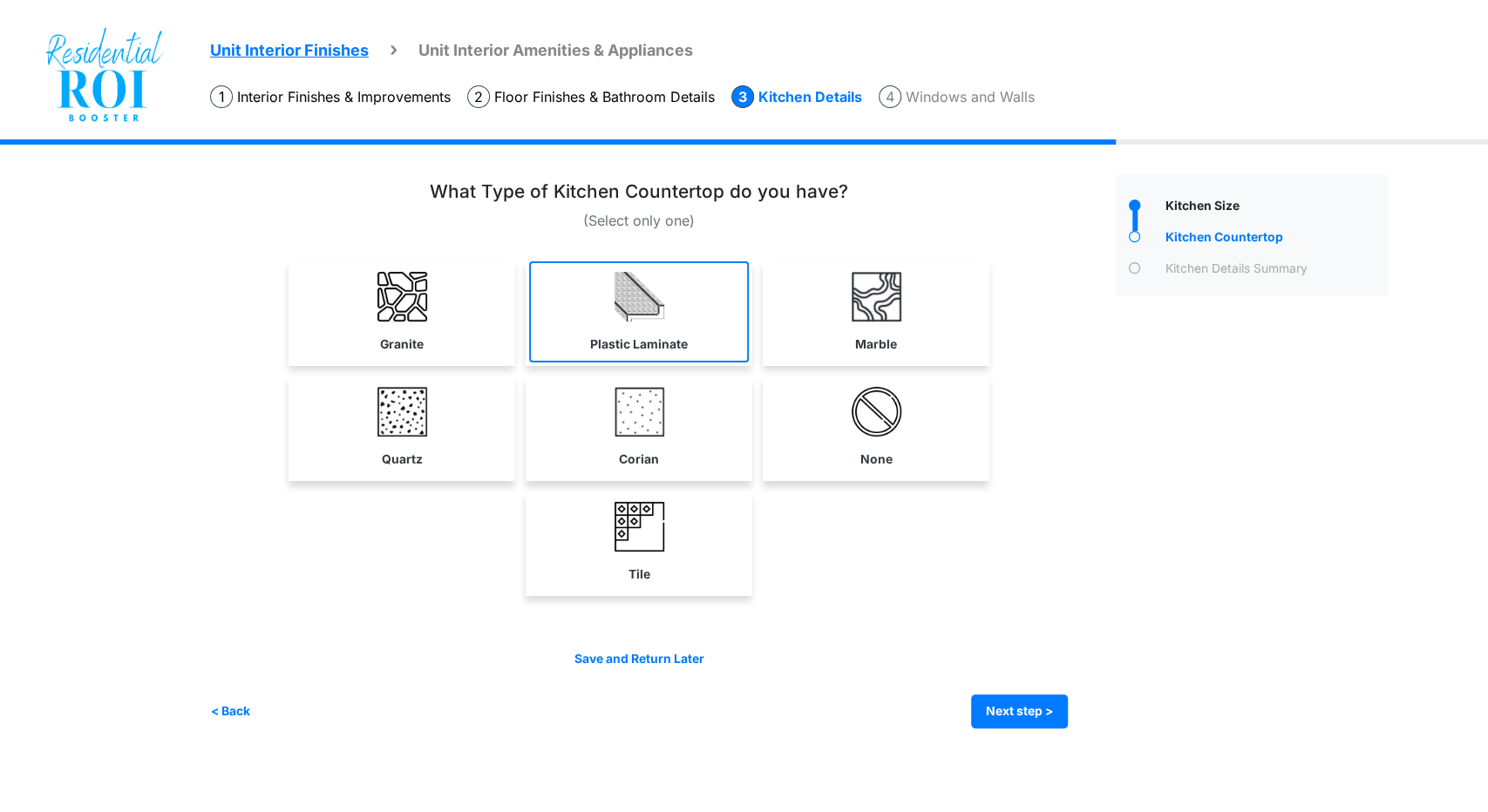
click at [595, 325] on link "Plastic Laminate" at bounding box center [638, 311] width 219 height 101
select select "*"
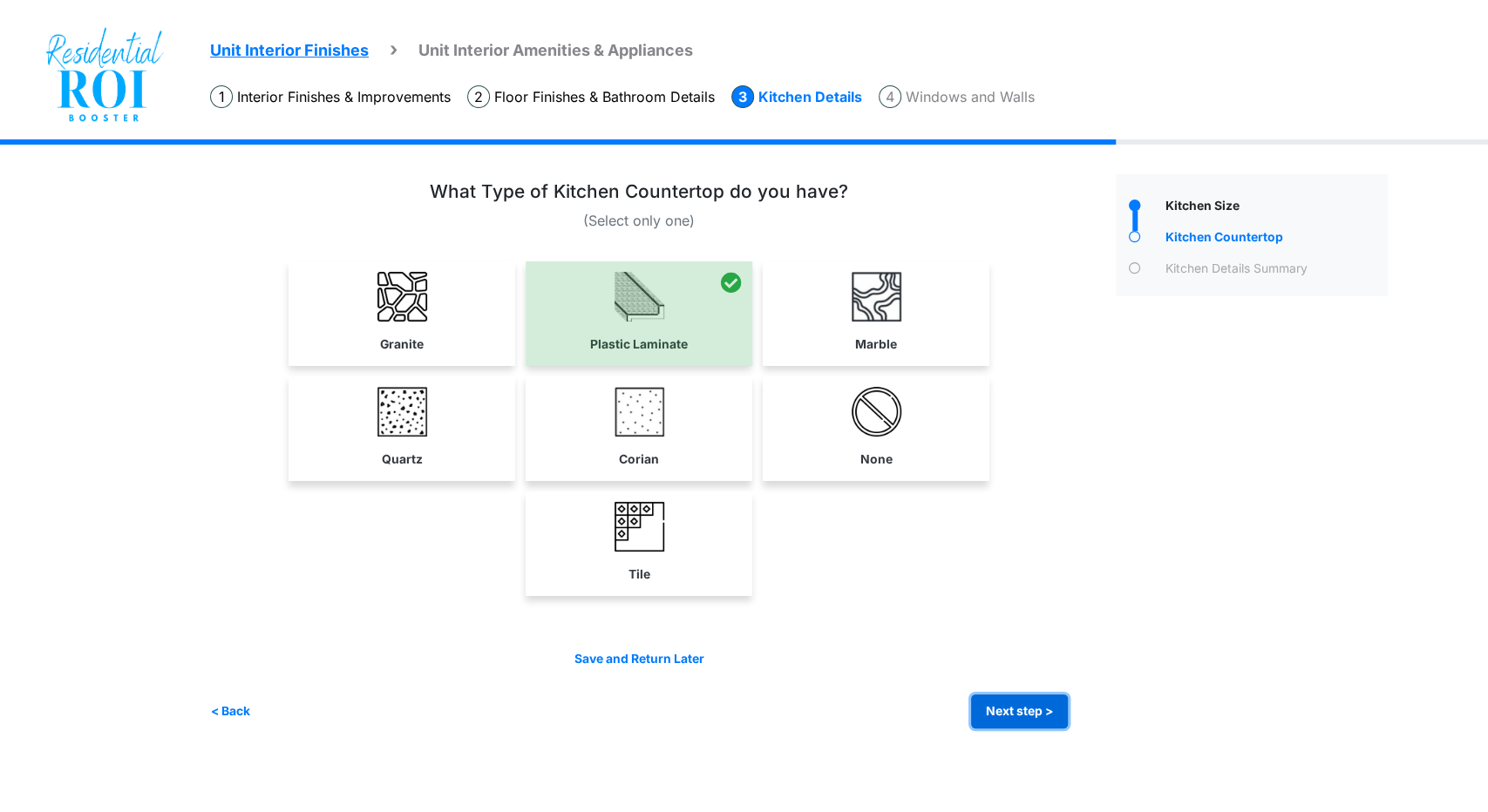
click at [988, 705] on button "Next step >" at bounding box center [1019, 711] width 97 height 34
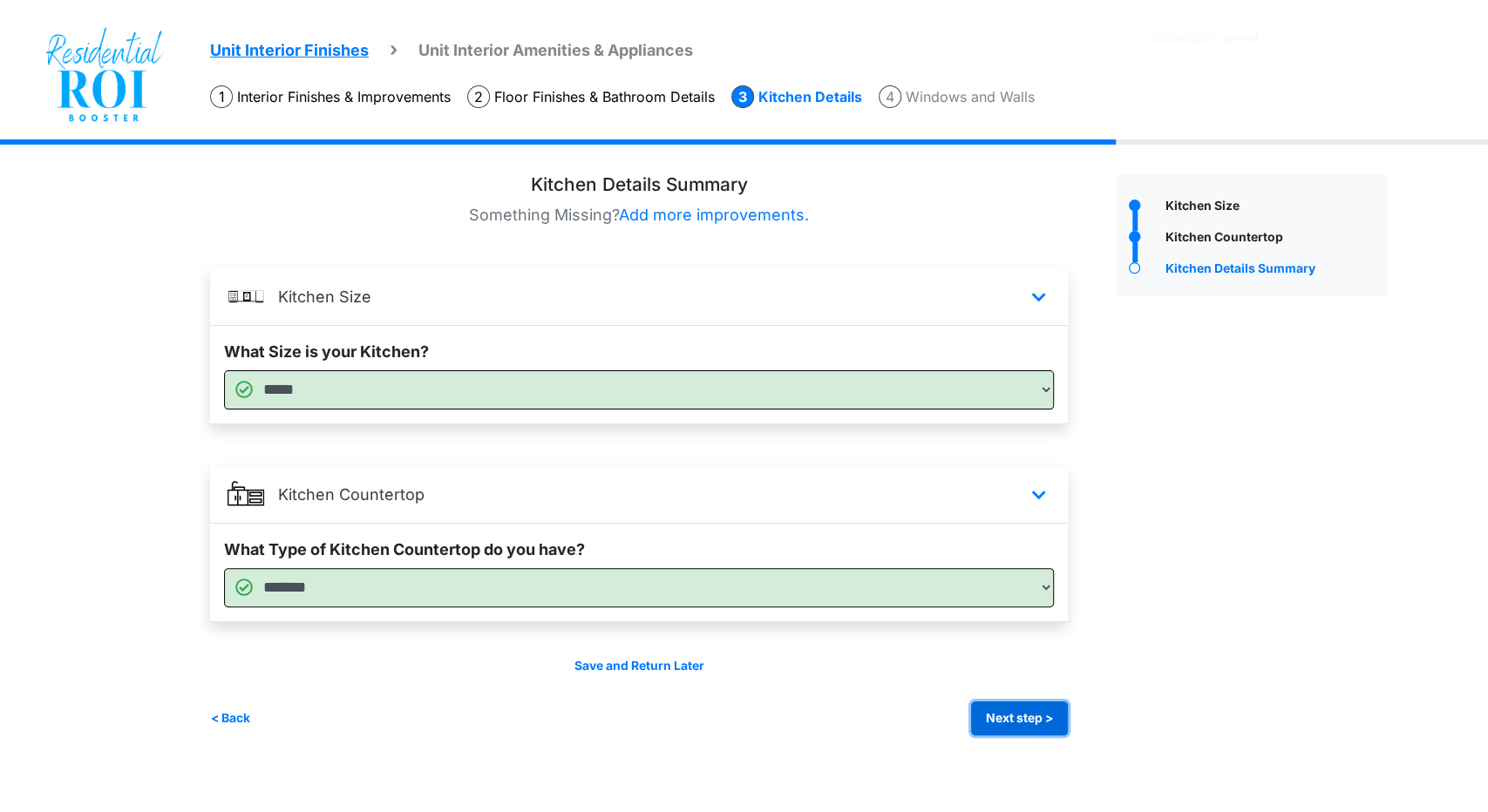
click at [1001, 715] on button "Next step >" at bounding box center [1019, 719] width 97 height 34
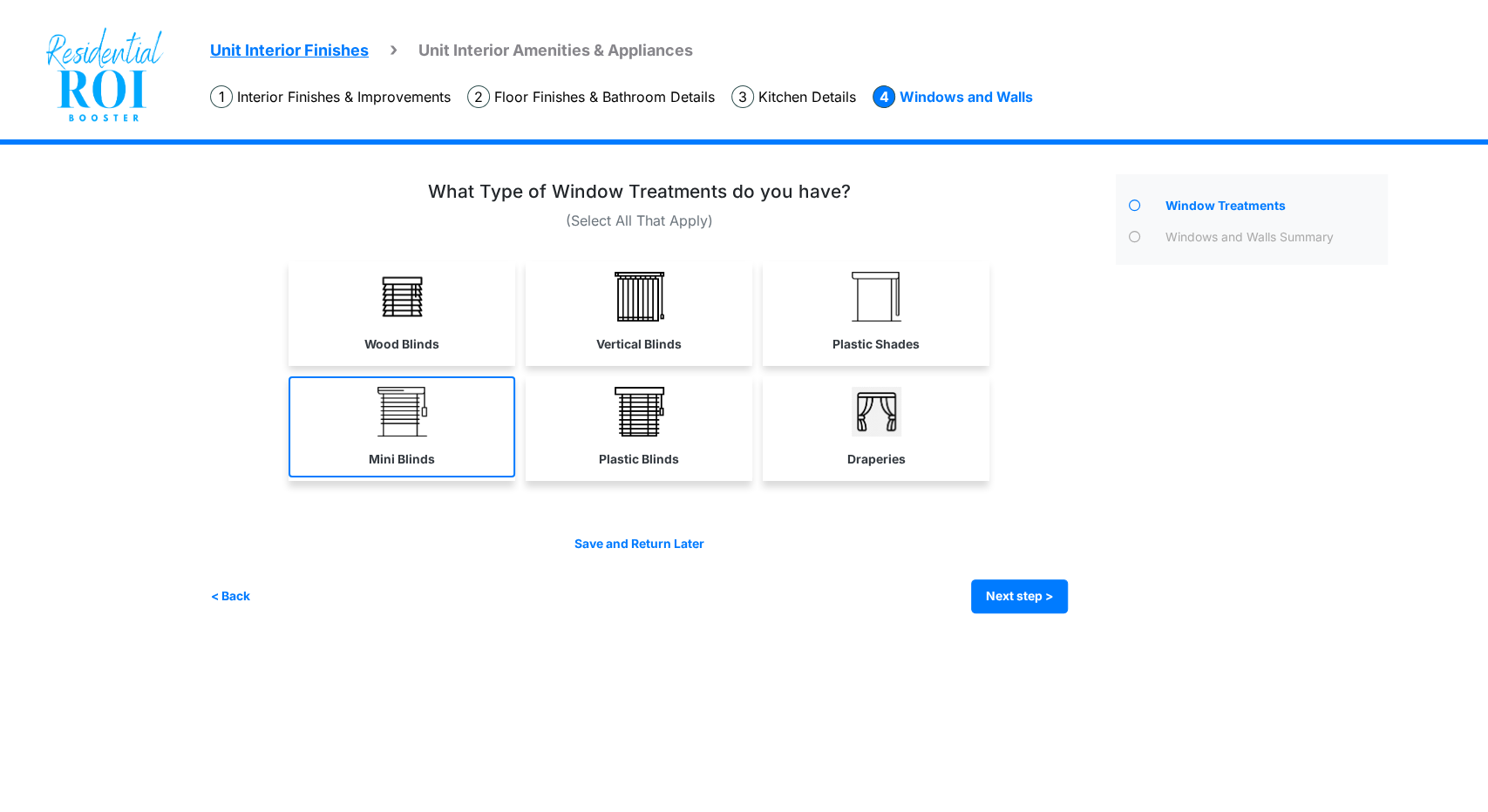
click at [462, 391] on link "Mini Blinds" at bounding box center [402, 426] width 227 height 101
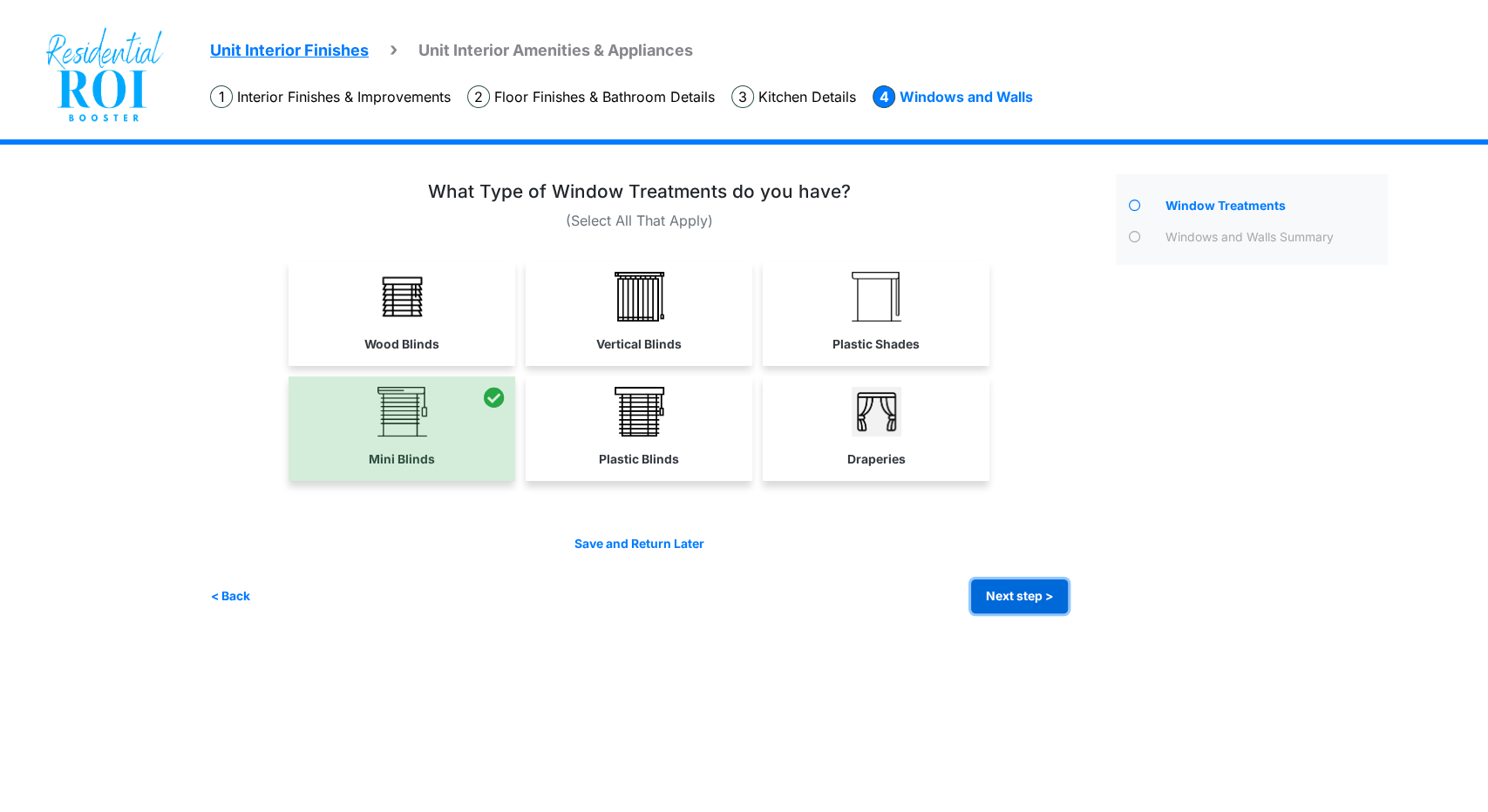
click at [998, 596] on button "Next step >" at bounding box center [1019, 597] width 97 height 34
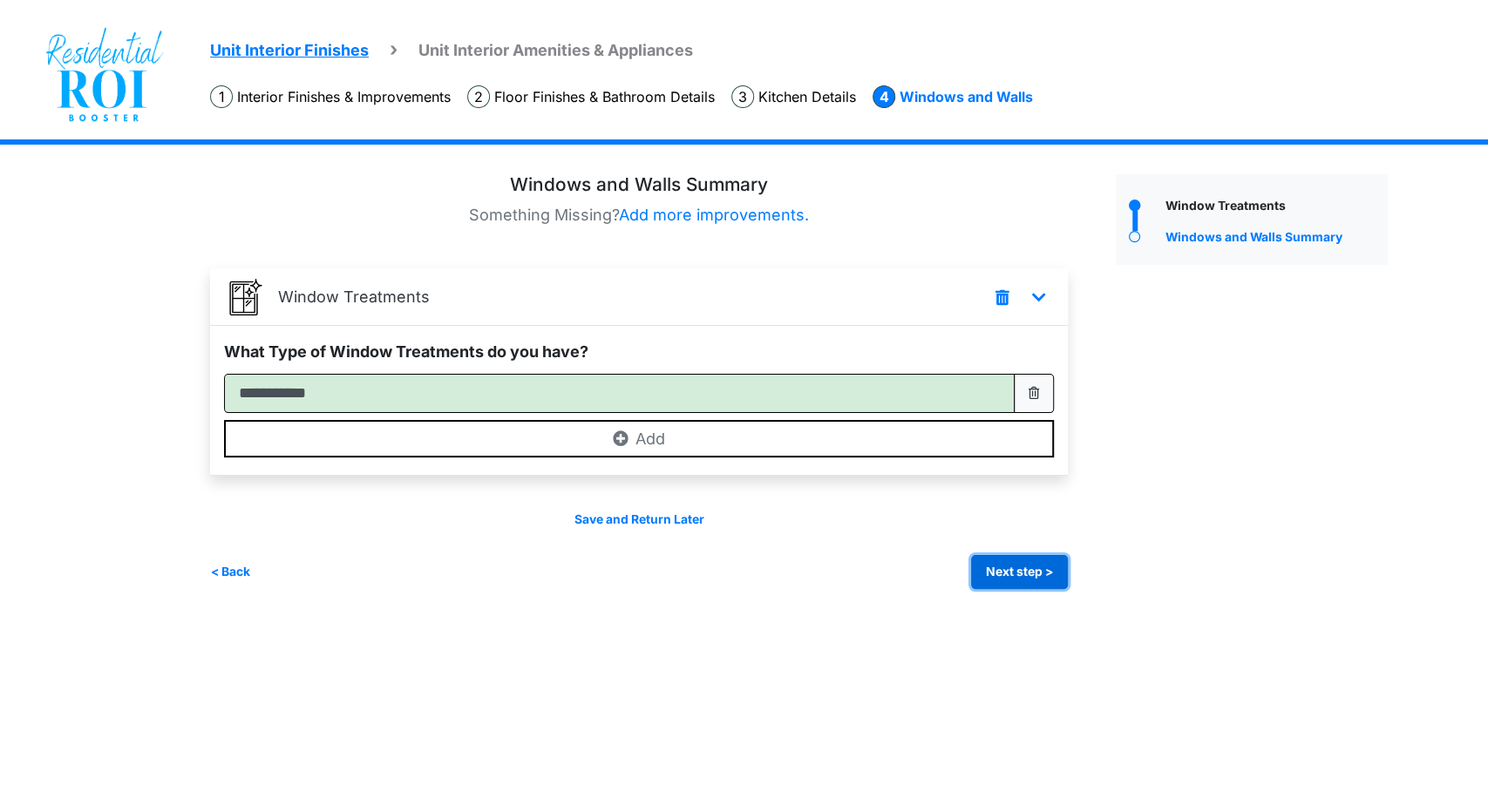
click at [1001, 566] on button "Next step >" at bounding box center [1019, 572] width 97 height 34
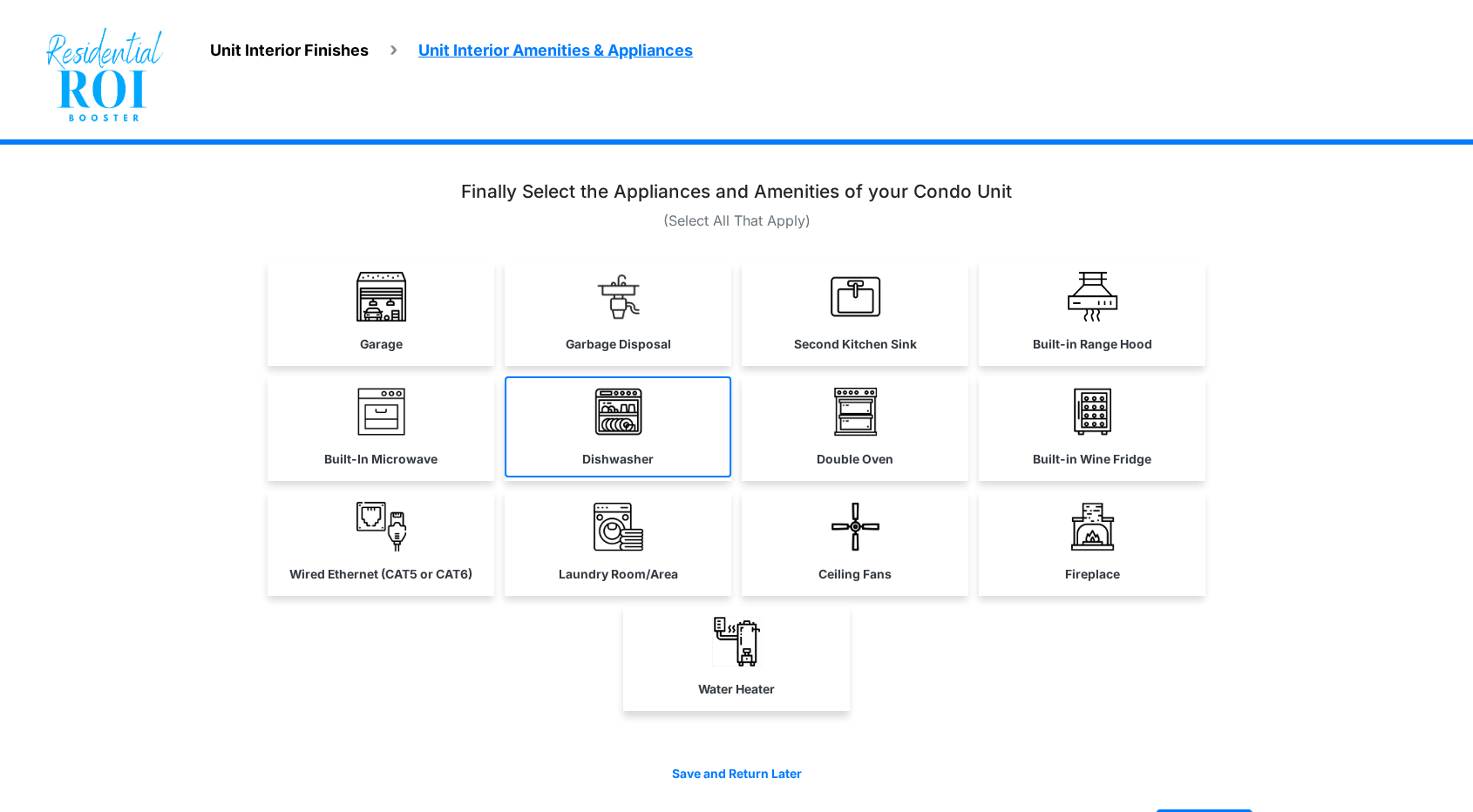
click at [608, 419] on img at bounding box center [618, 411] width 50 height 50
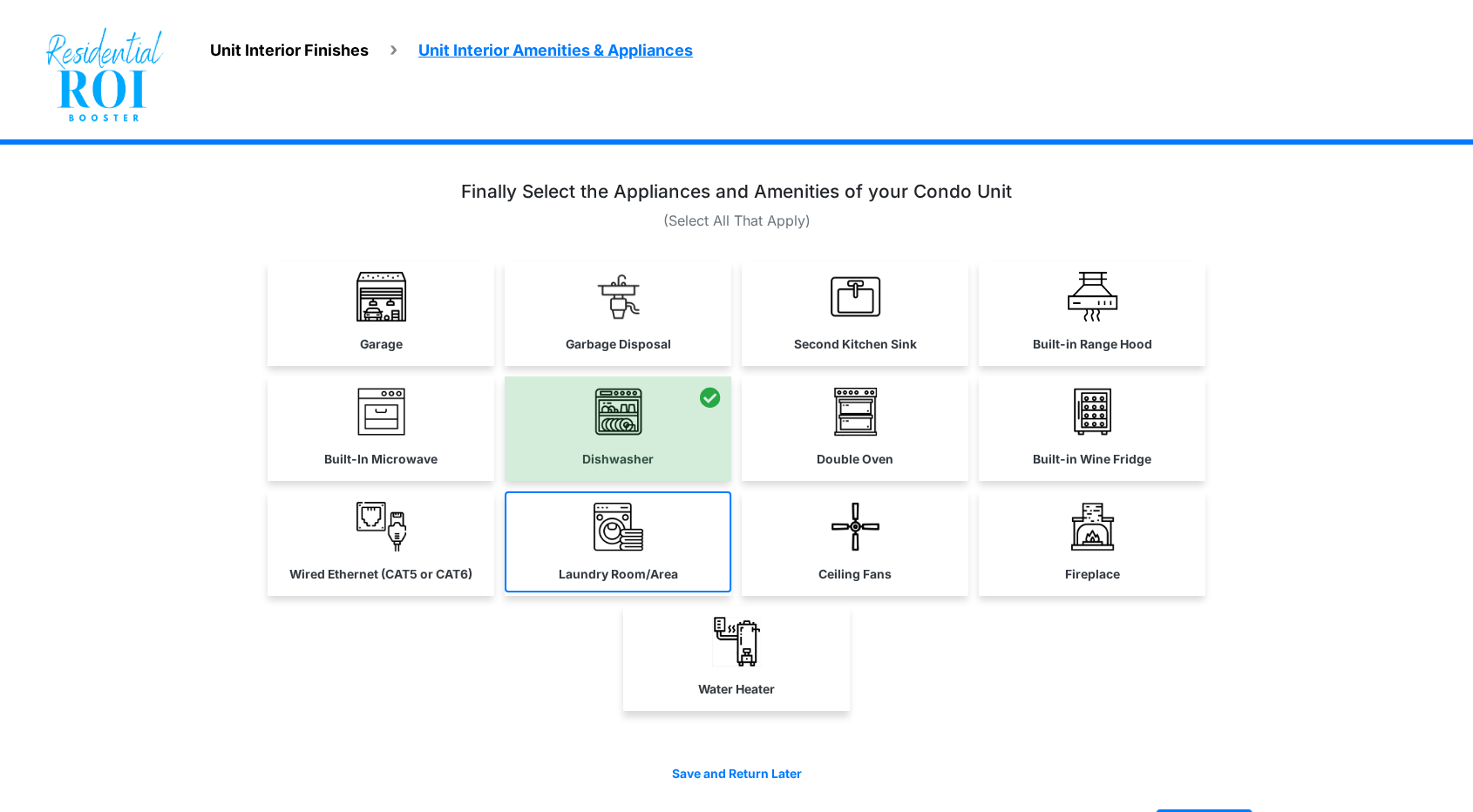
click at [568, 552] on link "Laundry Room/Area" at bounding box center [617, 541] width 227 height 101
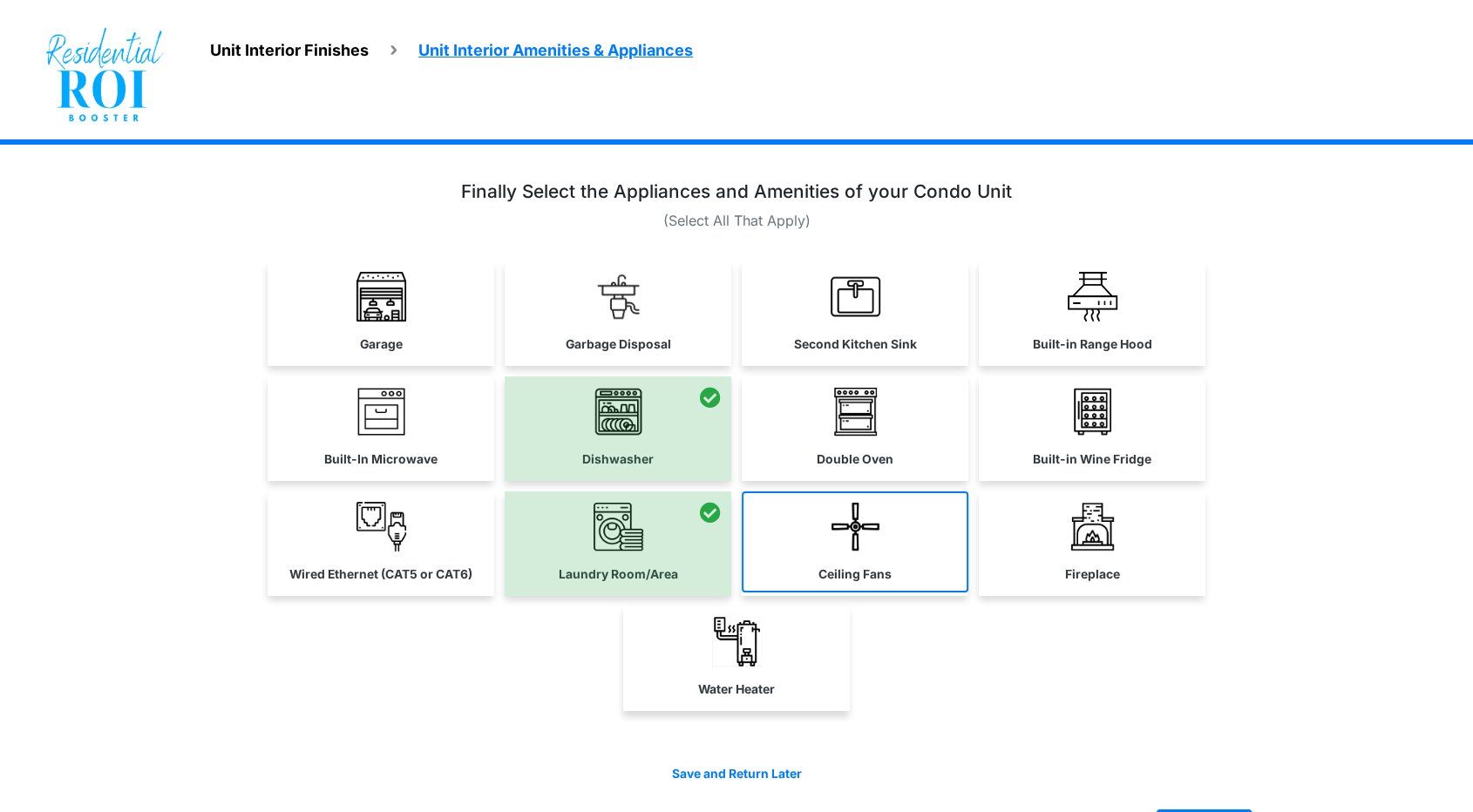
click at [816, 546] on link "Ceiling Fans" at bounding box center [855, 541] width 227 height 101
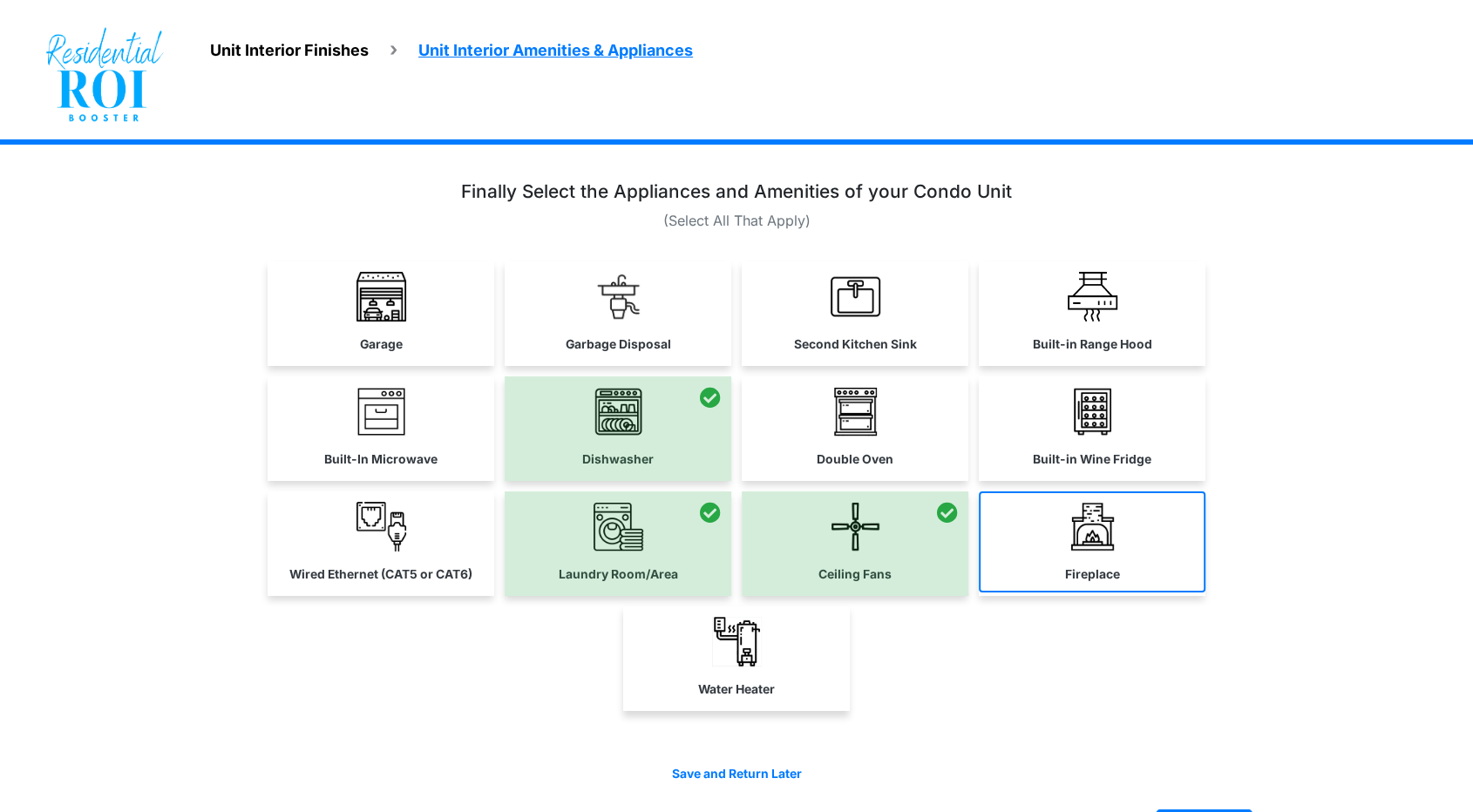
click at [1046, 553] on link "Fireplace" at bounding box center [1092, 541] width 227 height 101
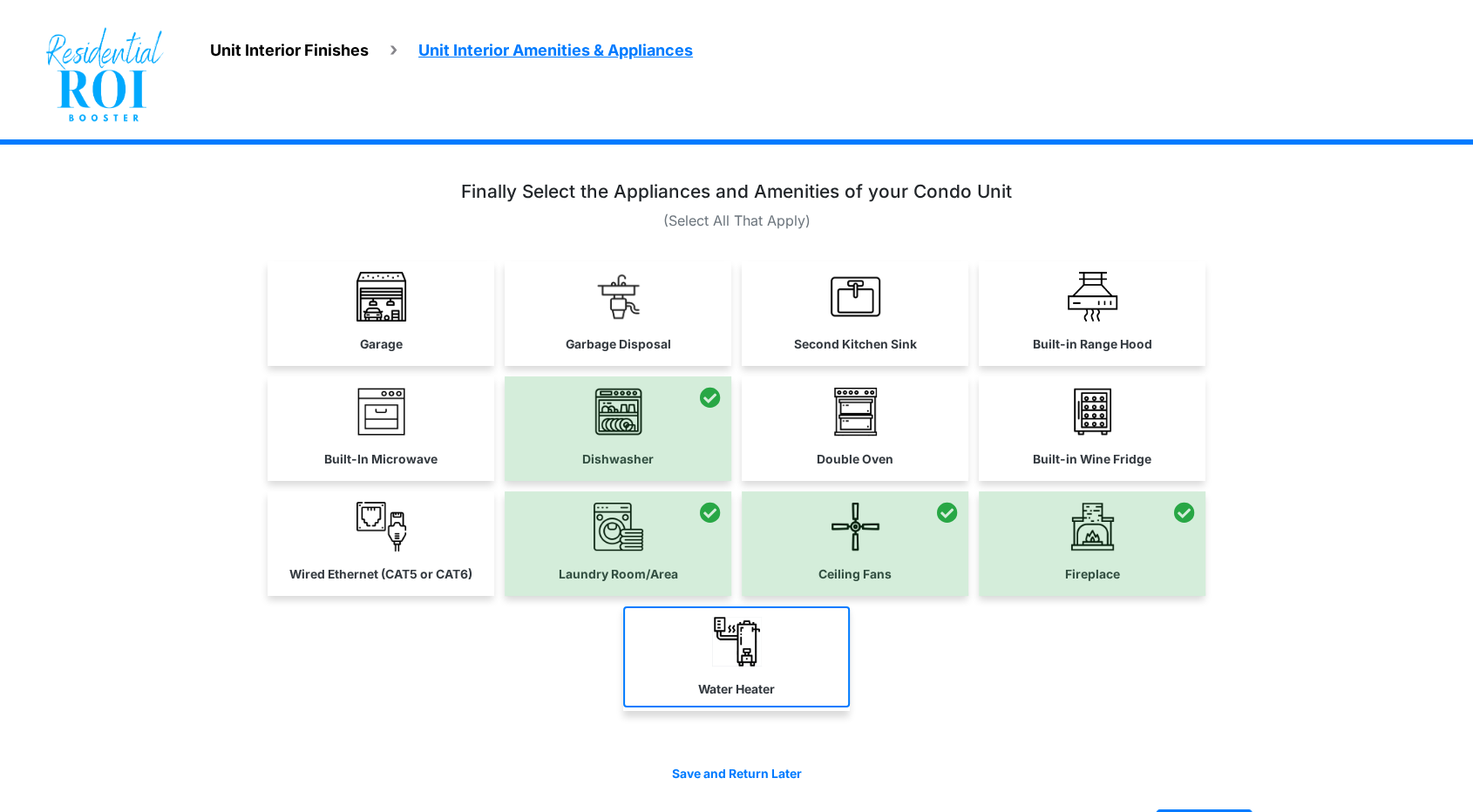
click at [749, 649] on img at bounding box center [737, 642] width 50 height 50
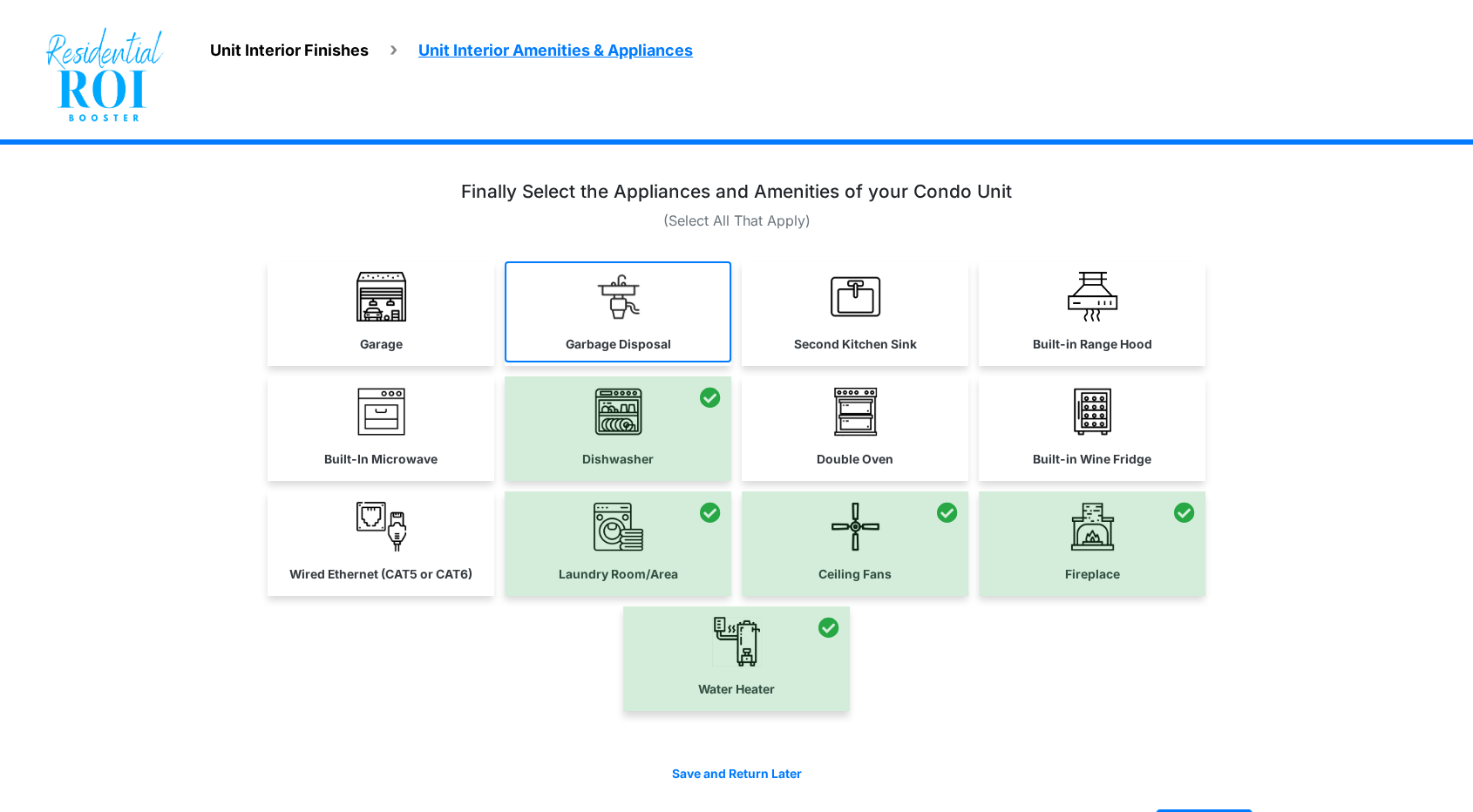
click at [572, 310] on link "Garbage Disposal" at bounding box center [617, 311] width 227 height 101
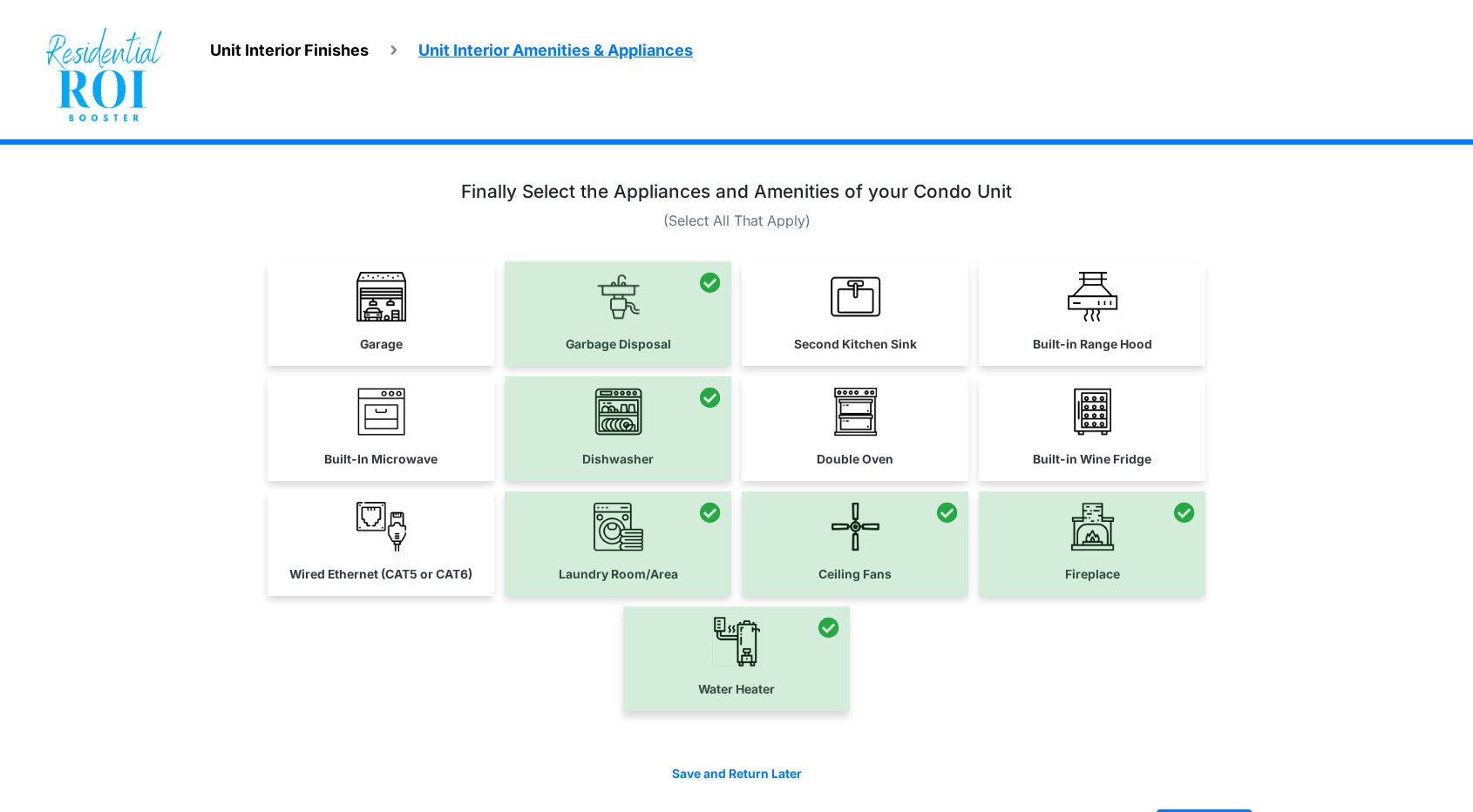
scroll to position [56, 0]
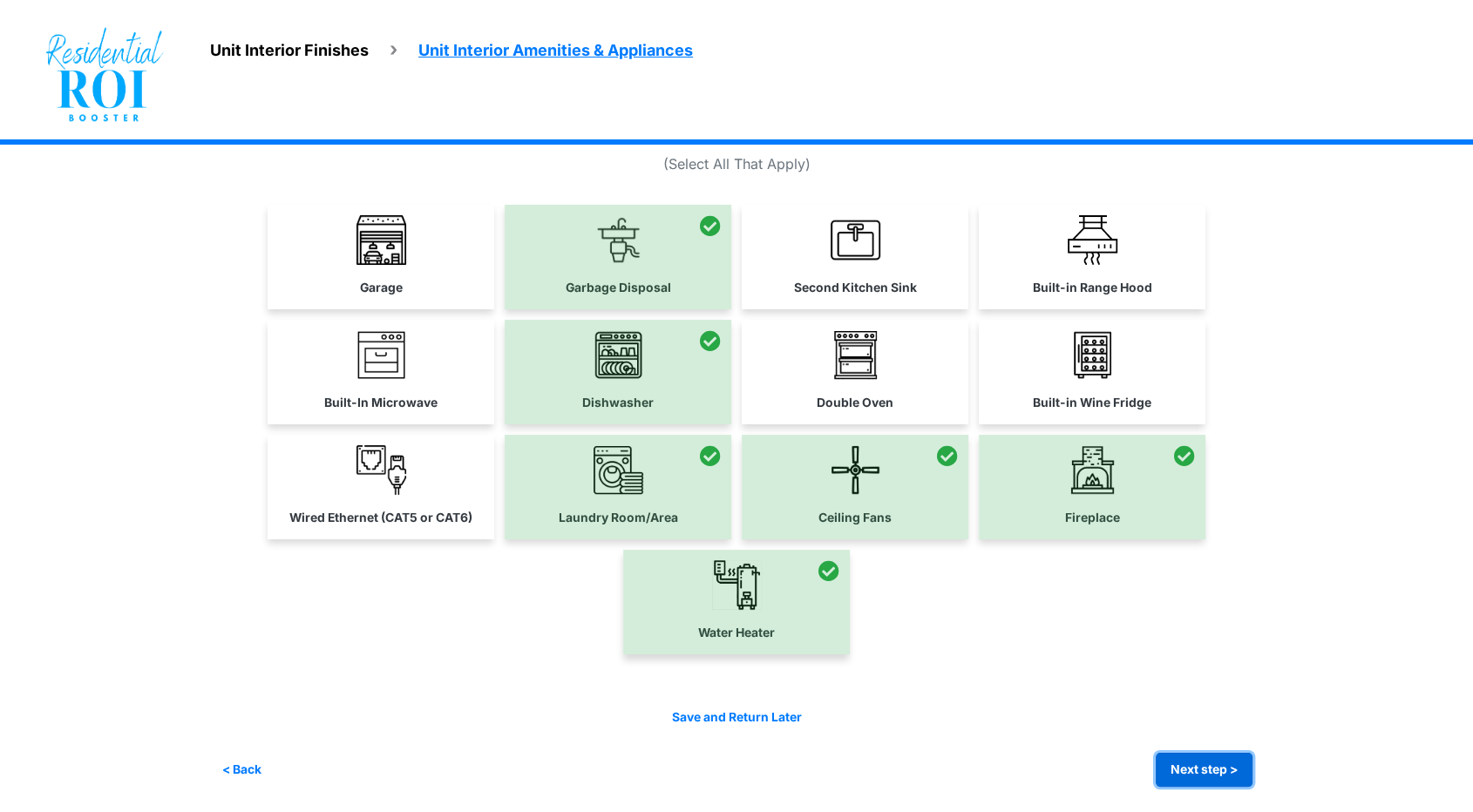
click at [1219, 765] on button "Next step >" at bounding box center [1204, 770] width 97 height 34
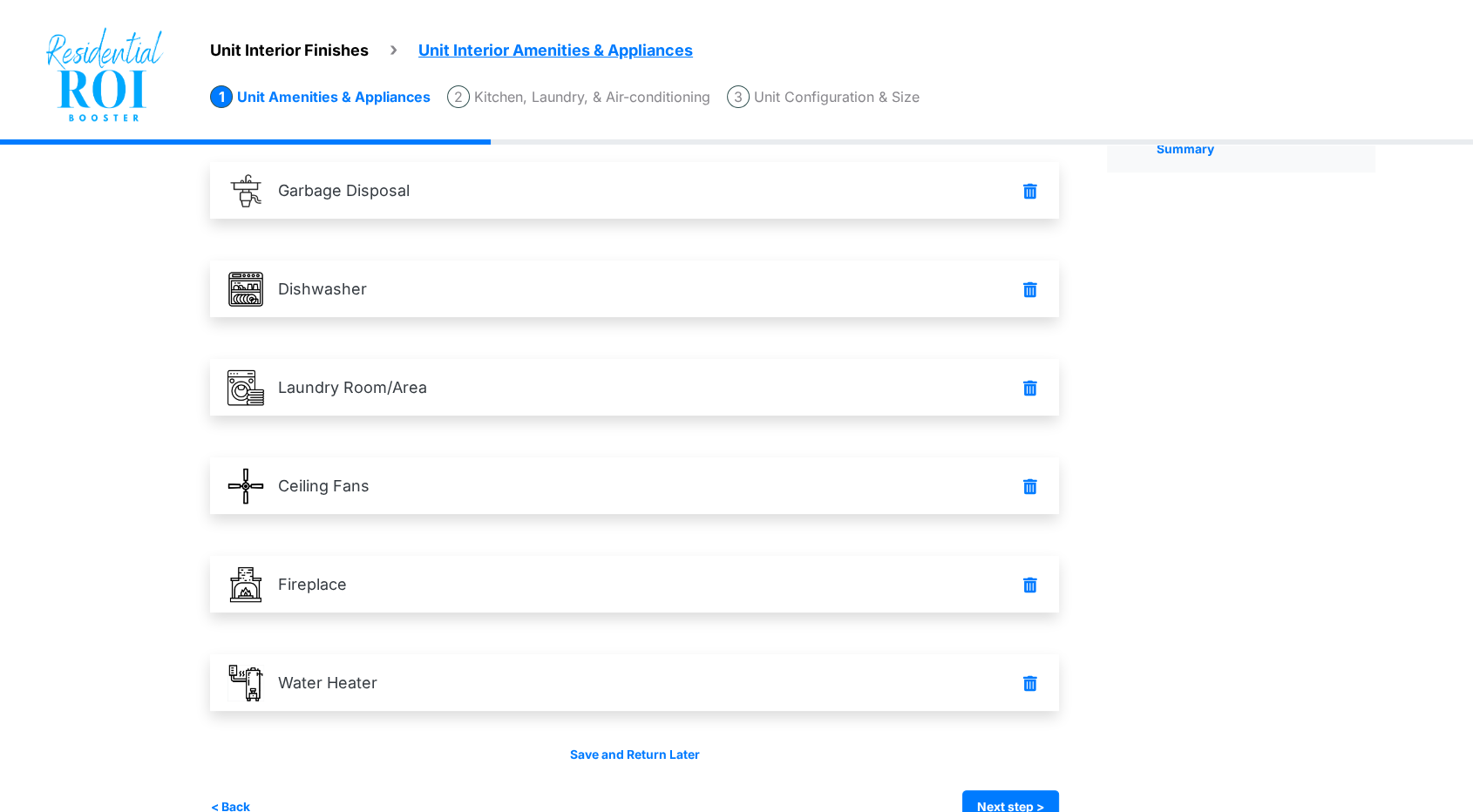
scroll to position [145, 0]
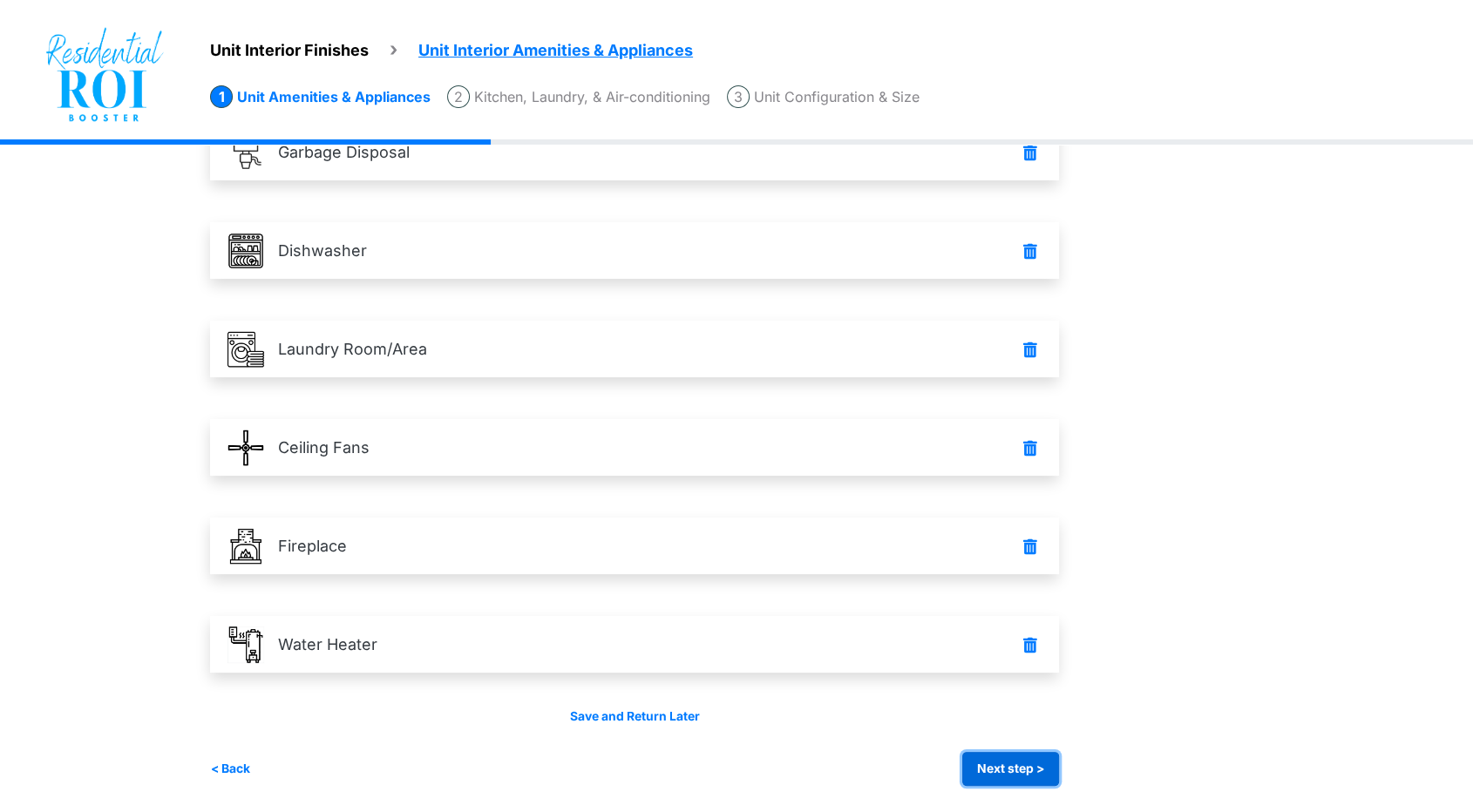
click at [1023, 759] on button "Next step >" at bounding box center [1010, 769] width 97 height 34
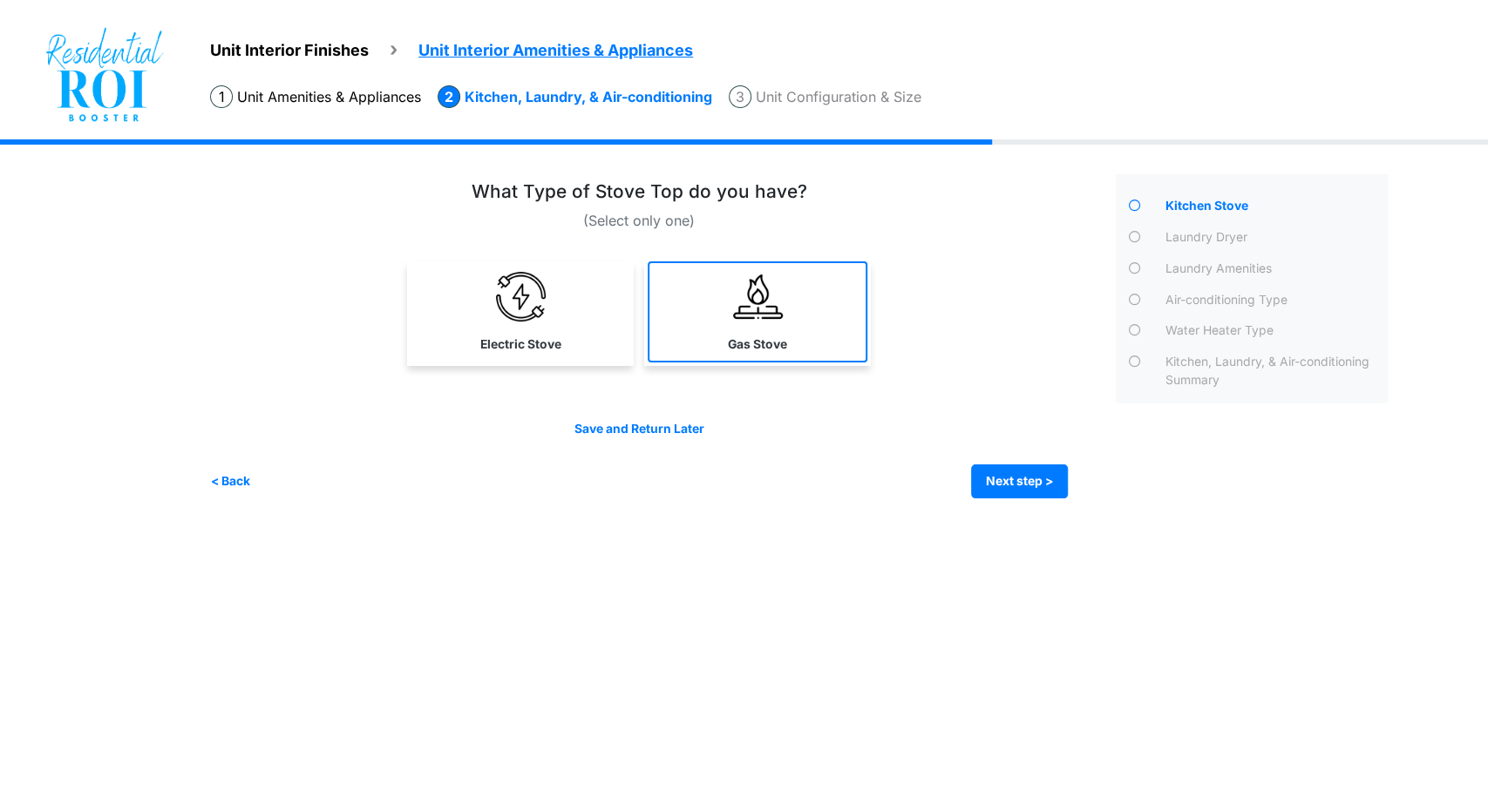
click at [749, 336] on label "Gas Stove" at bounding box center [757, 344] width 59 height 18
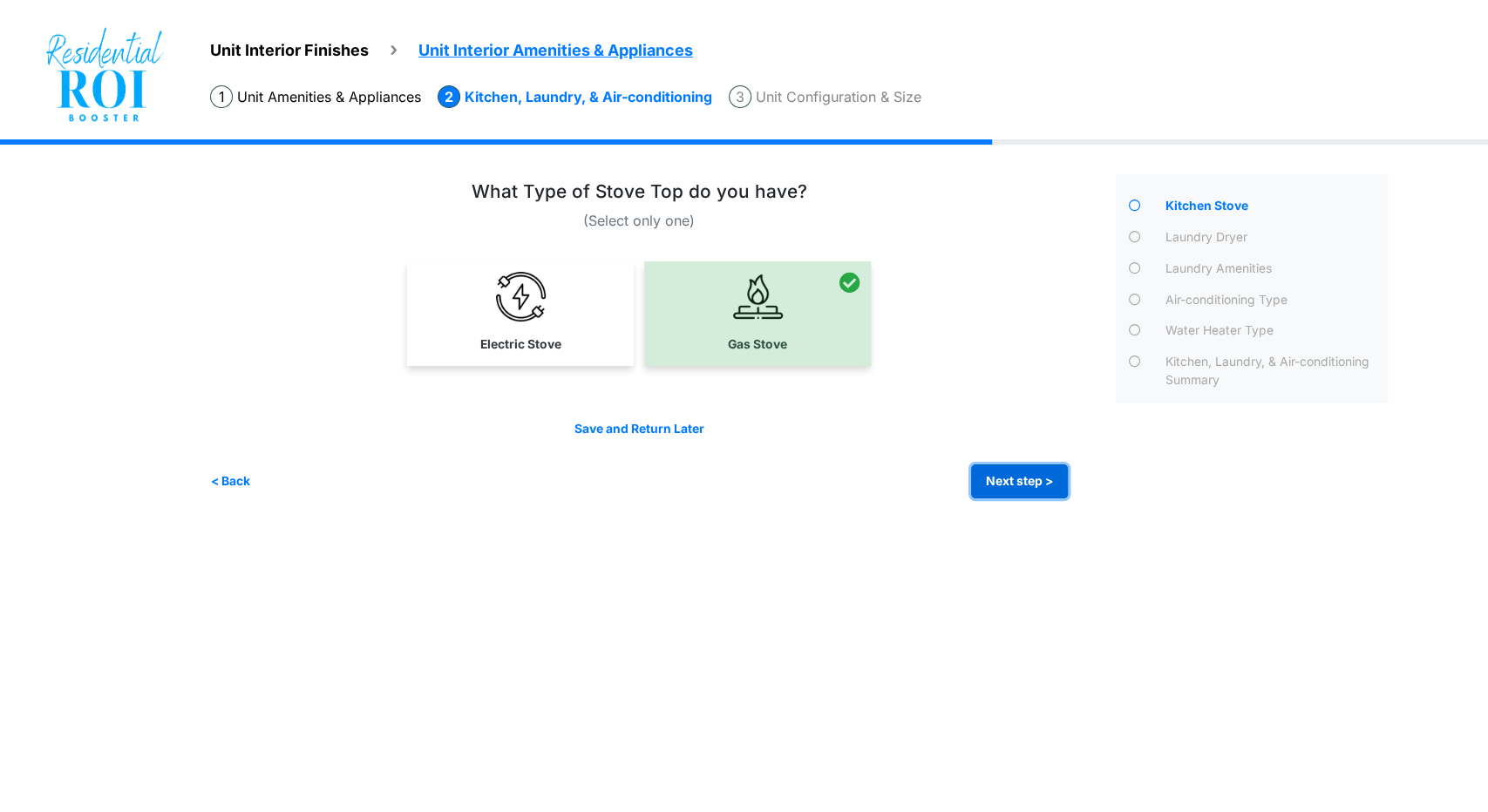
click at [1000, 489] on button "Next step >" at bounding box center [1019, 482] width 97 height 34
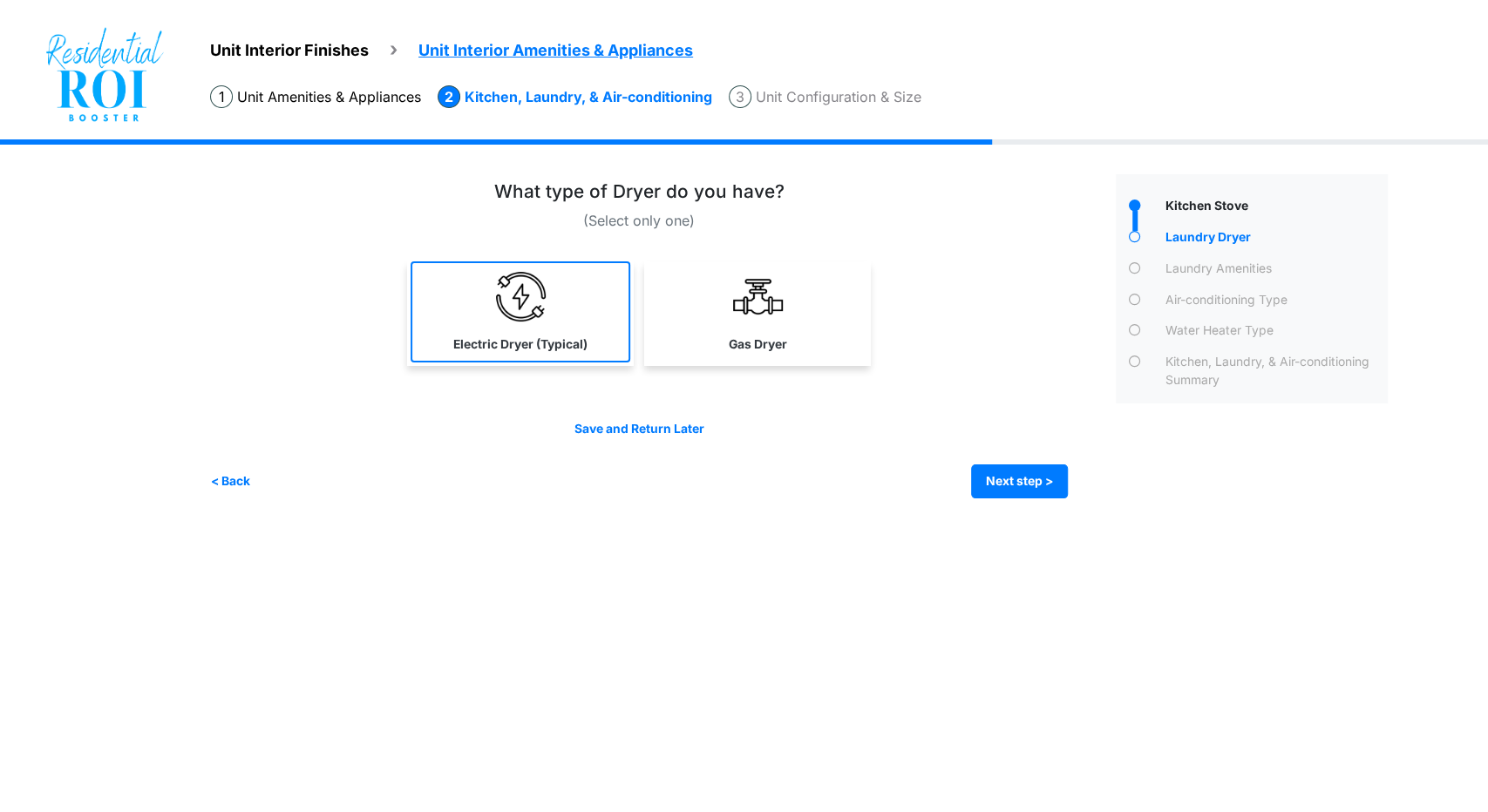
click at [590, 316] on link "Electric Dryer (Typical)" at bounding box center [520, 311] width 219 height 101
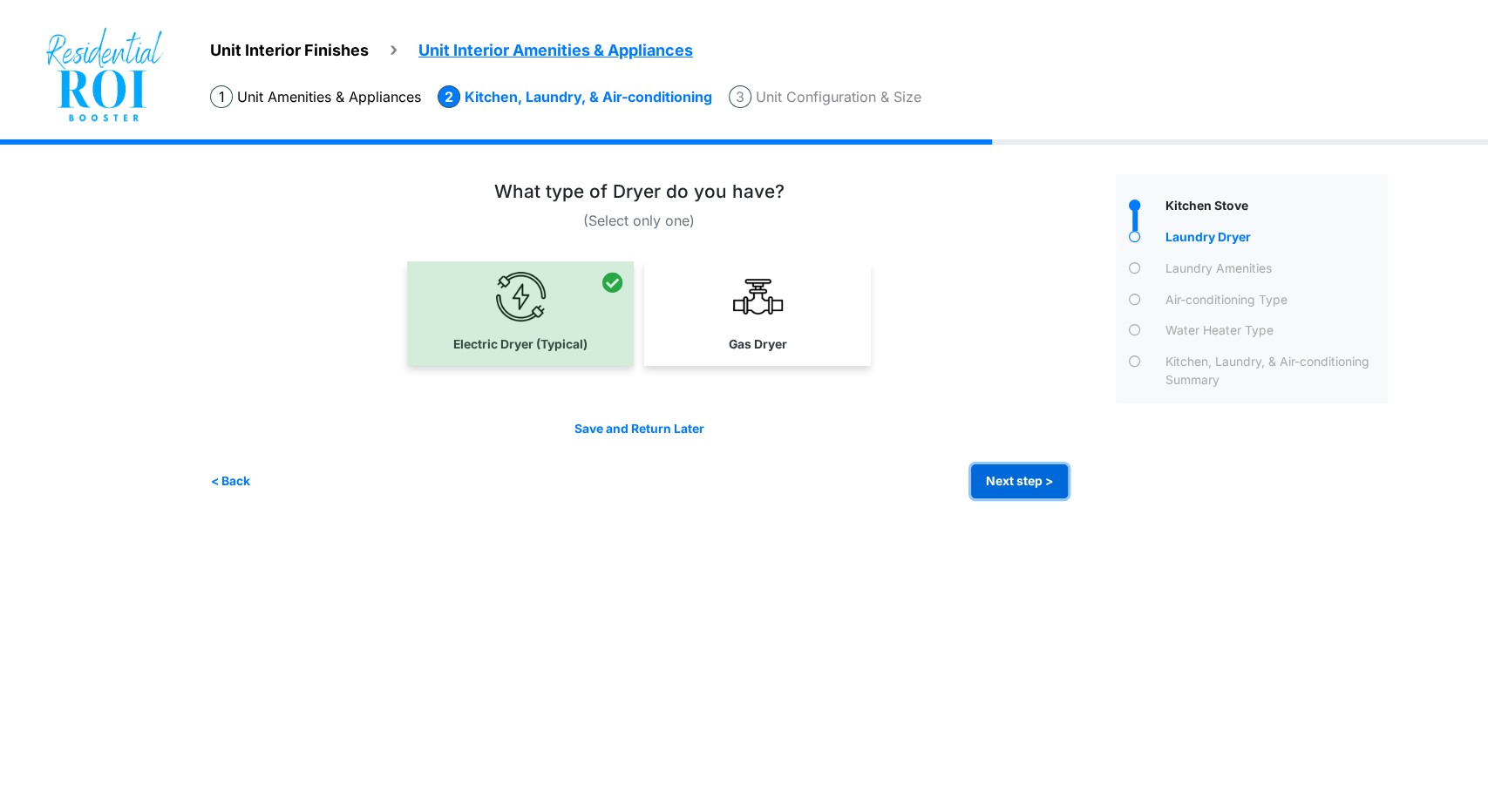
click at [1003, 483] on button "Next step >" at bounding box center [1019, 482] width 97 height 34
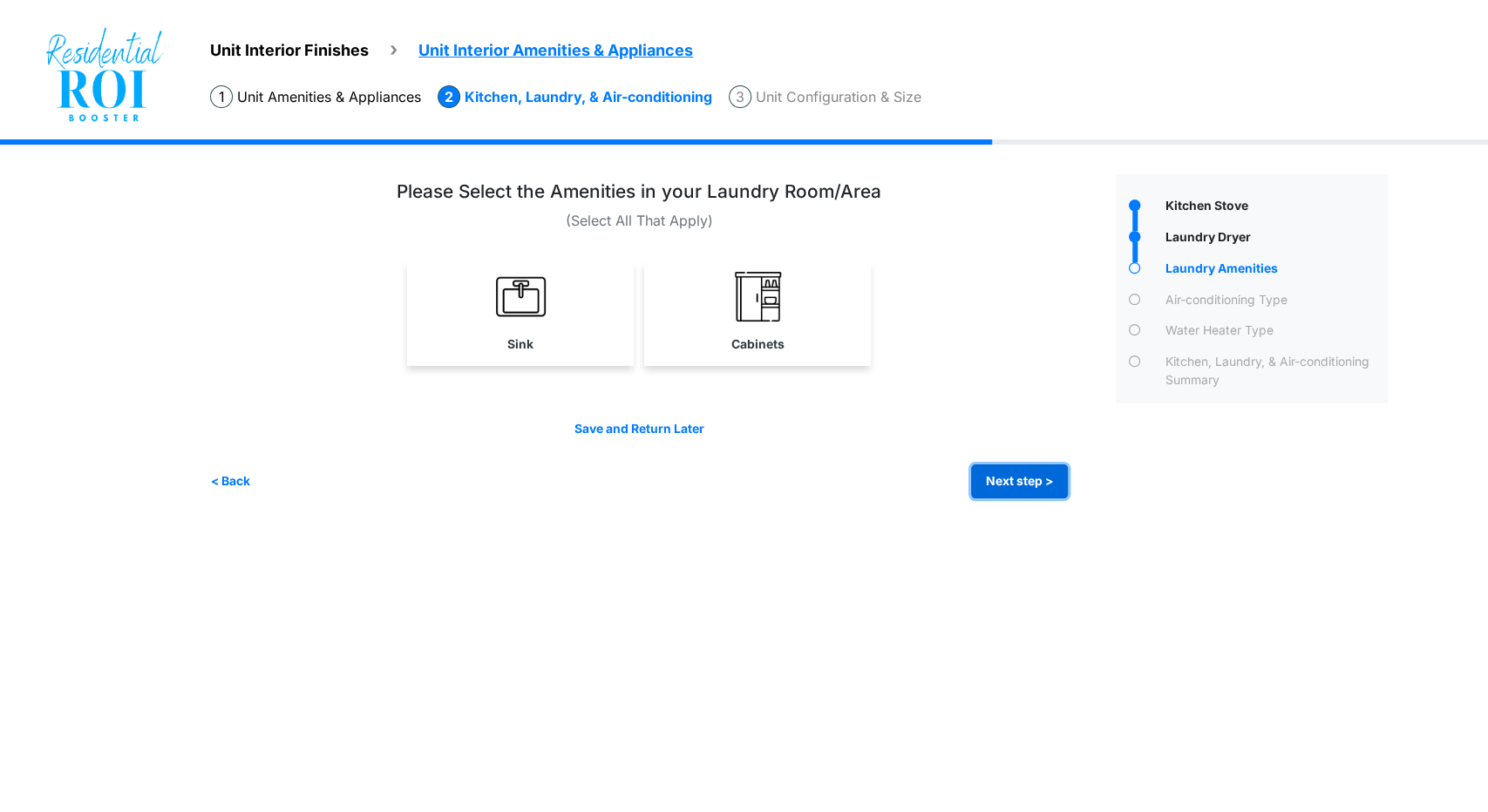
click at [996, 473] on button "Next step >" at bounding box center [1019, 482] width 97 height 34
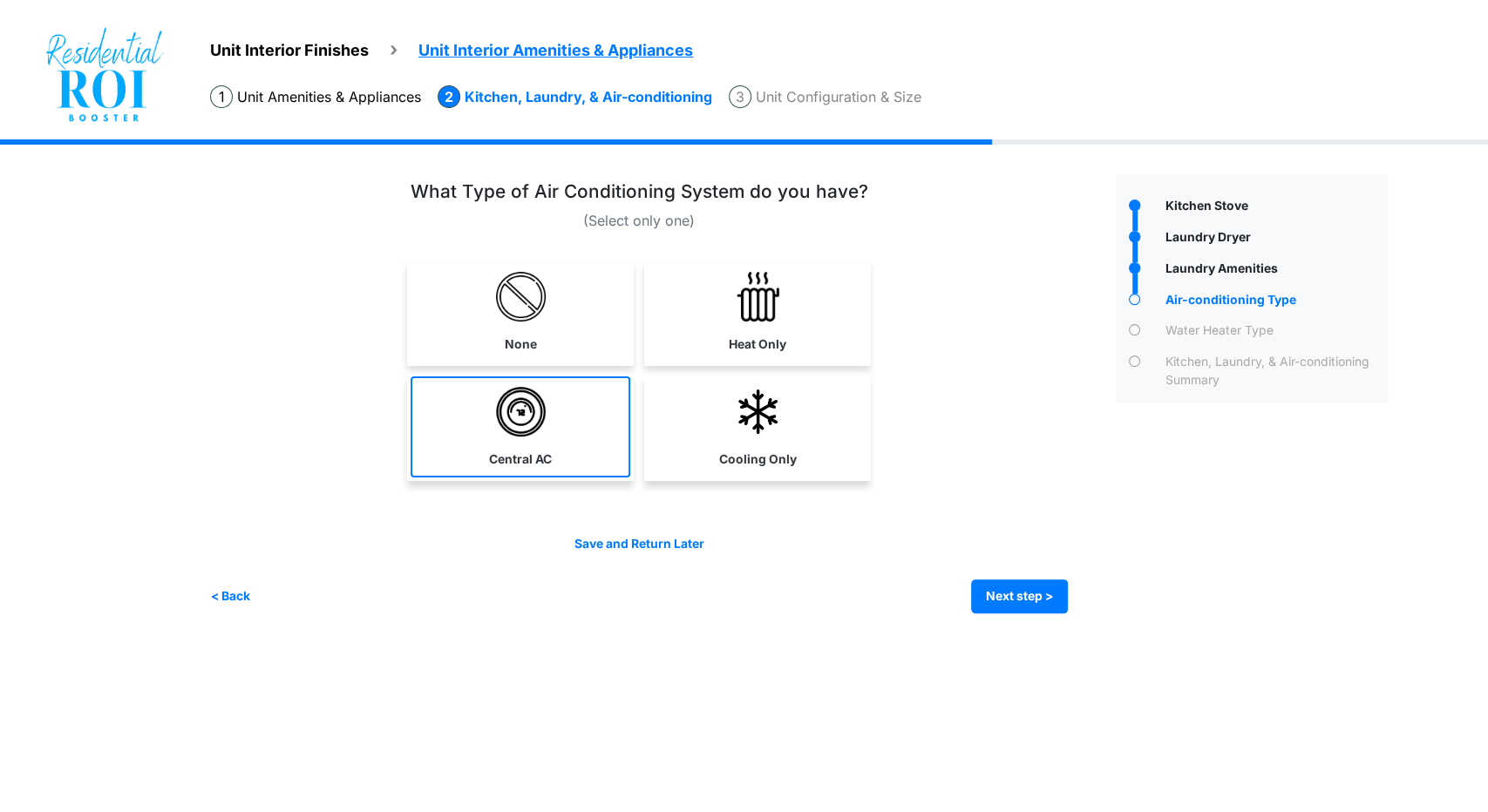
click at [584, 414] on link "Central AC" at bounding box center [520, 426] width 219 height 101
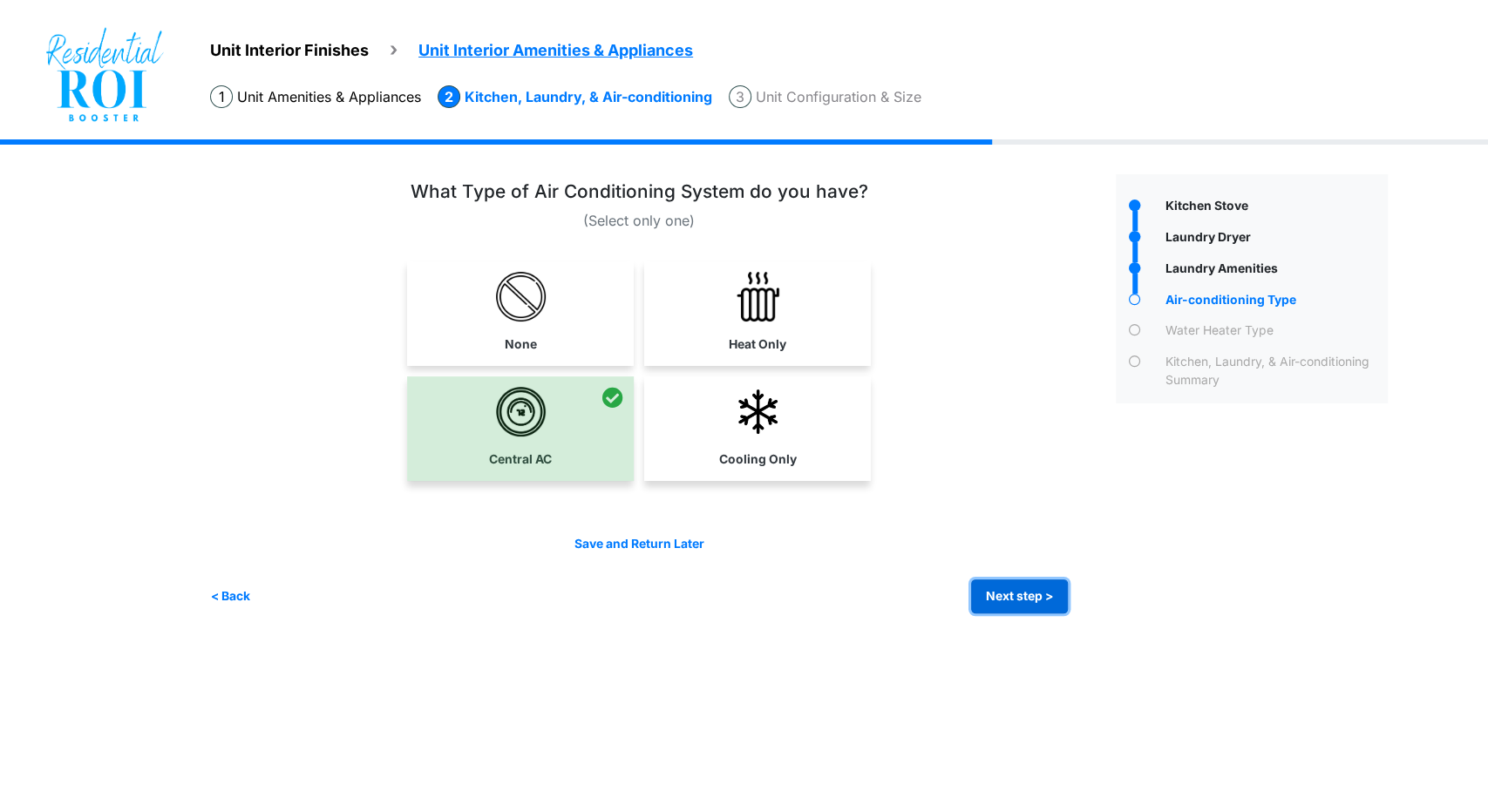
click at [986, 587] on button "Next step >" at bounding box center [1019, 597] width 97 height 34
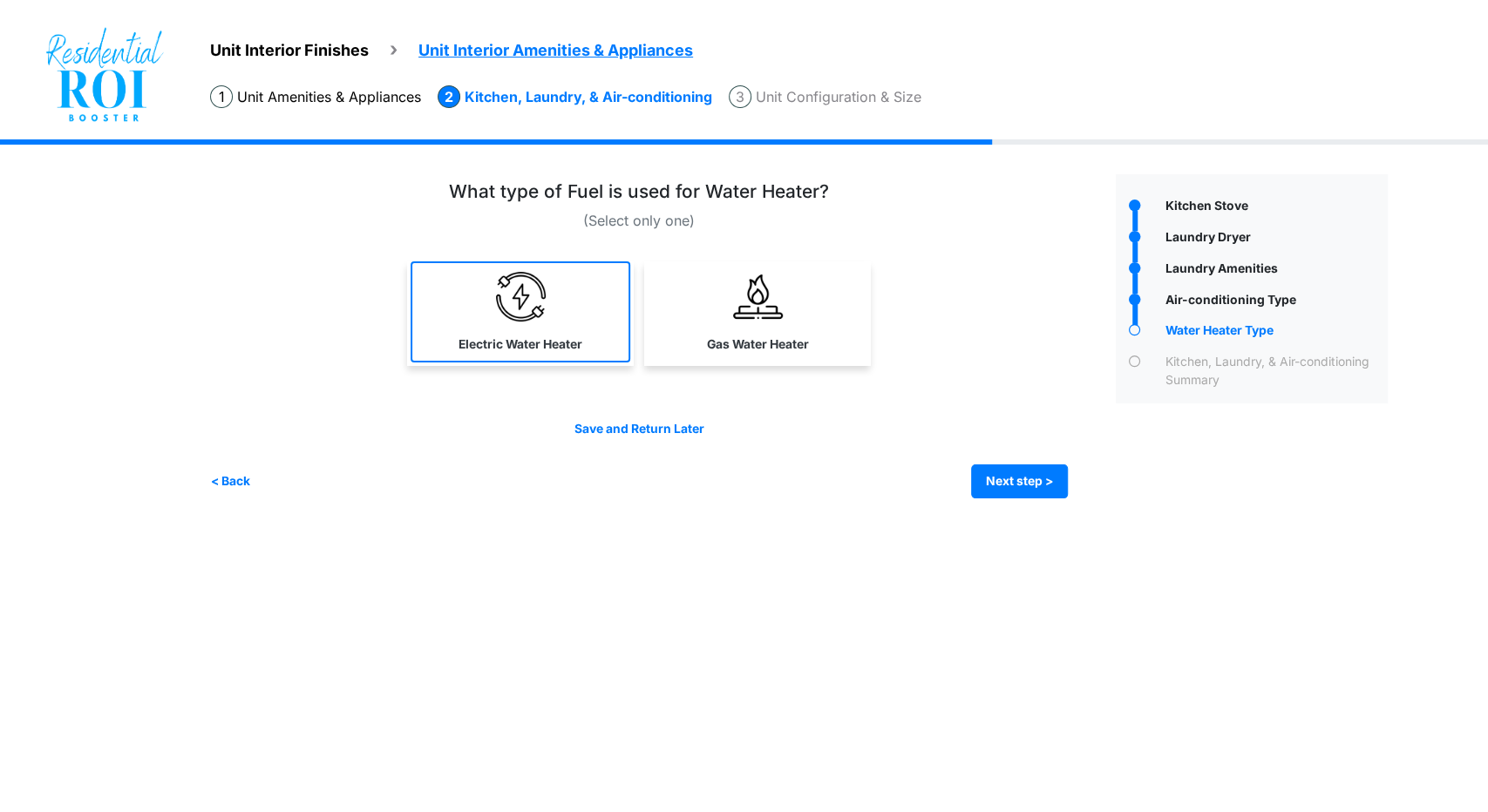
click at [531, 309] on img at bounding box center [520, 296] width 50 height 50
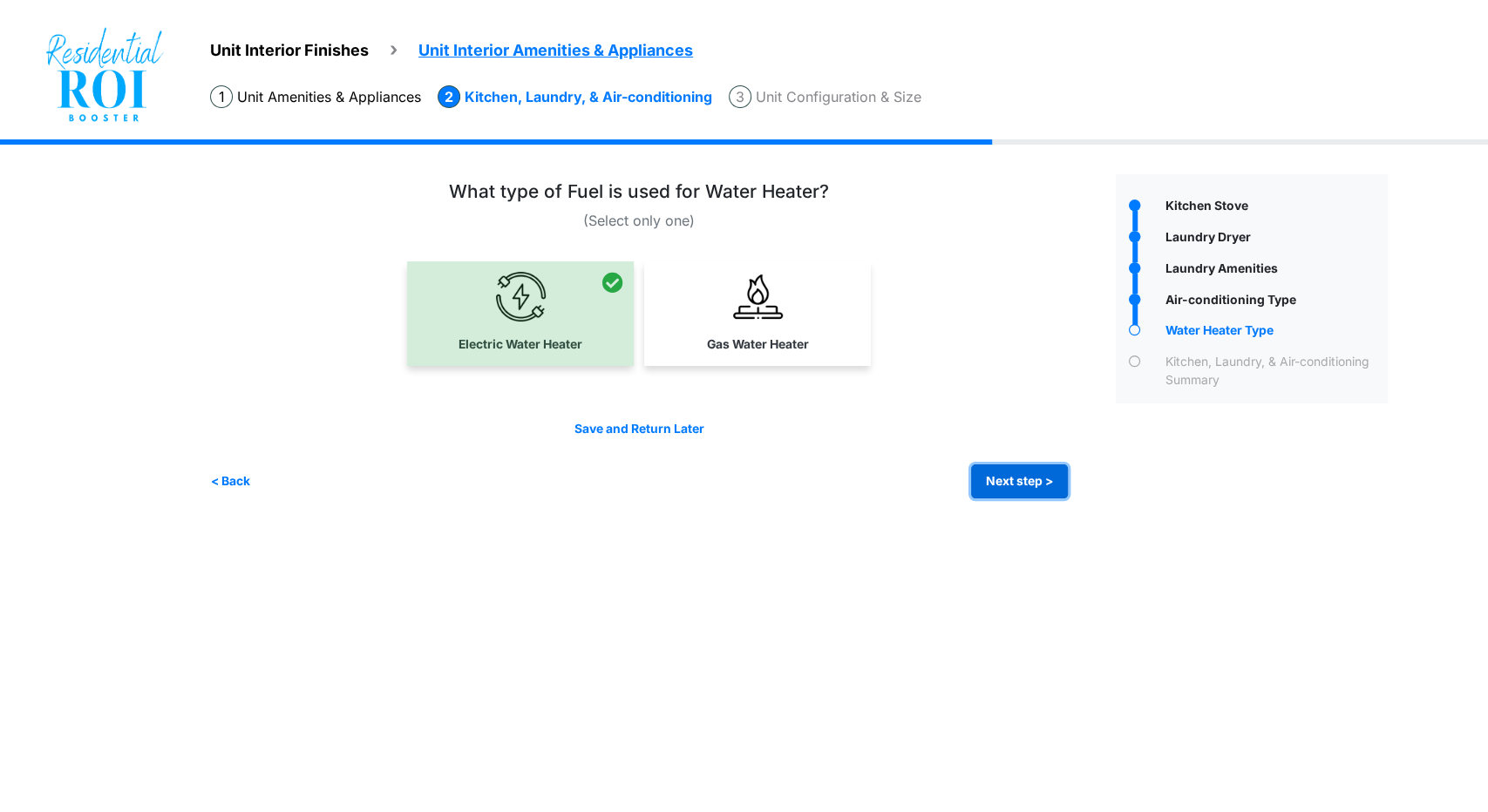
click at [994, 472] on button "Next step >" at bounding box center [1019, 482] width 97 height 34
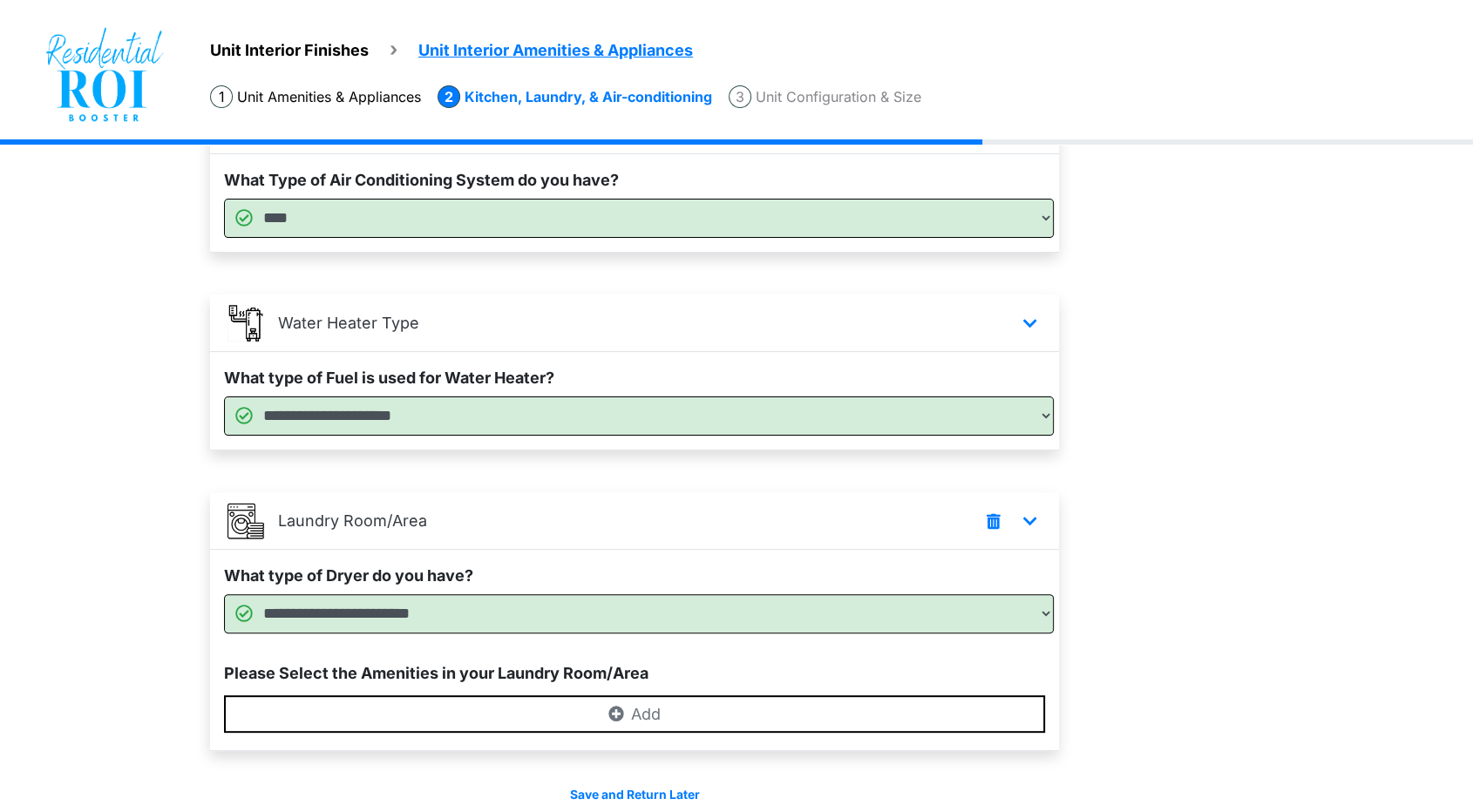
scroll to position [446, 0]
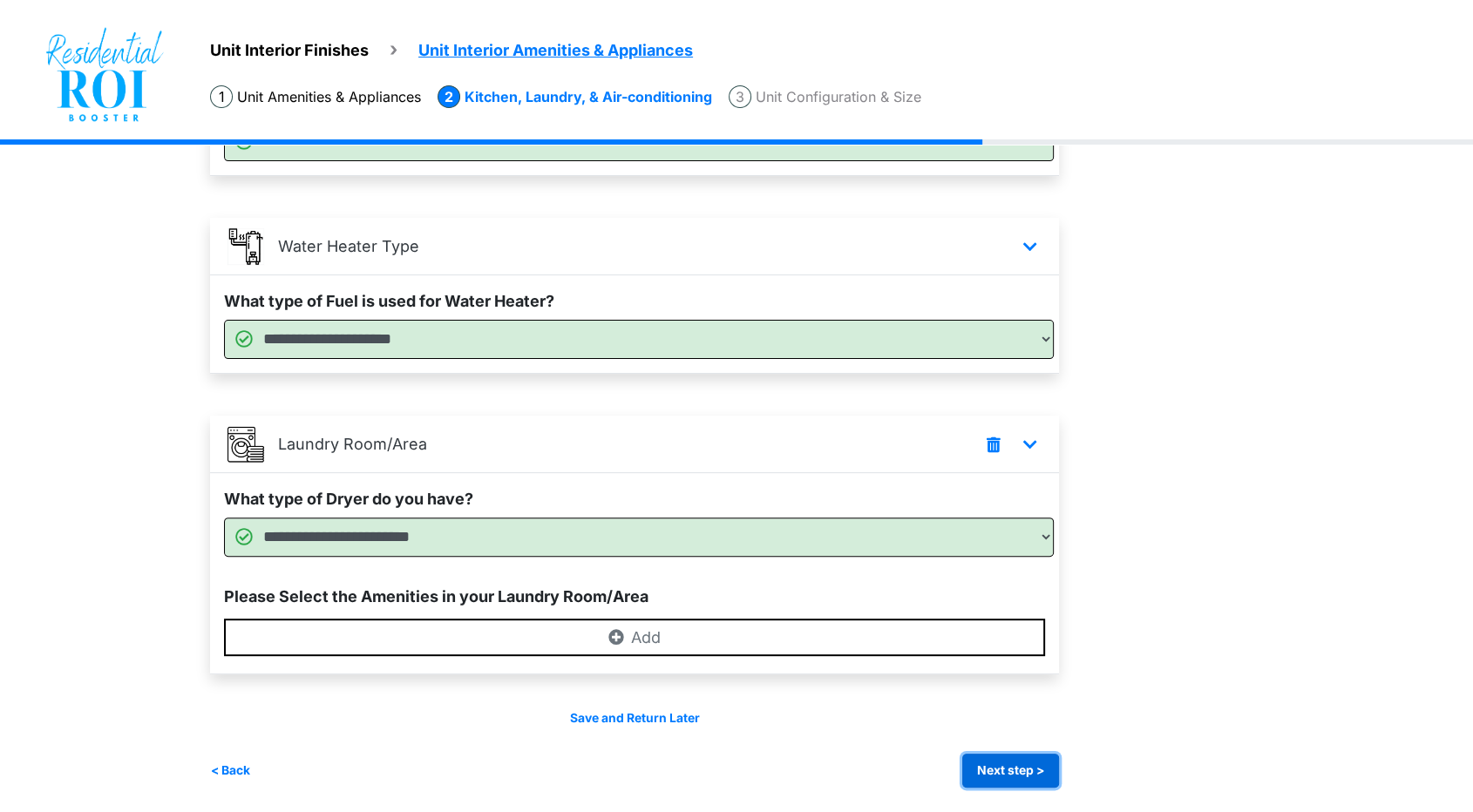
click at [1043, 760] on button "Next step >" at bounding box center [1010, 771] width 97 height 34
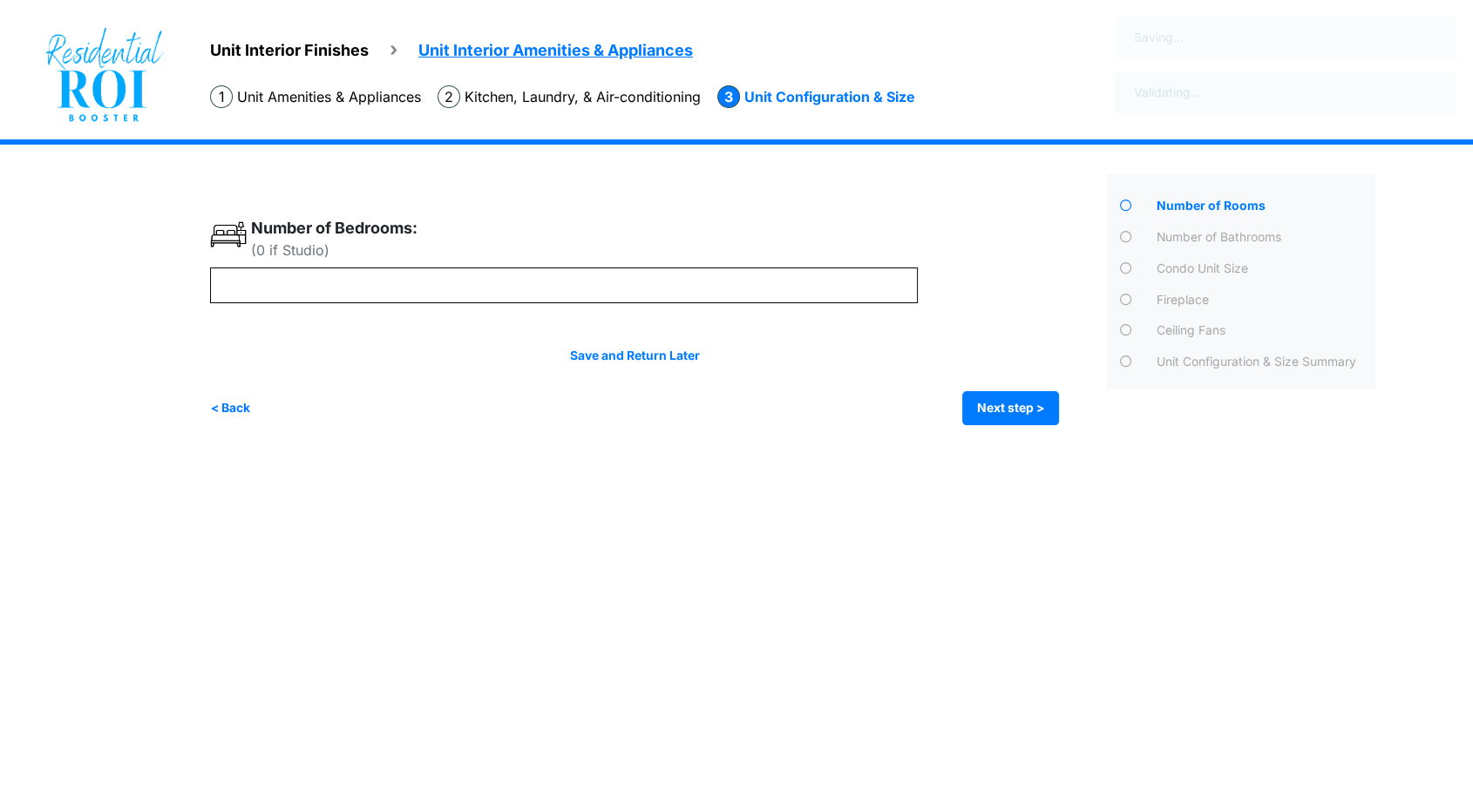
scroll to position [0, 0]
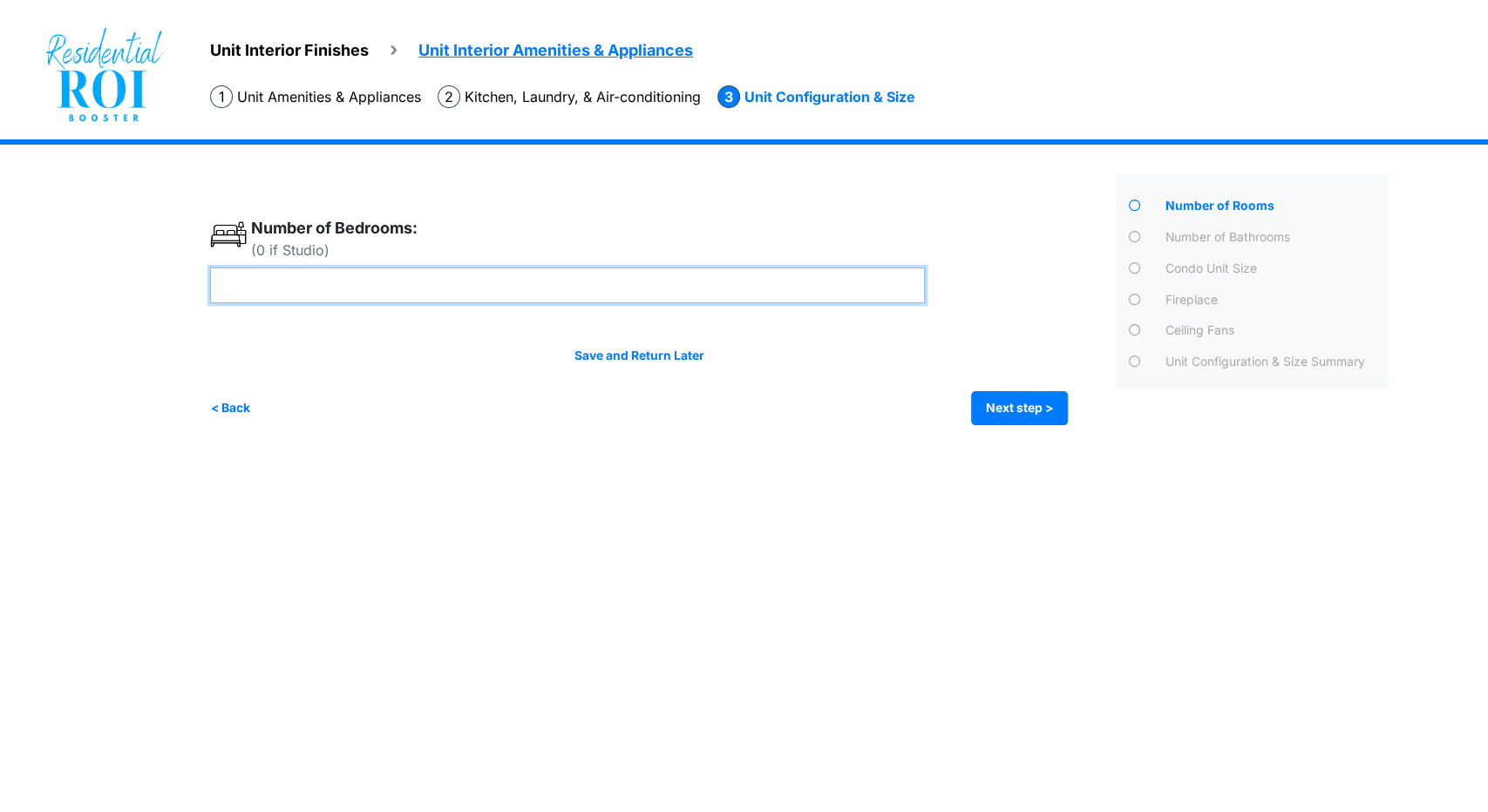
click at [653, 289] on input "number" at bounding box center [567, 285] width 714 height 36
type input "*"
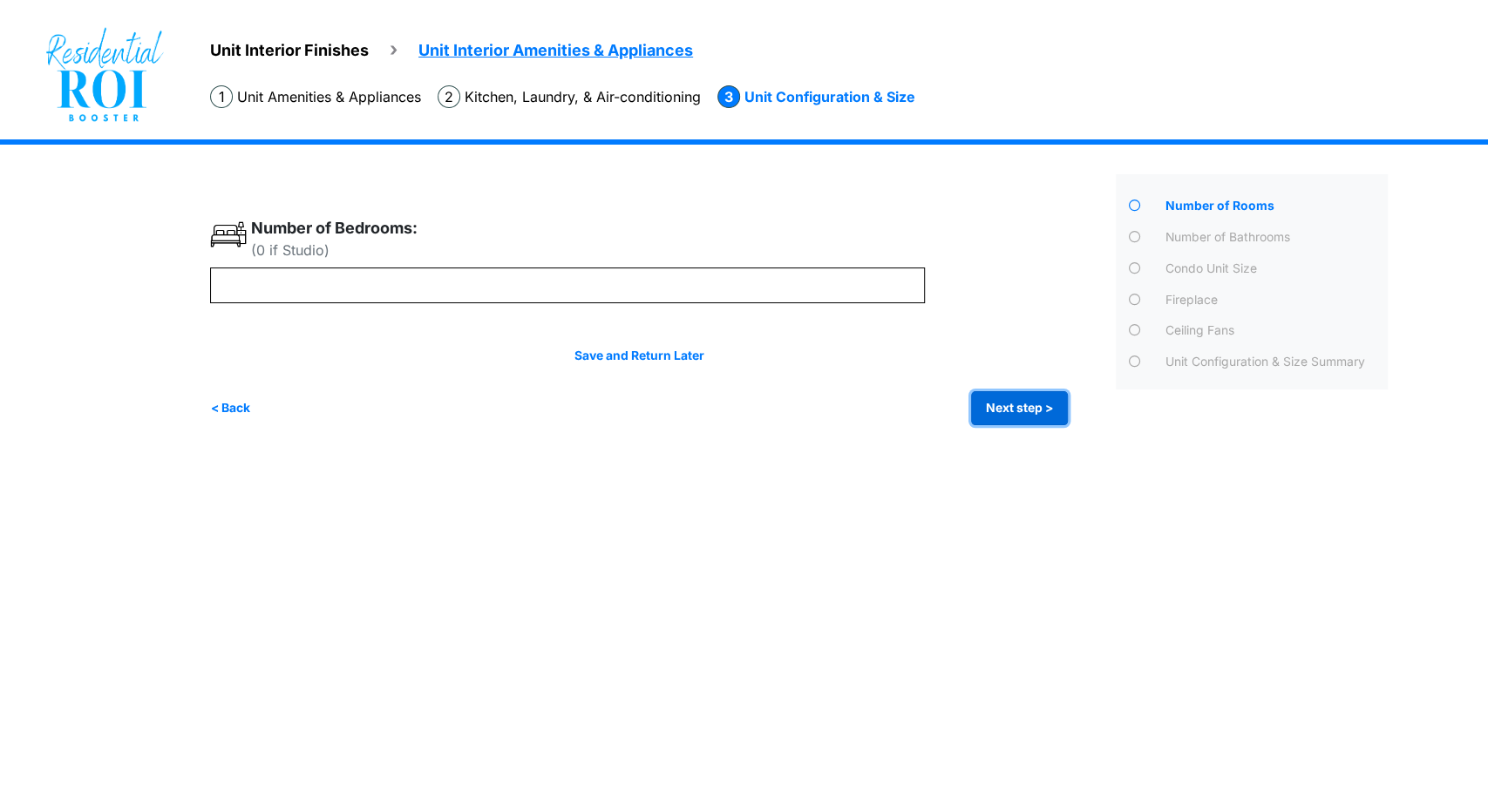
click at [1018, 399] on button "Next step >" at bounding box center [1019, 408] width 97 height 34
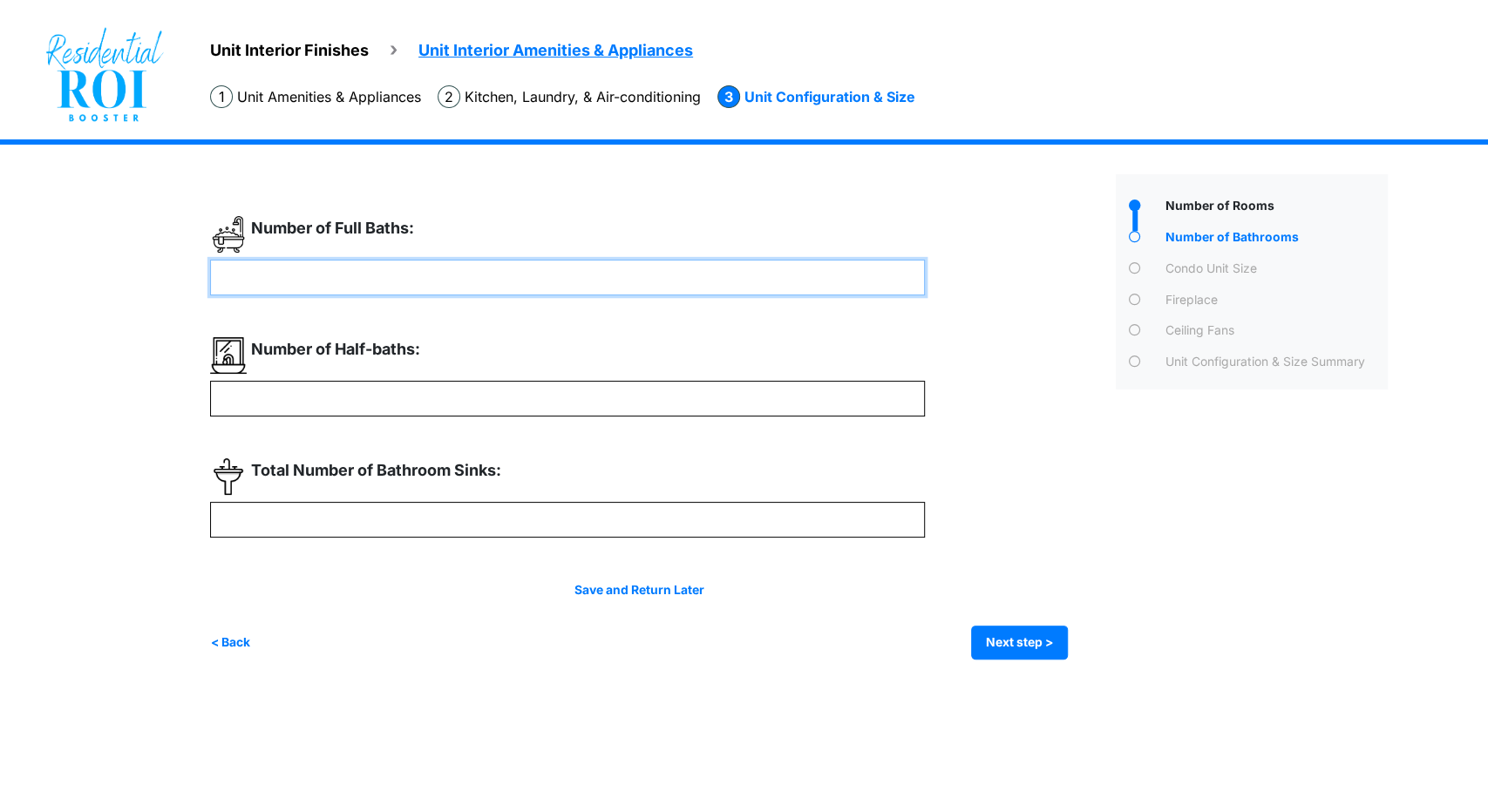
click at [590, 274] on input "number" at bounding box center [567, 278] width 714 height 36
type input "*"
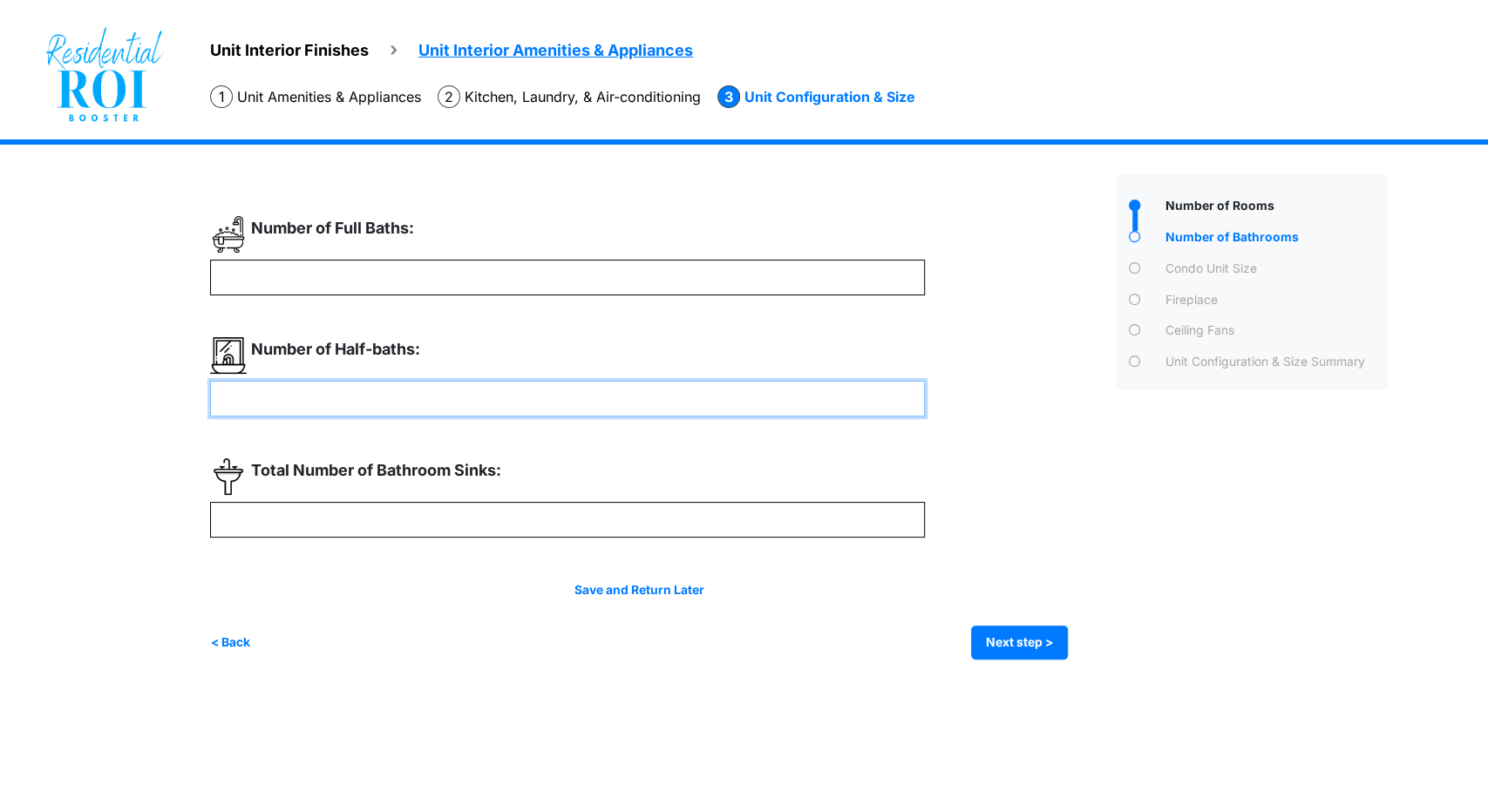
click at [494, 394] on input "number" at bounding box center [567, 399] width 714 height 36
type input "*"
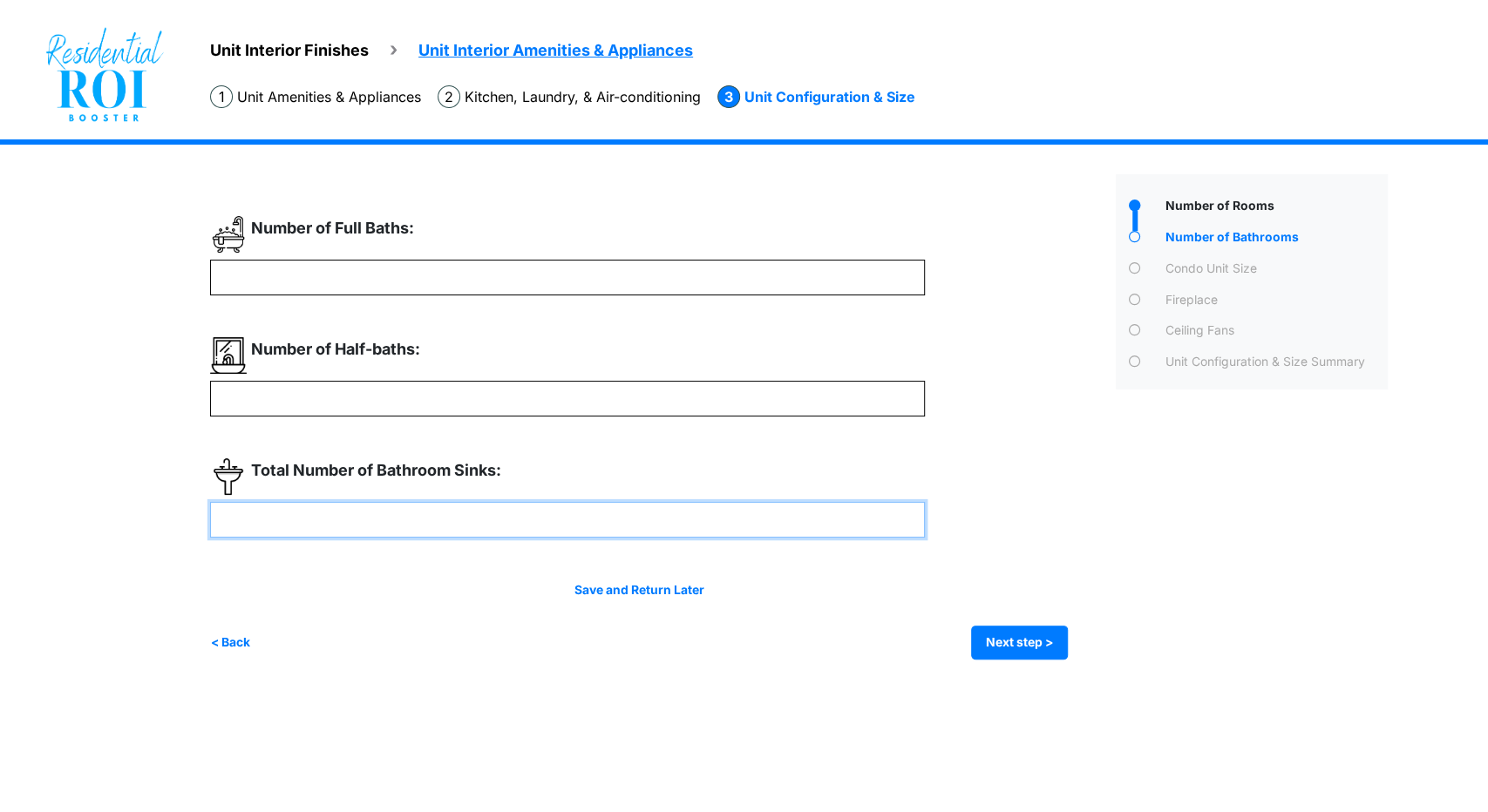
click at [432, 532] on input "number" at bounding box center [567, 519] width 714 height 36
type input "*"
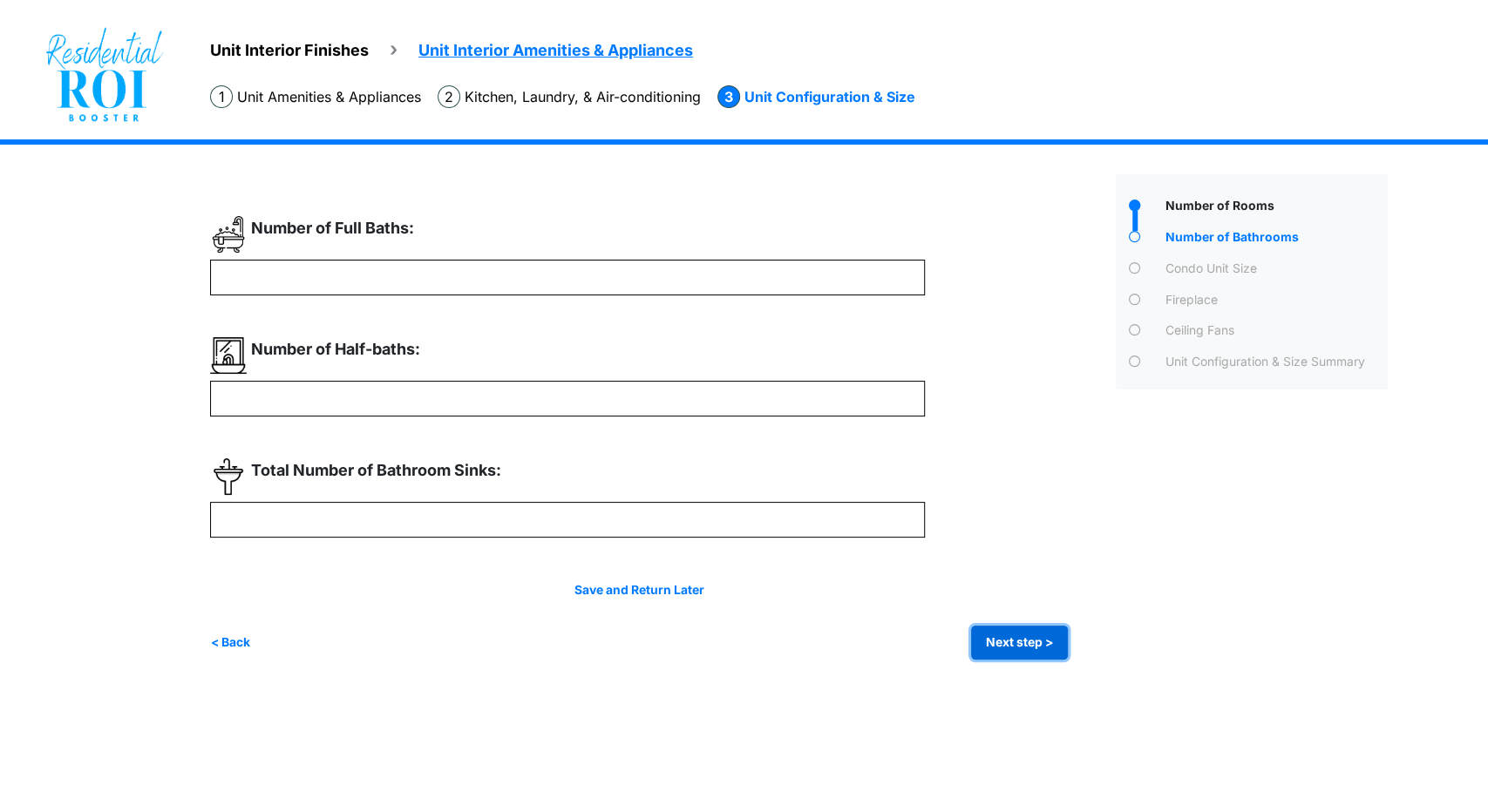
click at [1013, 633] on button "Next step >" at bounding box center [1019, 643] width 97 height 34
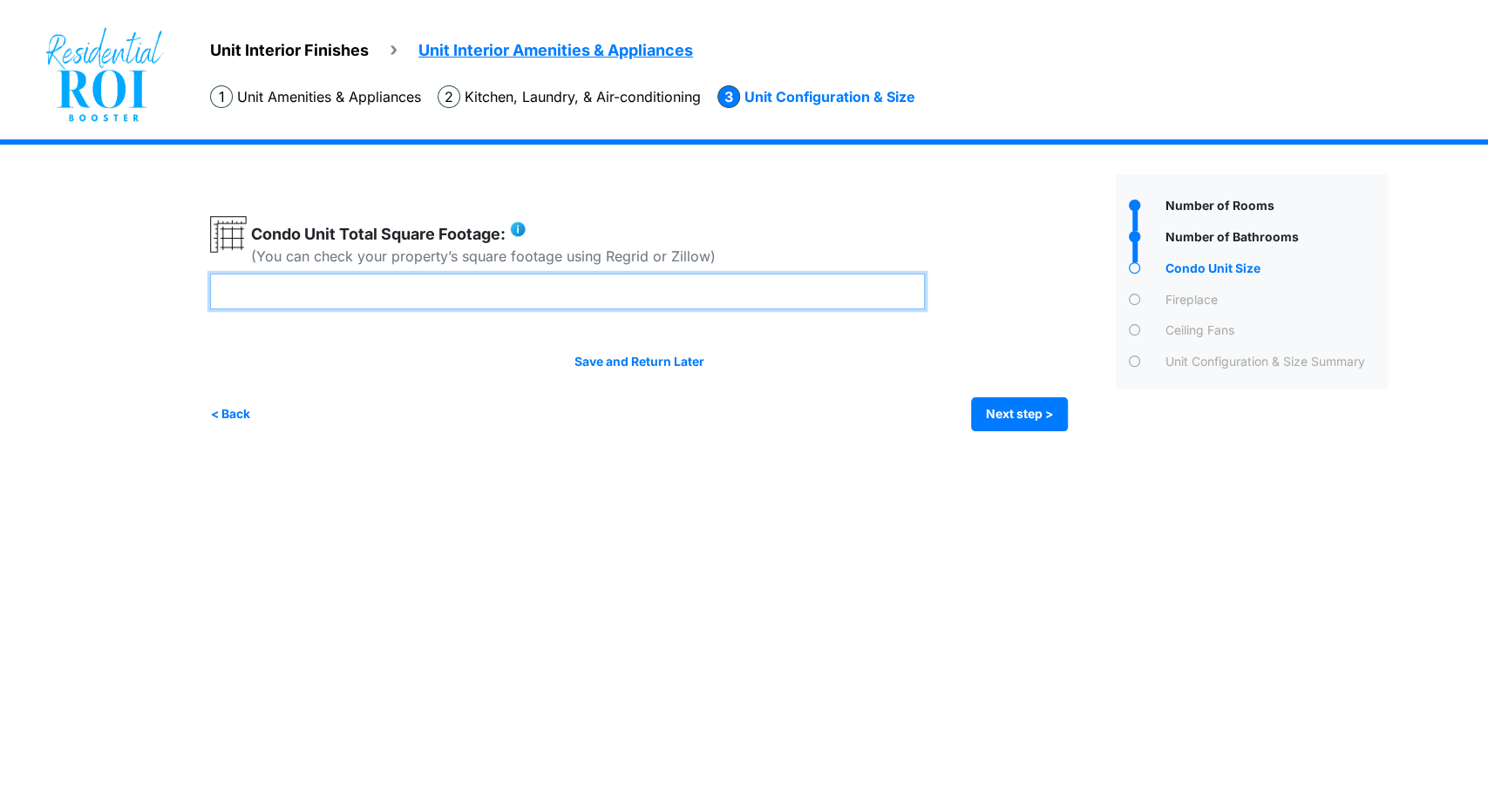
click at [566, 284] on input "number" at bounding box center [567, 292] width 714 height 36
type input "****"
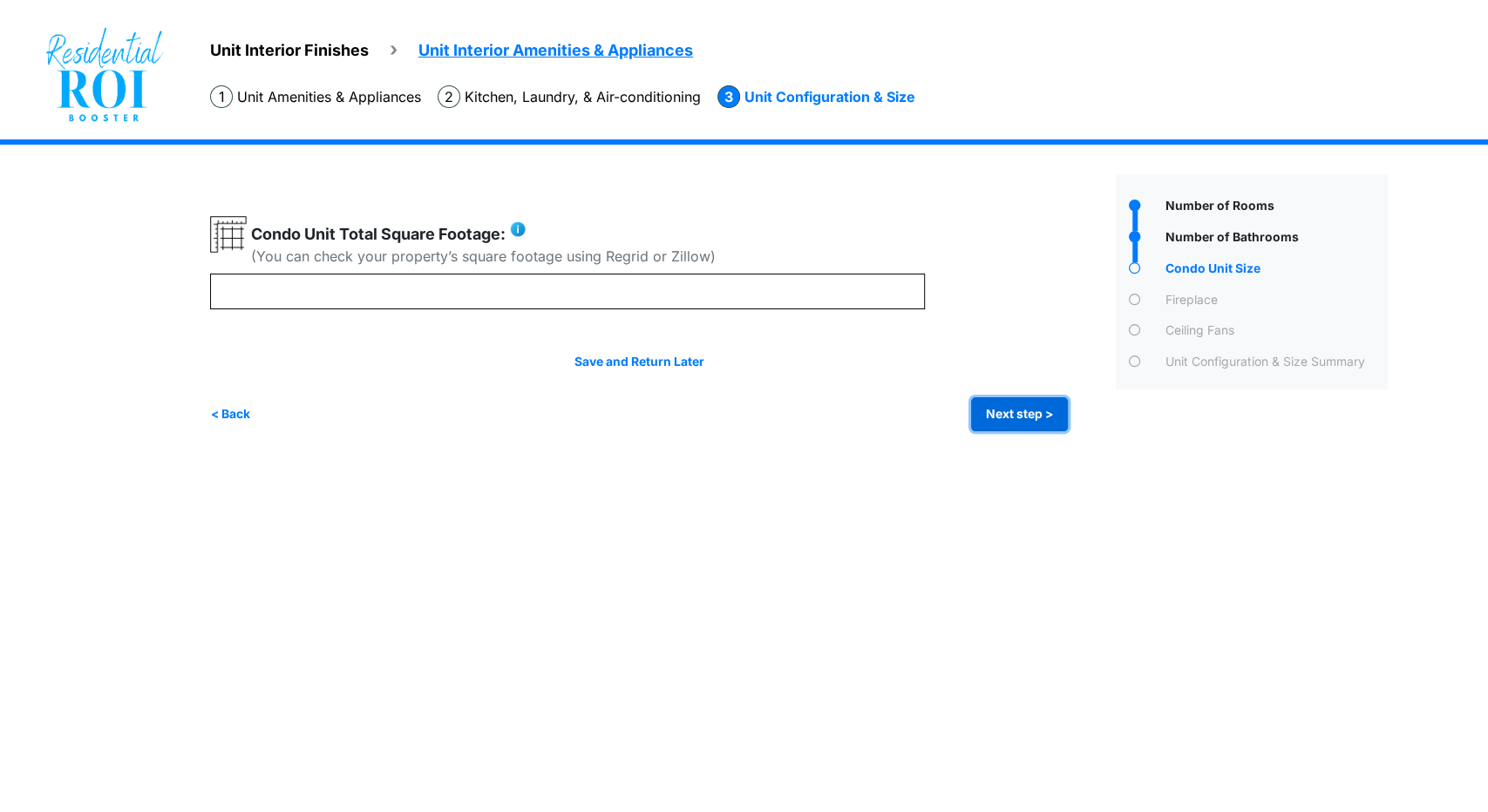
click at [1018, 409] on button "Next step >" at bounding box center [1019, 414] width 97 height 34
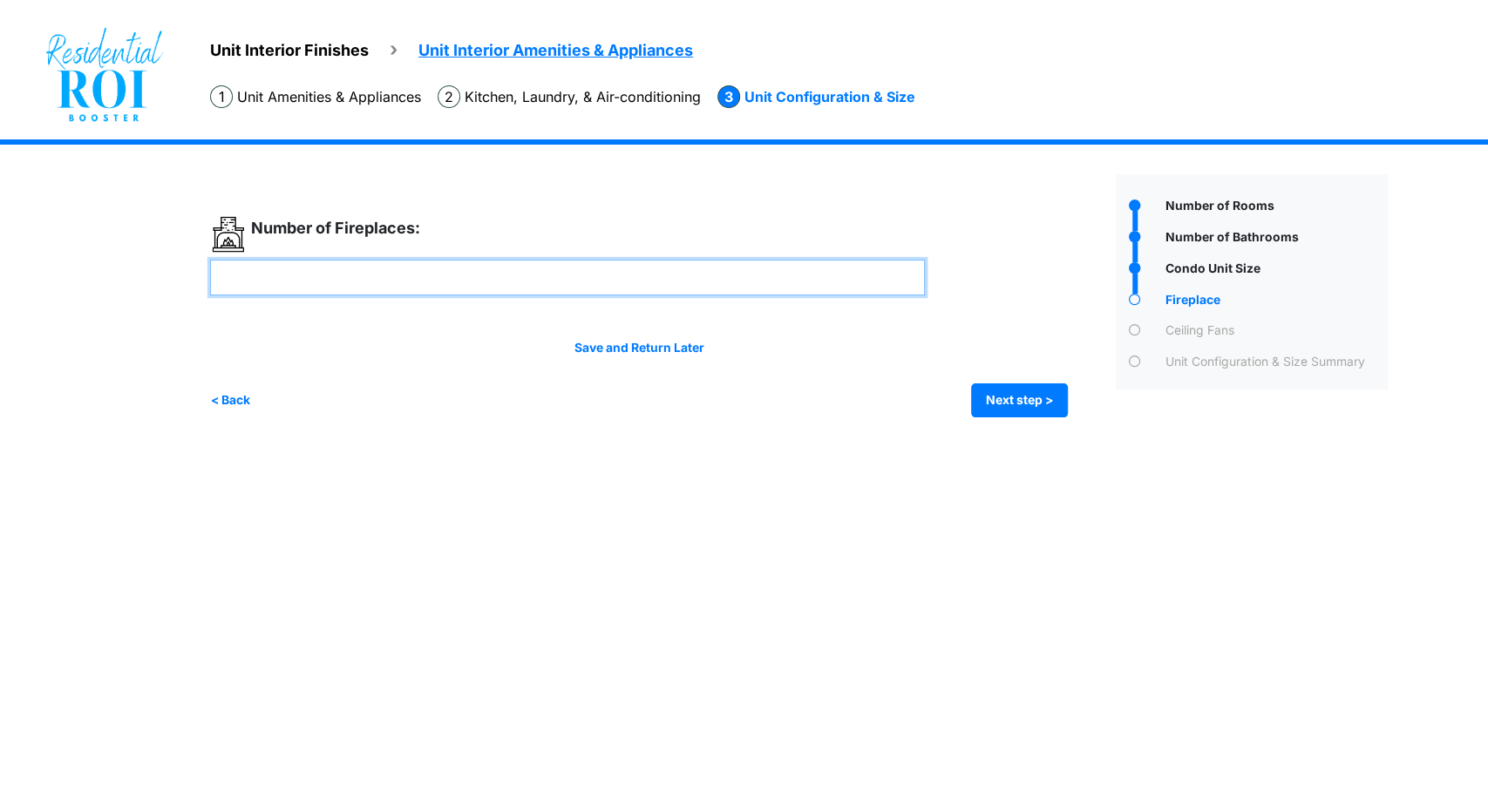
click at [541, 281] on input "number" at bounding box center [567, 278] width 714 height 36
type input "*"
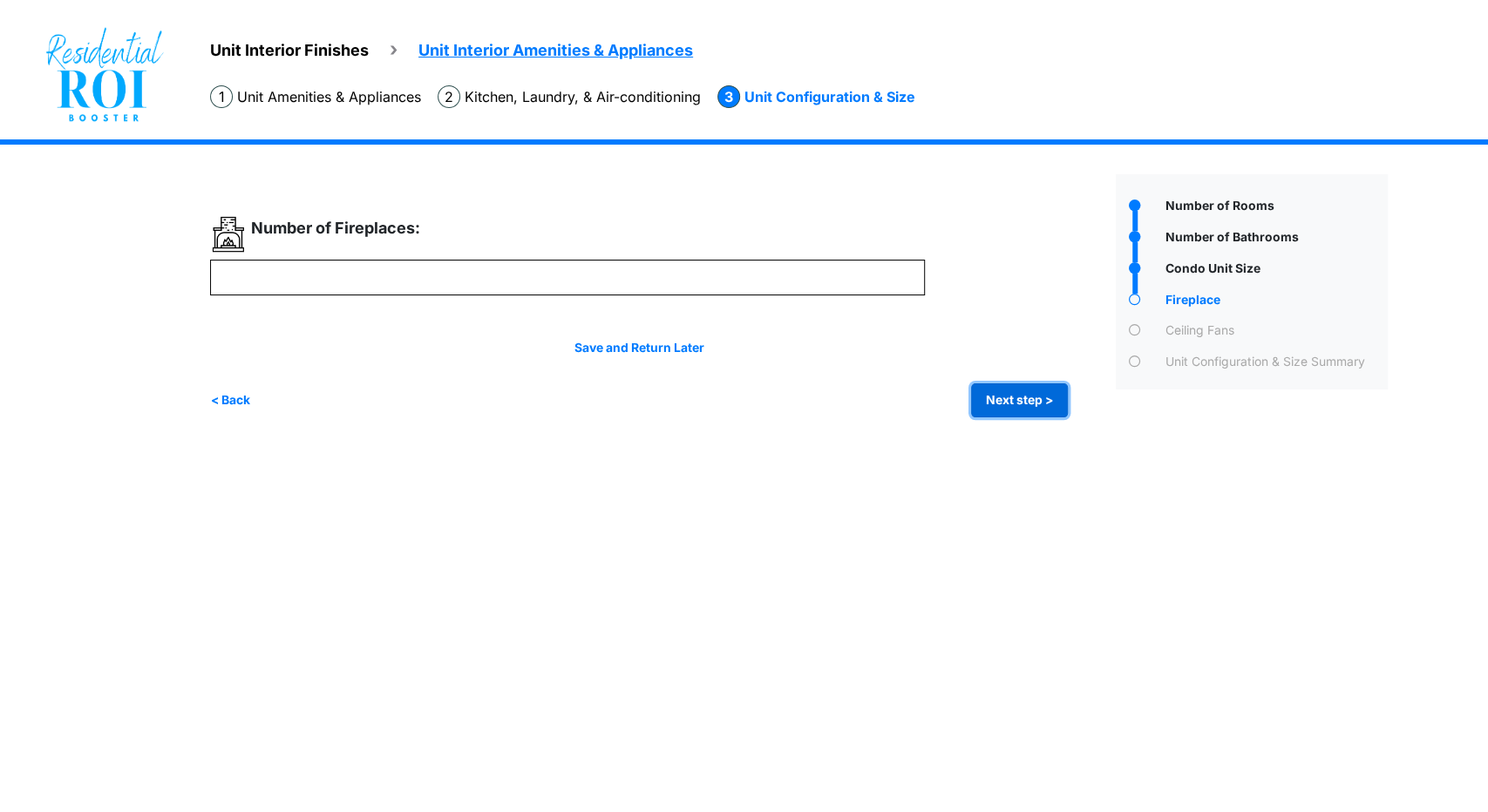
click at [990, 404] on button "Next step >" at bounding box center [1019, 401] width 97 height 34
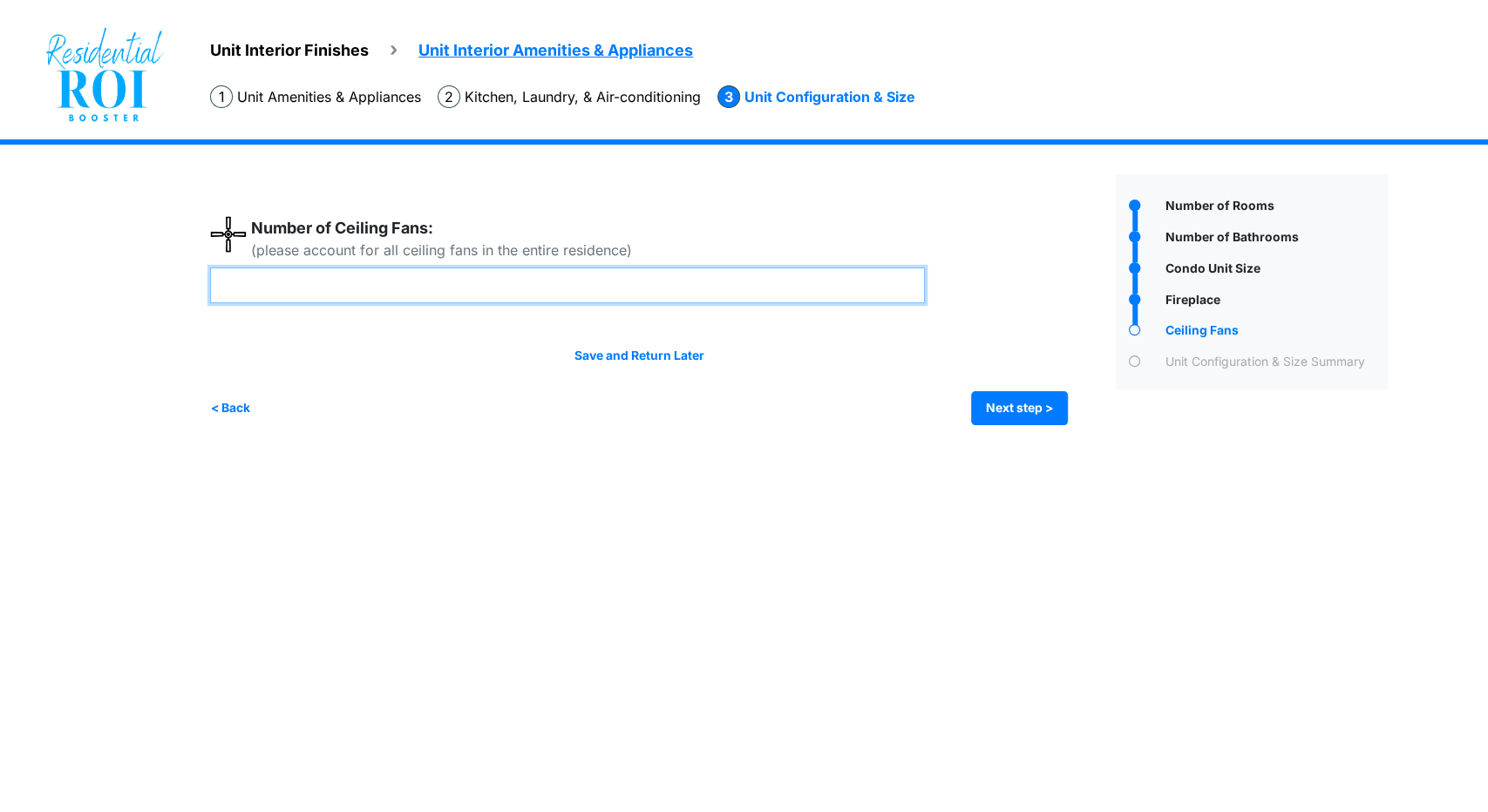
click at [546, 290] on input "number" at bounding box center [567, 285] width 714 height 36
type input "*"
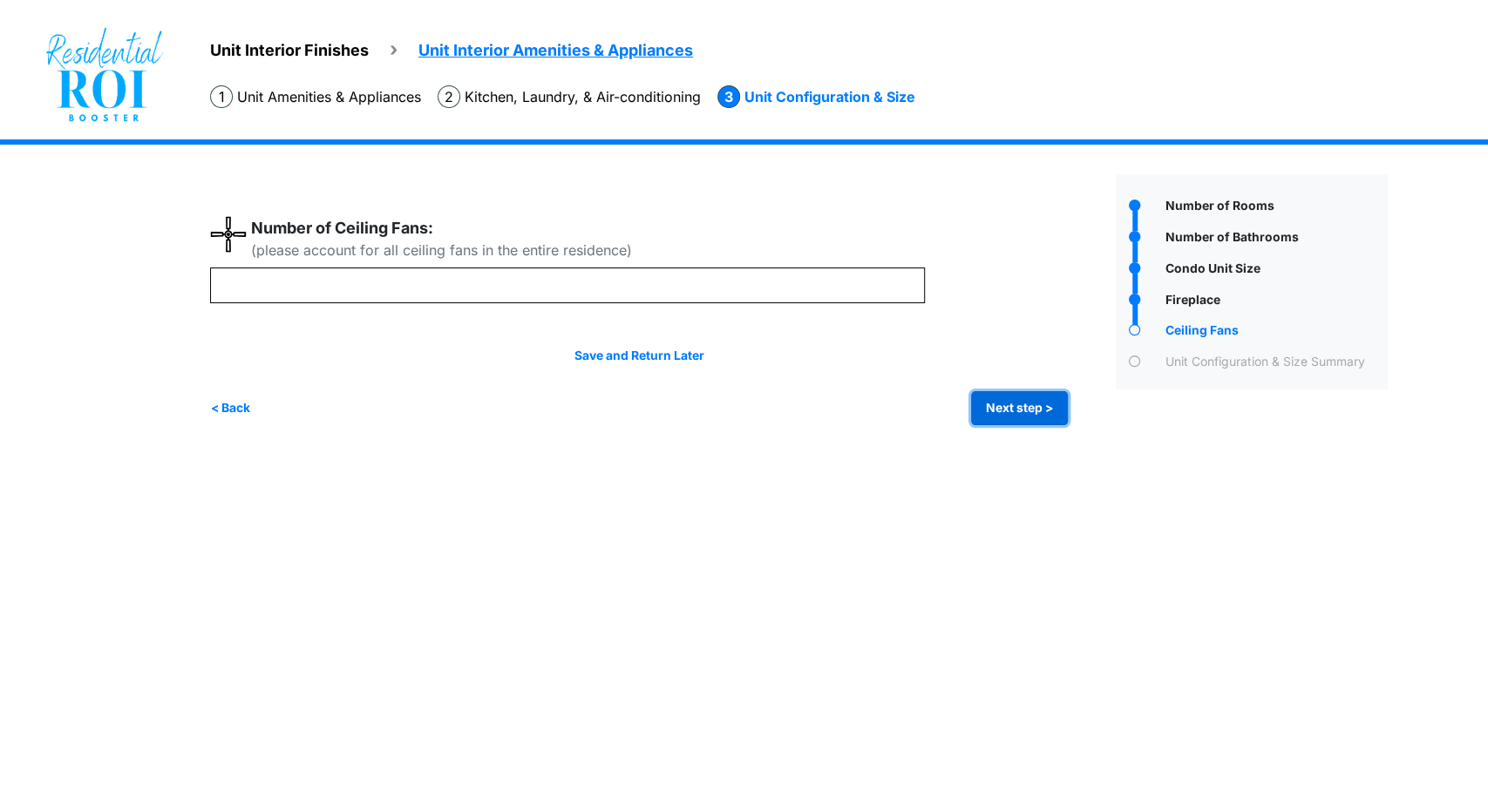
type input "*"
click at [991, 402] on button "Next step >" at bounding box center [1019, 408] width 97 height 34
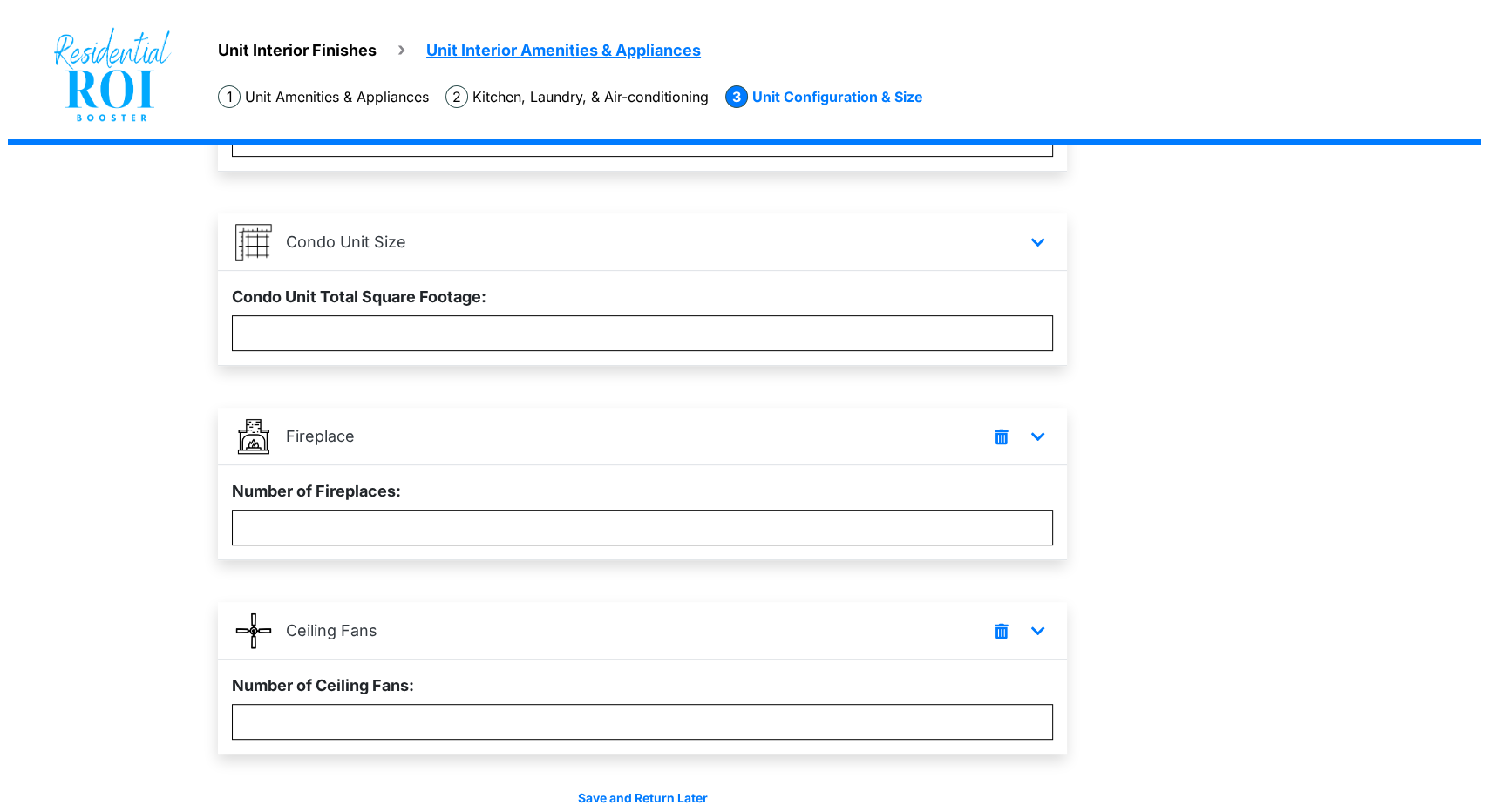
scroll to position [712, 0]
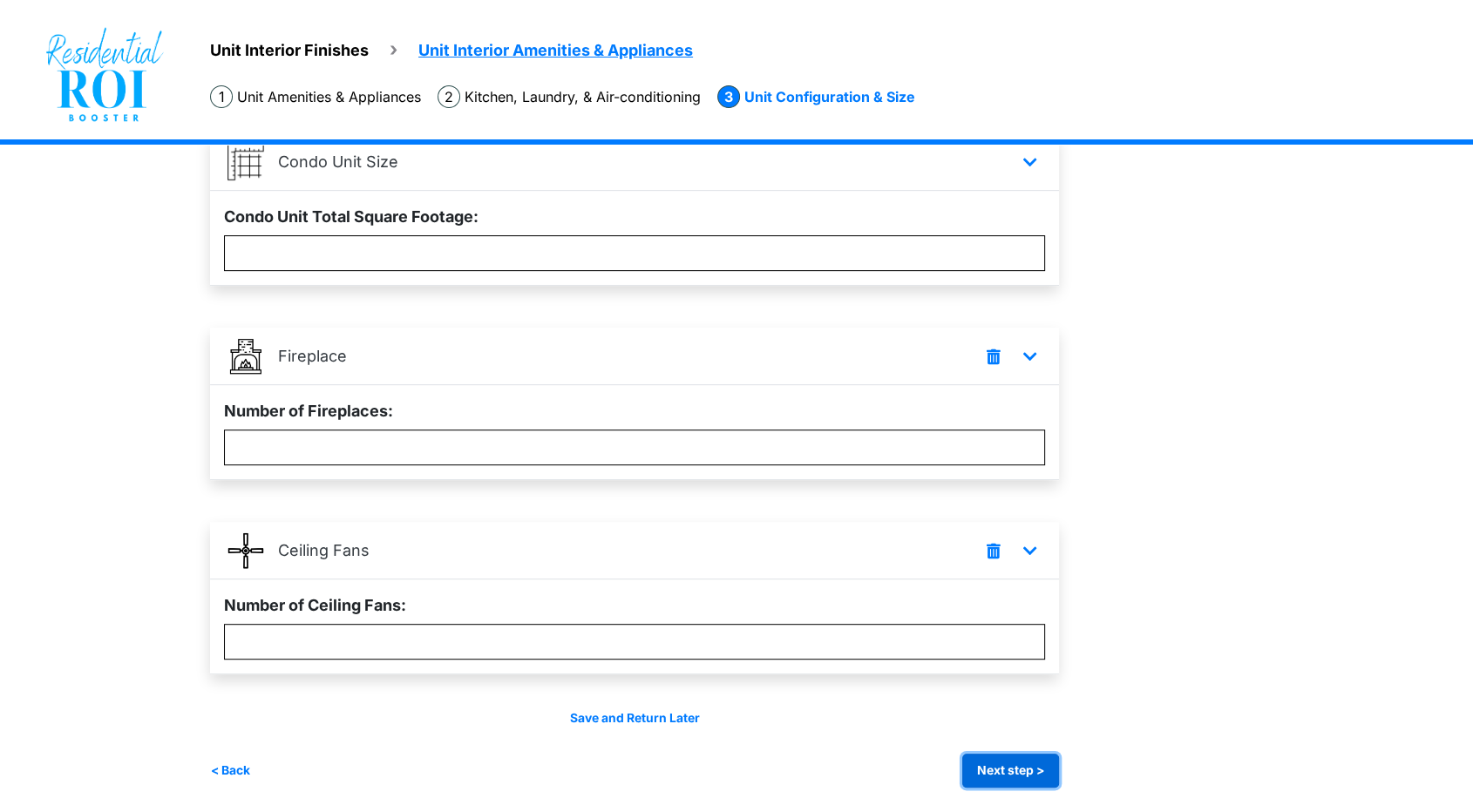
click at [1023, 764] on button "Next step >" at bounding box center [1010, 771] width 97 height 34
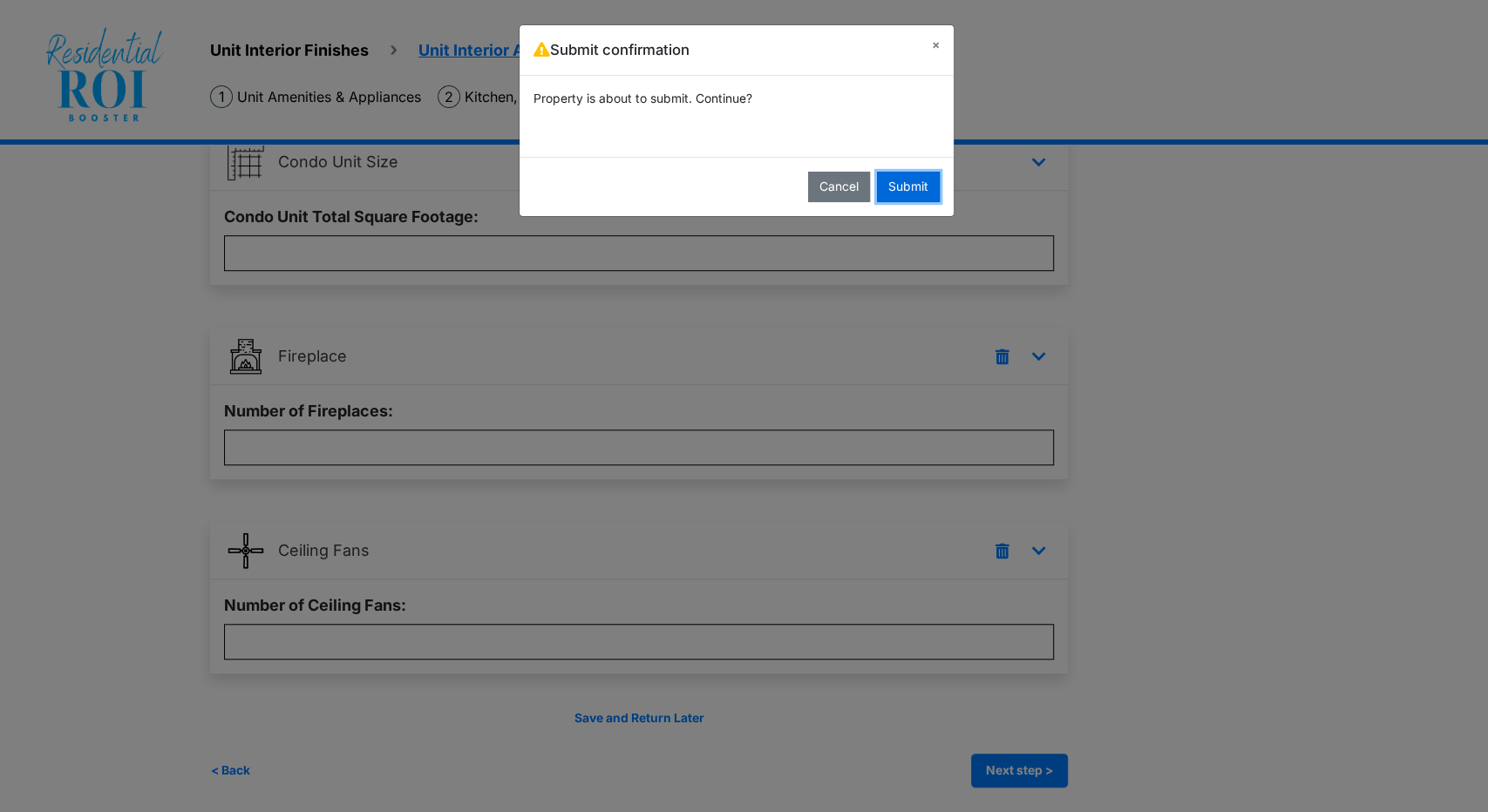
click at [891, 190] on button "Submit" at bounding box center [908, 186] width 63 height 30
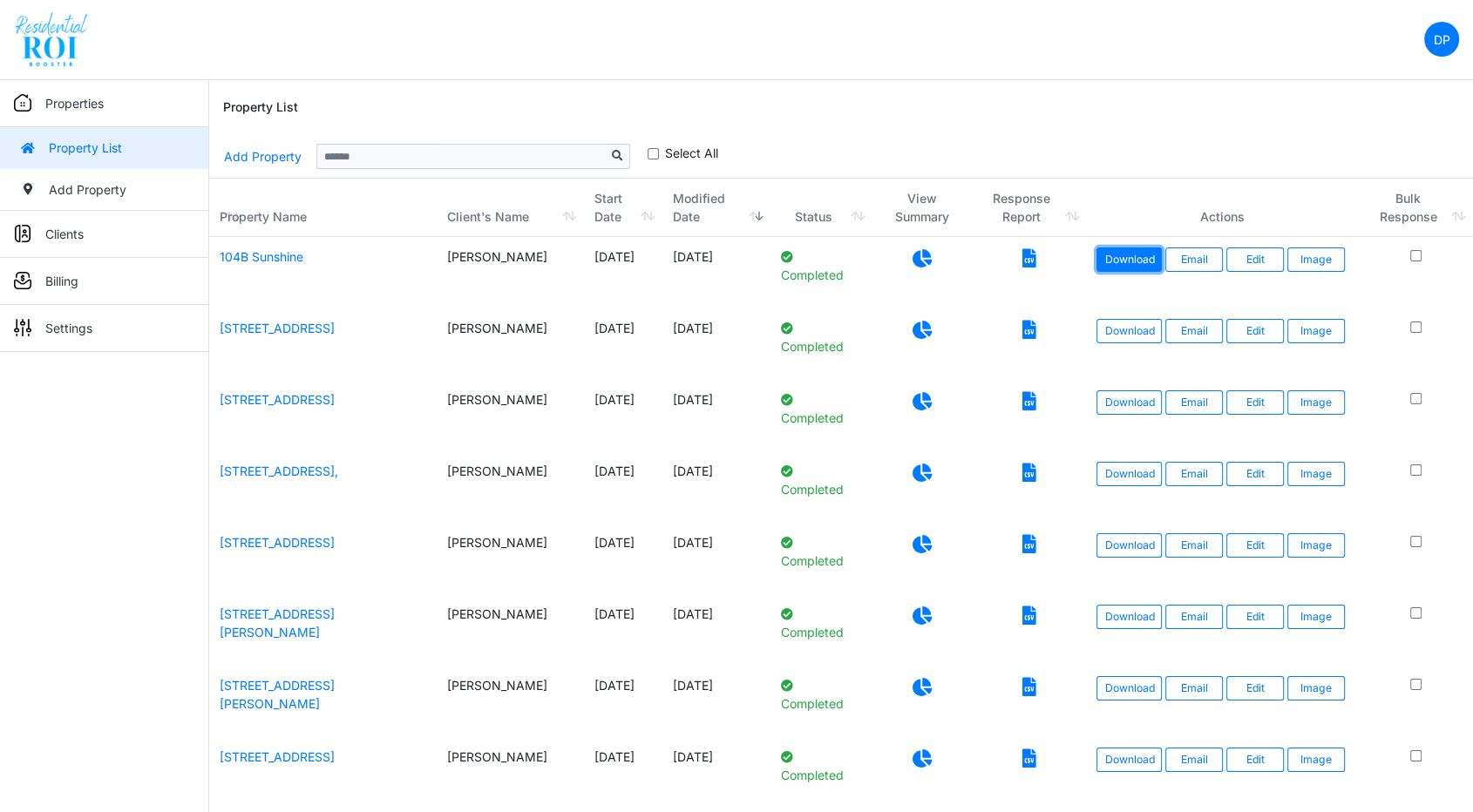
click at [1145, 262] on link "Download" at bounding box center [1129, 260] width 65 height 24
